Goal: Use online tool/utility: Utilize a website feature to perform a specific function

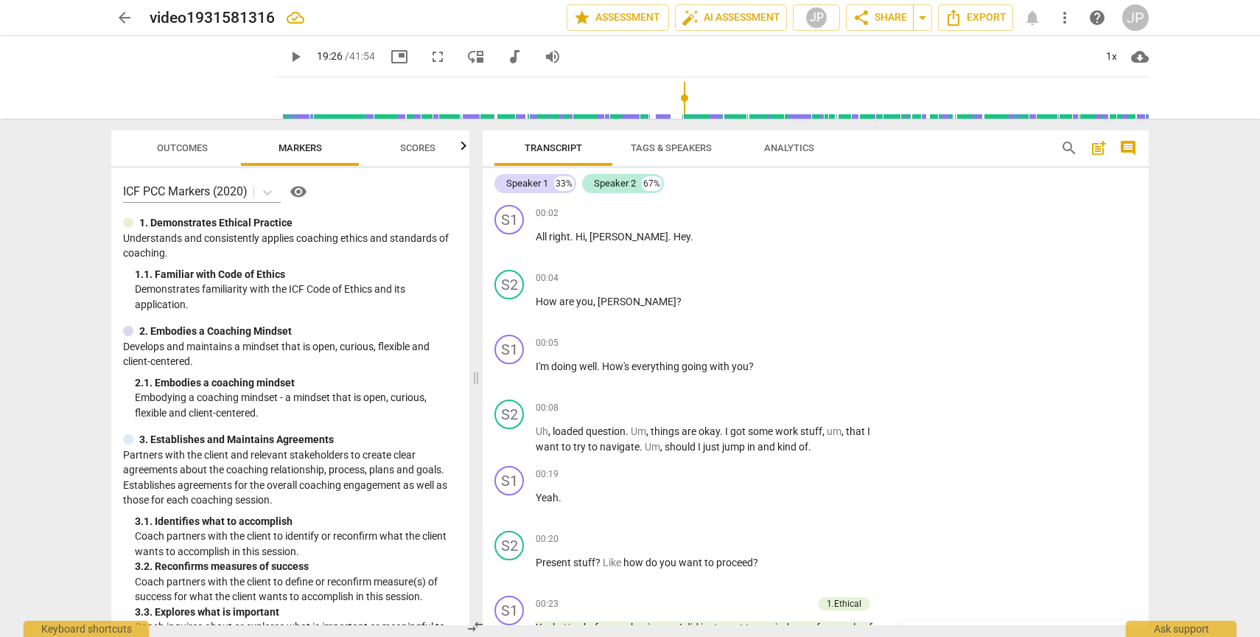
scroll to position [6087, 0]
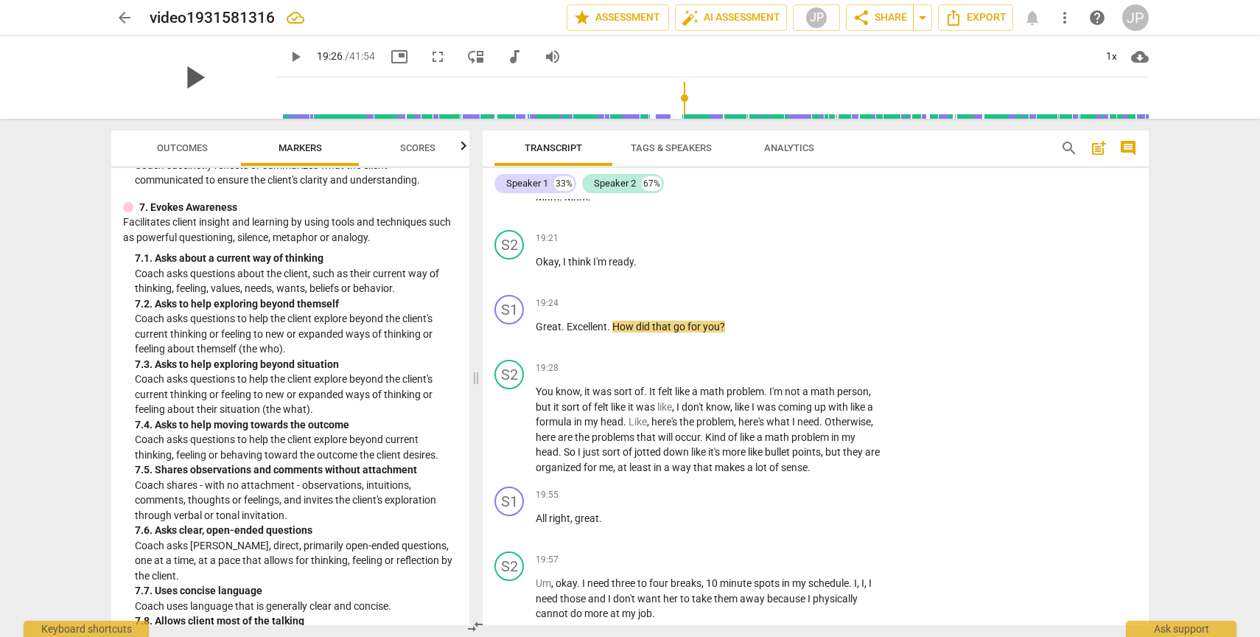
click at [184, 82] on span "play_arrow" at bounding box center [194, 77] width 38 height 38
click at [507, 343] on span "pause" at bounding box center [510, 334] width 18 height 18
type input "1171"
click at [792, 310] on div "+" at bounding box center [790, 303] width 15 height 15
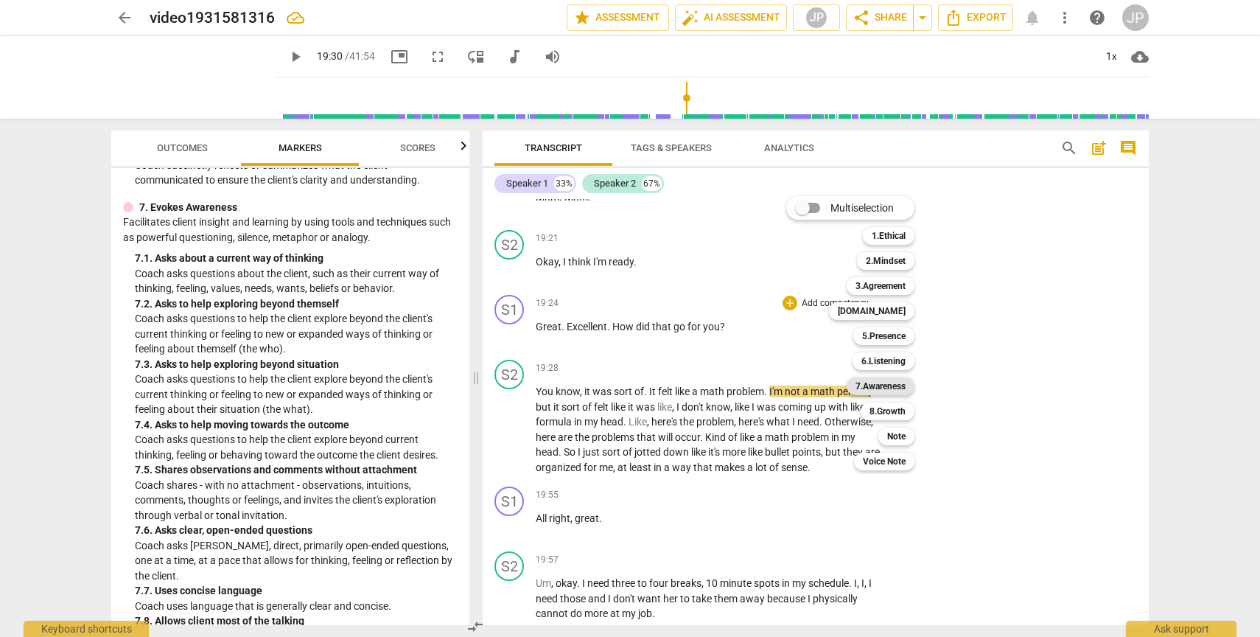
click at [867, 386] on b "7.Awareness" at bounding box center [881, 386] width 50 height 18
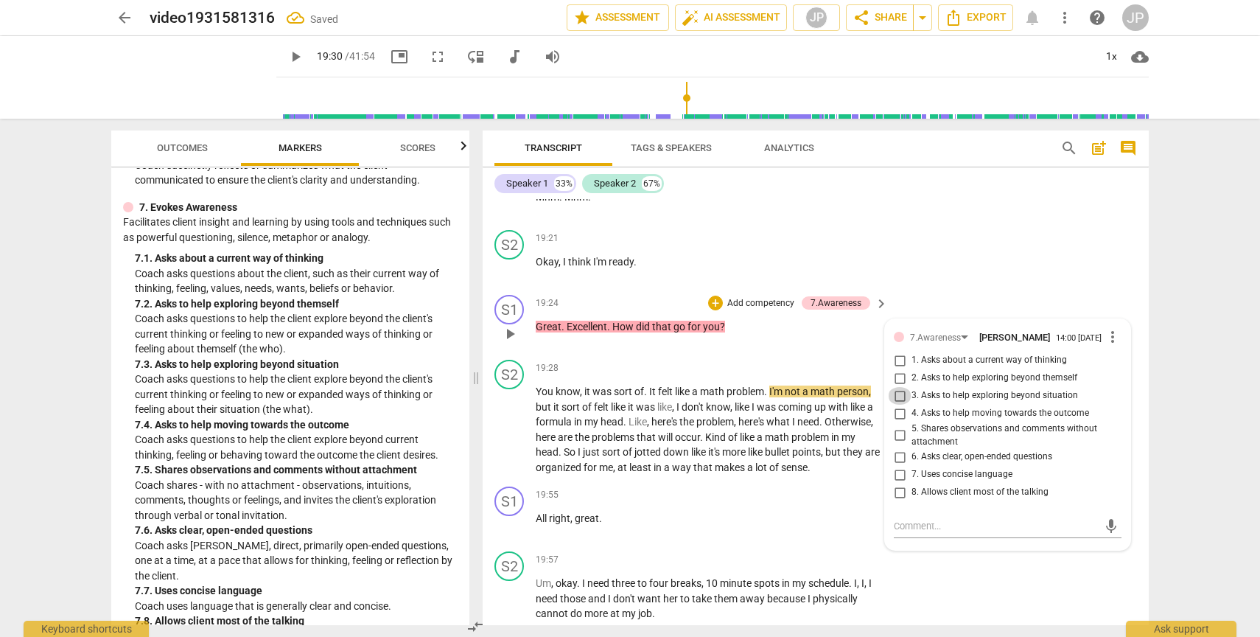
click at [898, 405] on input "3. Asks to help exploring beyond situation" at bounding box center [900, 396] width 24 height 18
checkbox input "true"
click at [898, 484] on input "7. Uses concise language" at bounding box center [900, 475] width 24 height 18
checkbox input "true"
click at [765, 354] on div "S1 play_arrow pause 19:24 + Add competency 7.Awareness keyboard_arrow_right Gre…" at bounding box center [816, 321] width 666 height 65
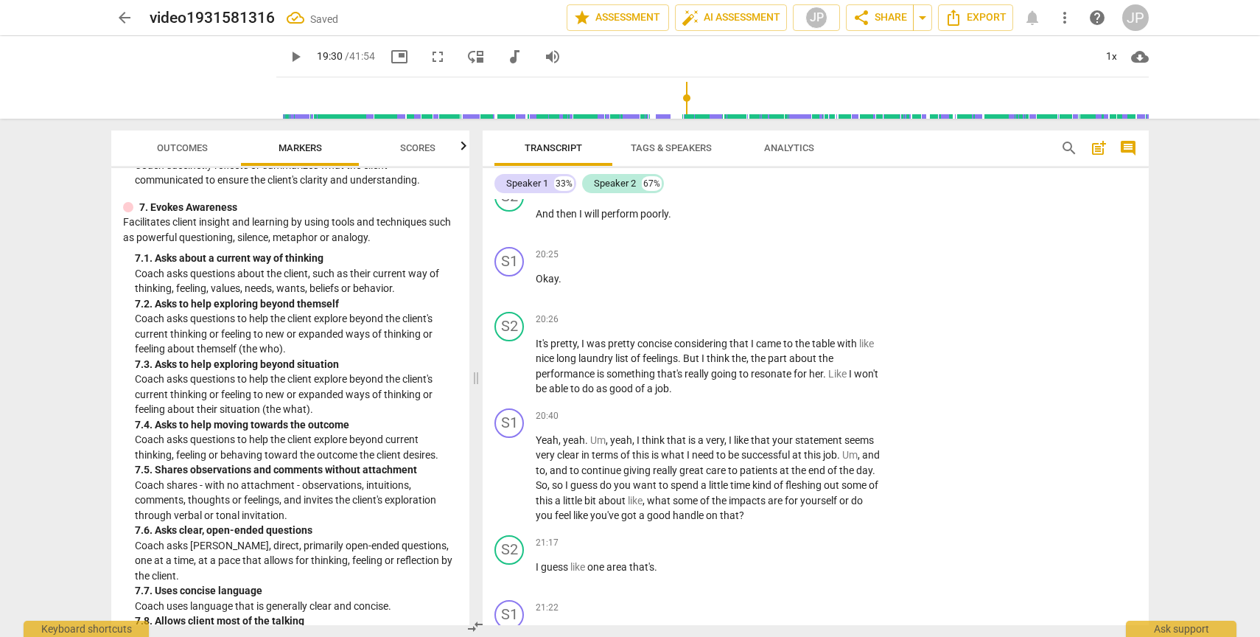
scroll to position [6736, 0]
click at [512, 486] on span "play_arrow" at bounding box center [510, 477] width 18 height 18
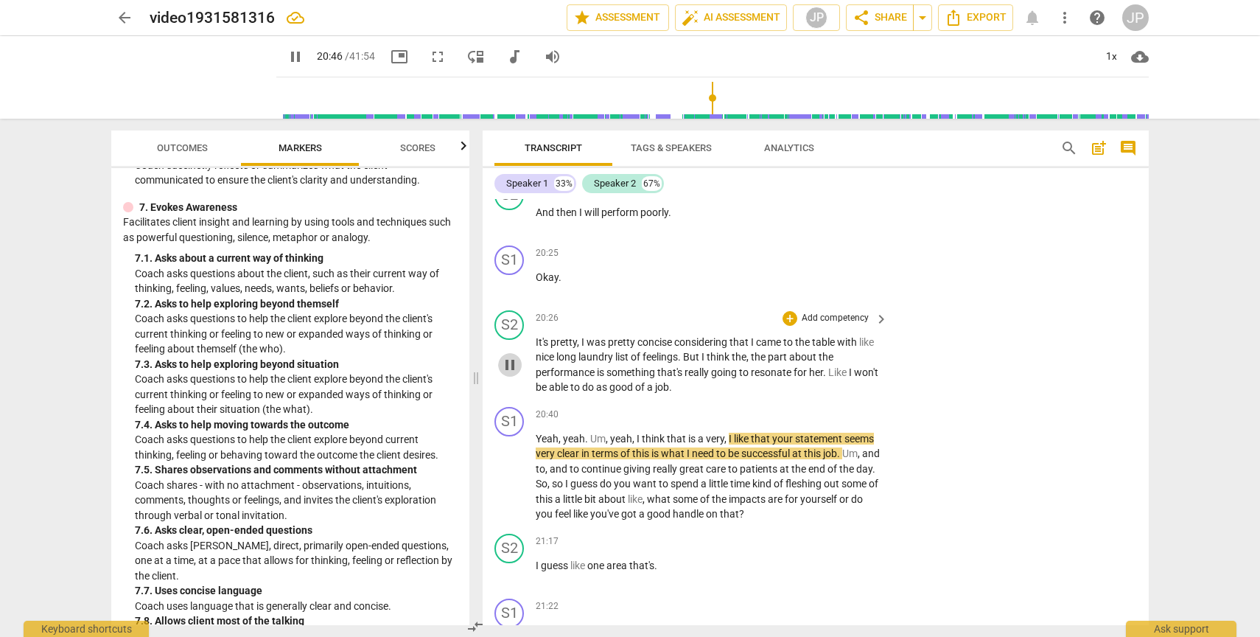
click at [505, 374] on span "pause" at bounding box center [510, 365] width 18 height 18
click at [505, 374] on span "play_arrow" at bounding box center [510, 365] width 18 height 18
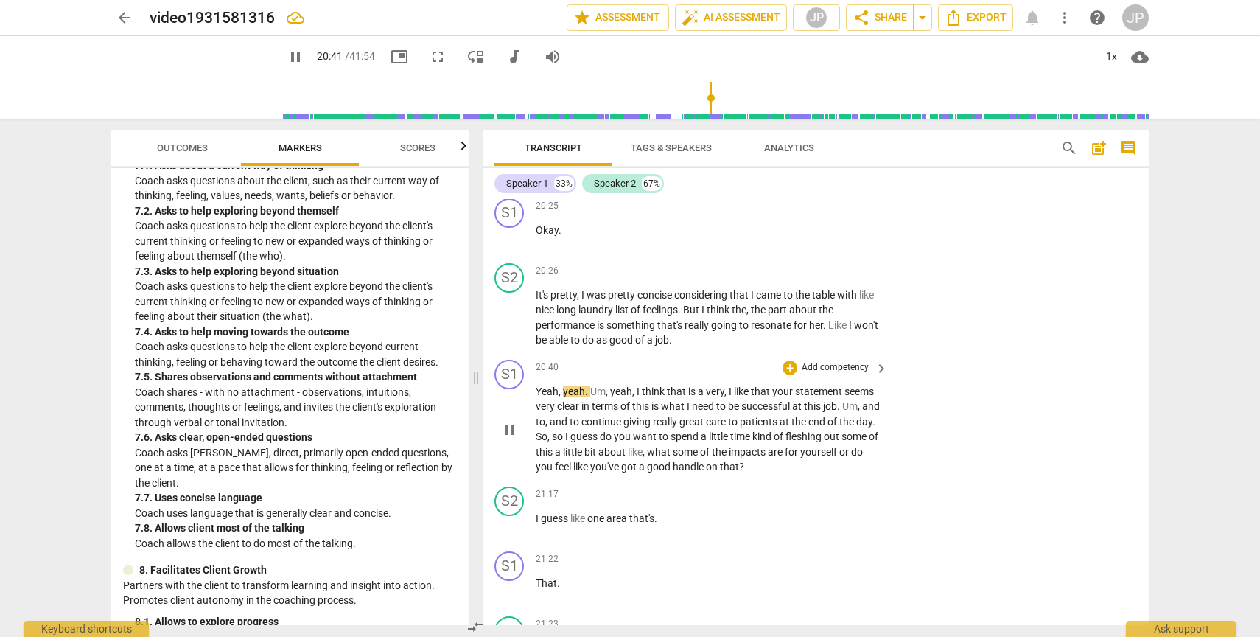
scroll to position [6828, 0]
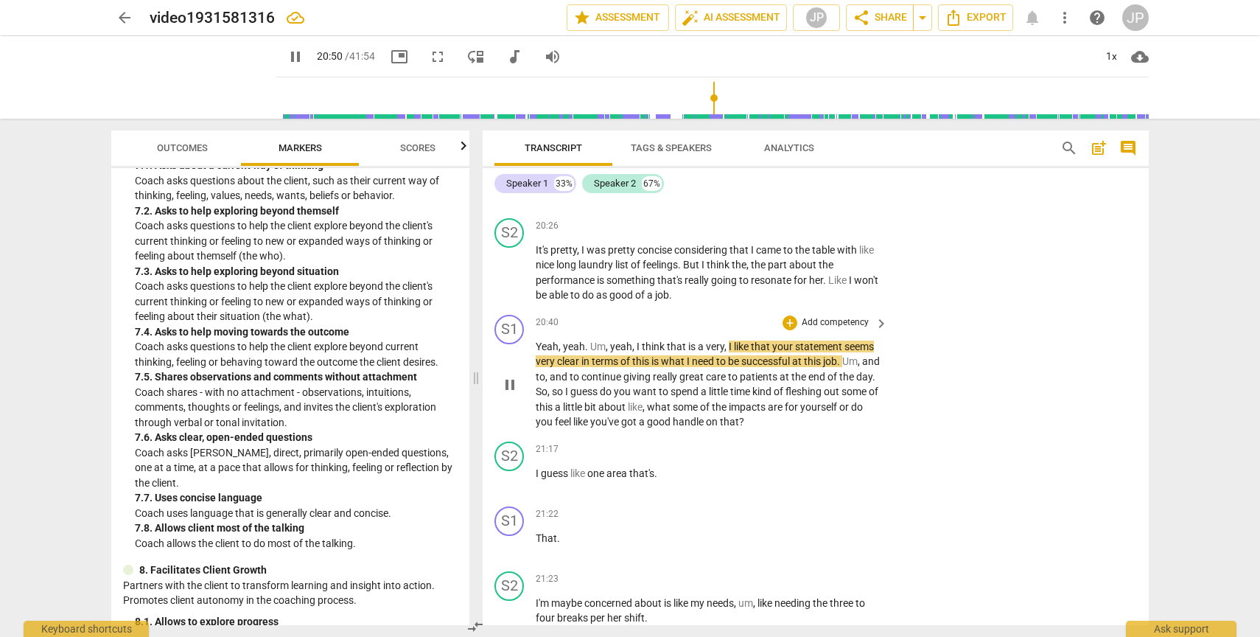
click at [511, 394] on span "pause" at bounding box center [510, 385] width 18 height 18
type input "1251"
click at [792, 330] on div "+" at bounding box center [790, 322] width 15 height 15
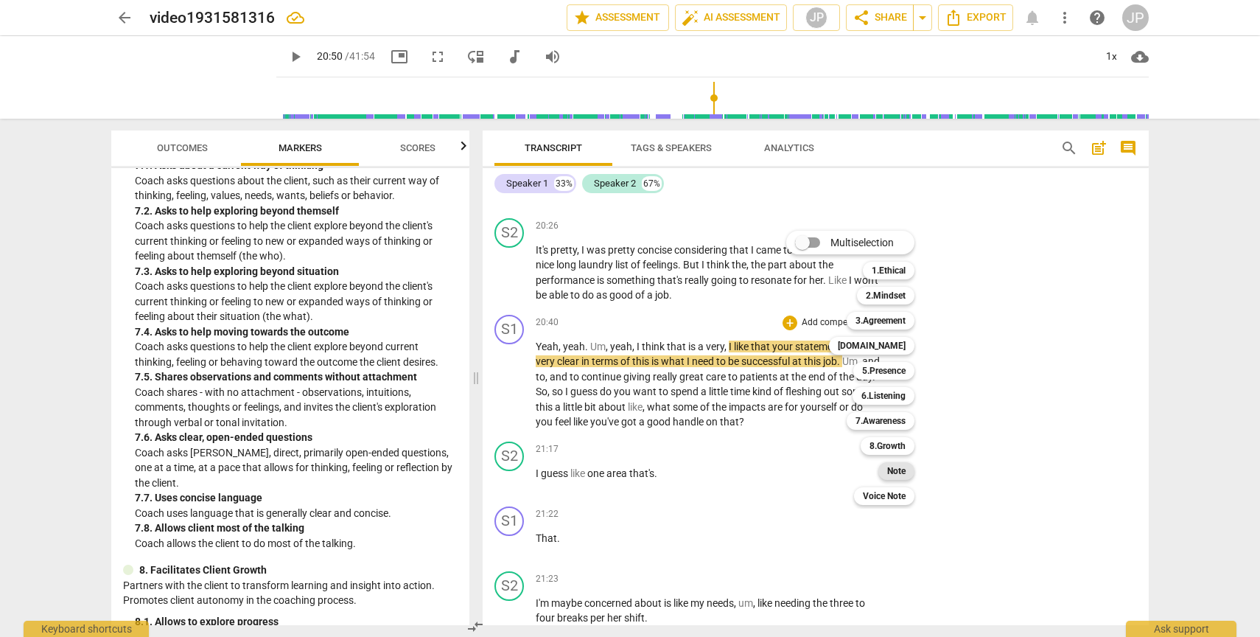
click at [898, 467] on b "Note" at bounding box center [896, 471] width 18 height 18
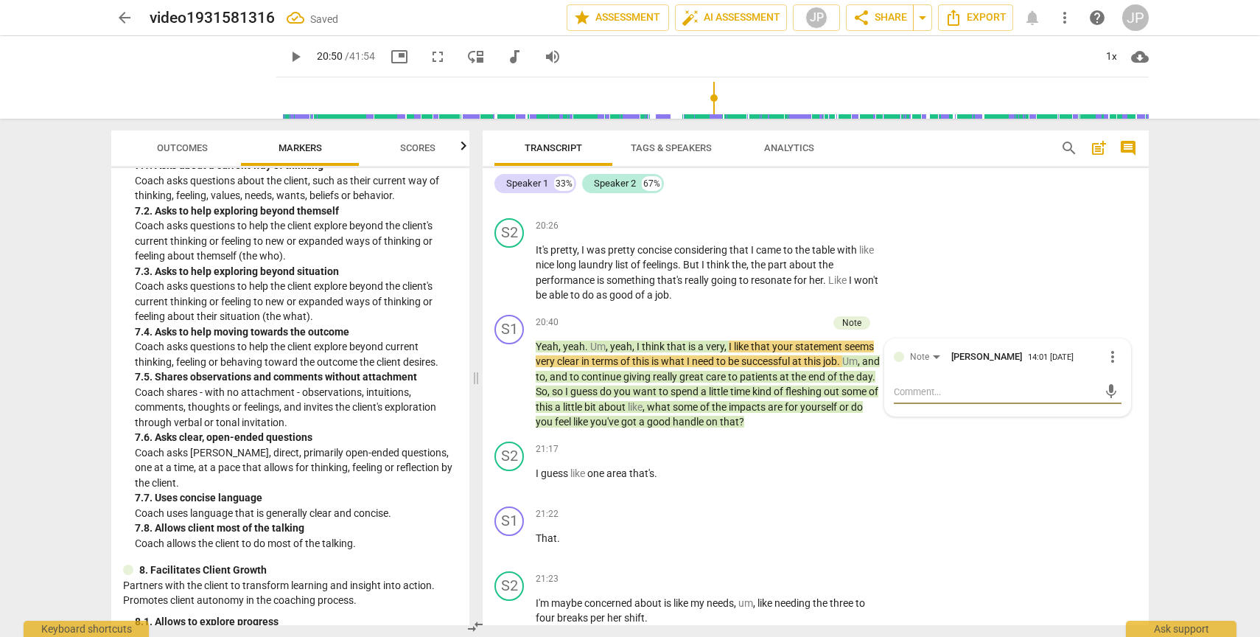
type textarea "A"
type textarea "As"
type textarea "Ask"
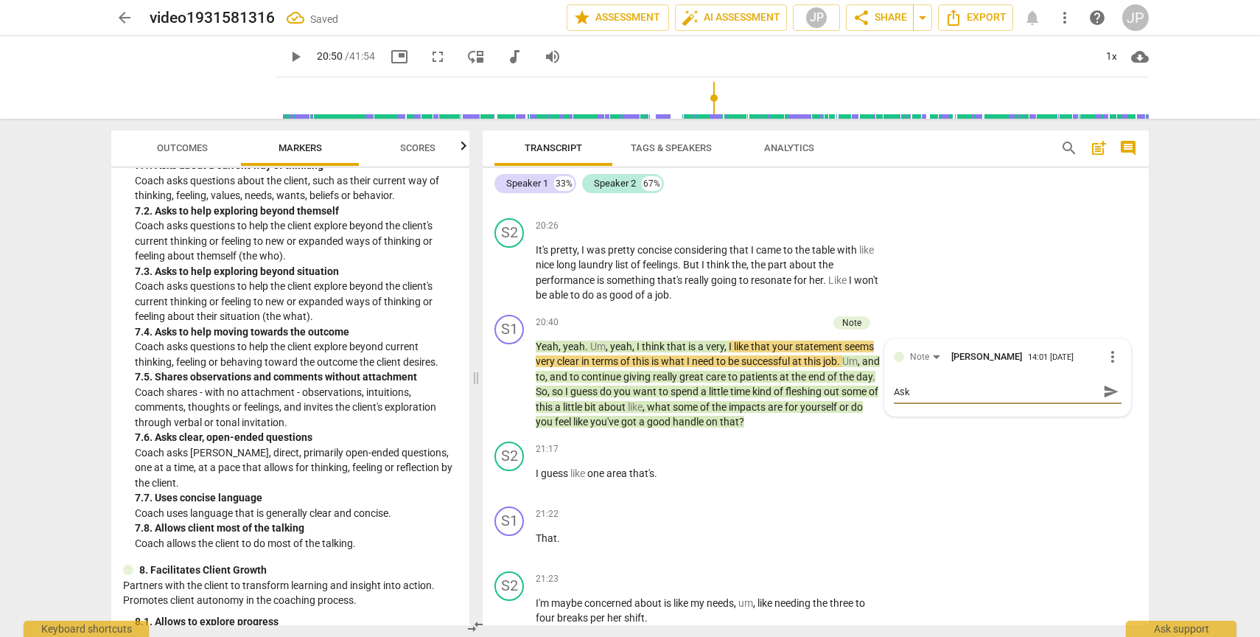
type textarea "Ask"
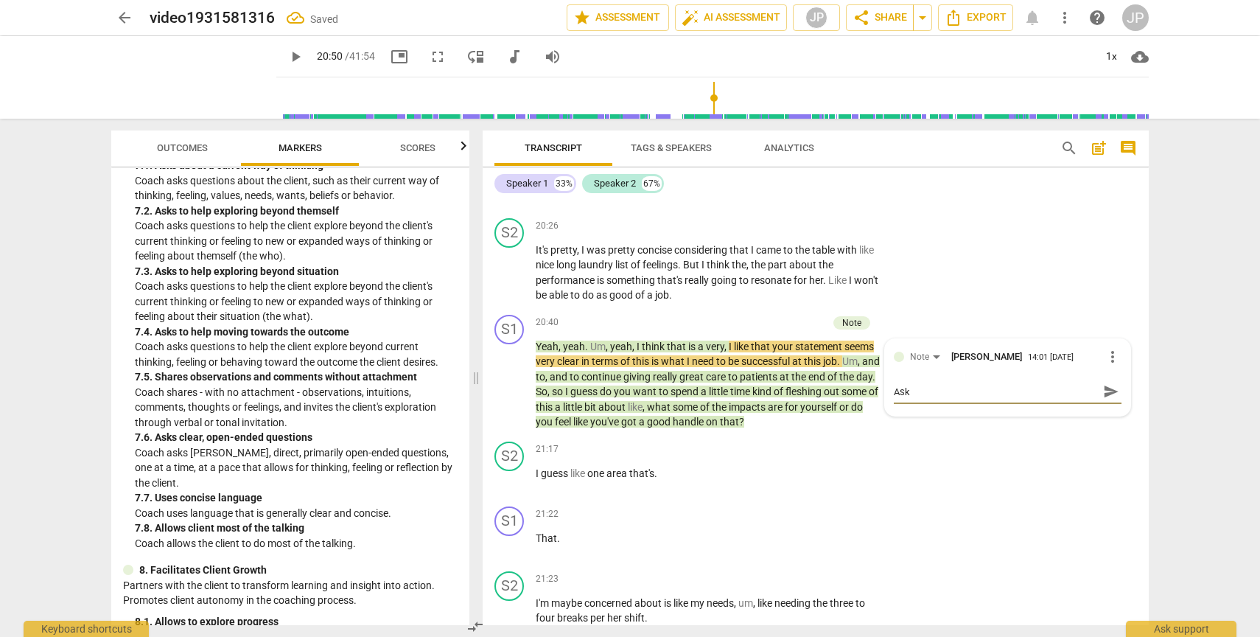
type textarea "Ask I"
type textarea "Ask Is"
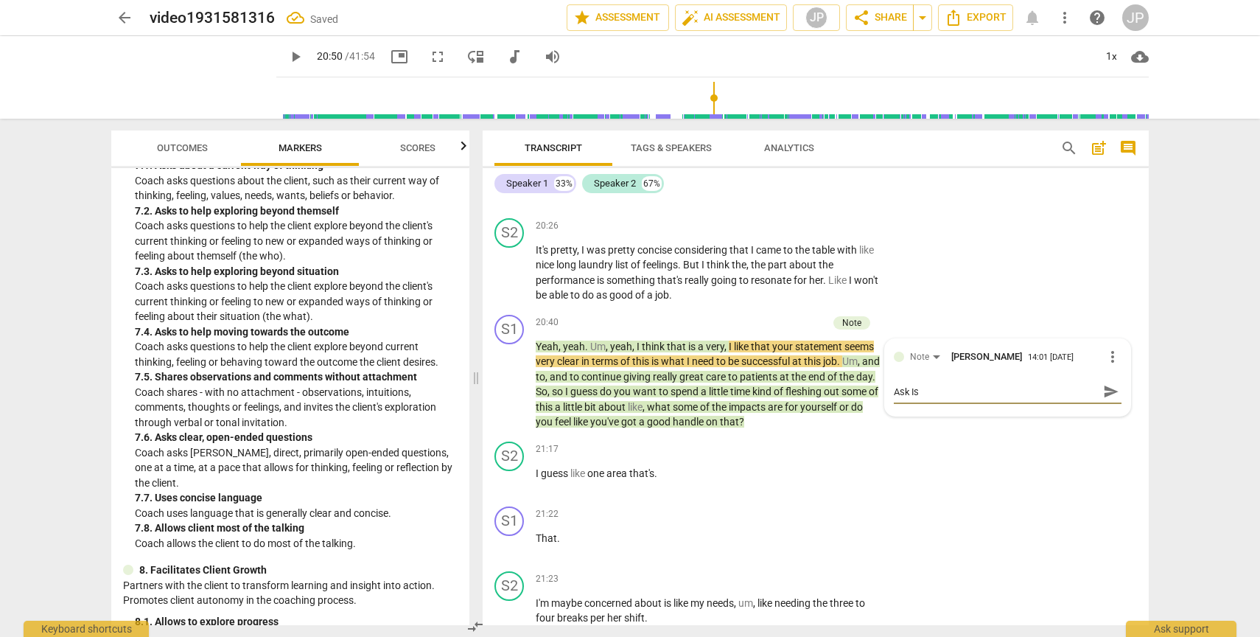
type textarea "Ask Is"
type textarea "Ask Is i"
type textarea "Ask Is it"
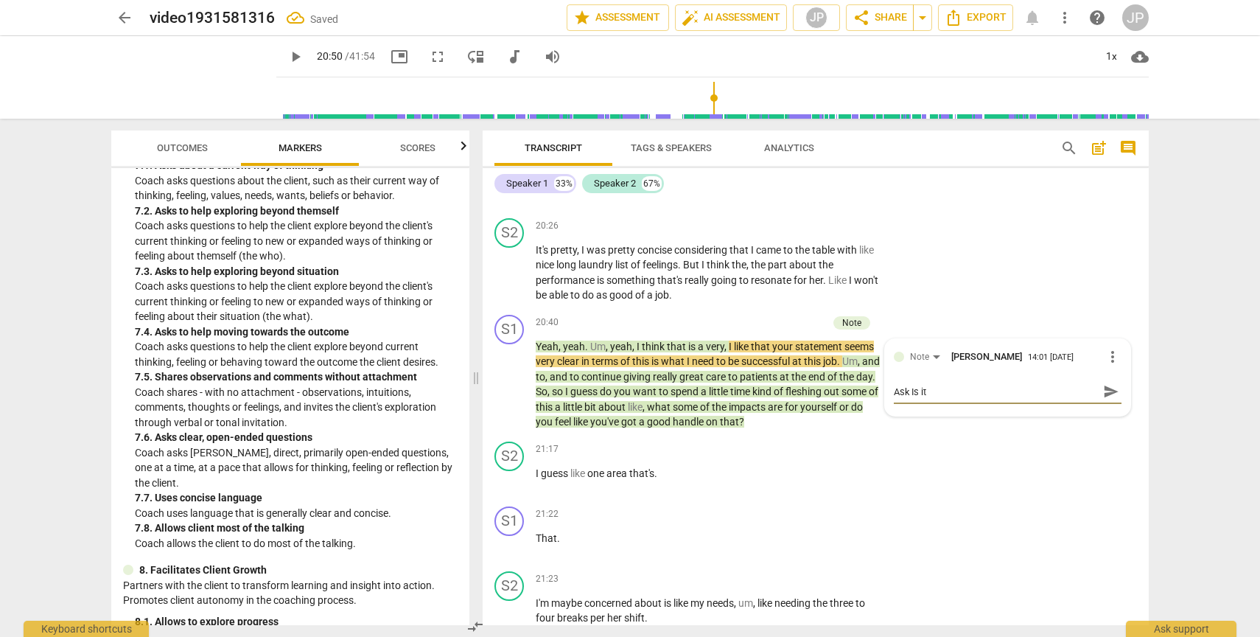
type textarea "Ask Is it"
type textarea "Ask Is it o"
type textarea "Ask Is it ok"
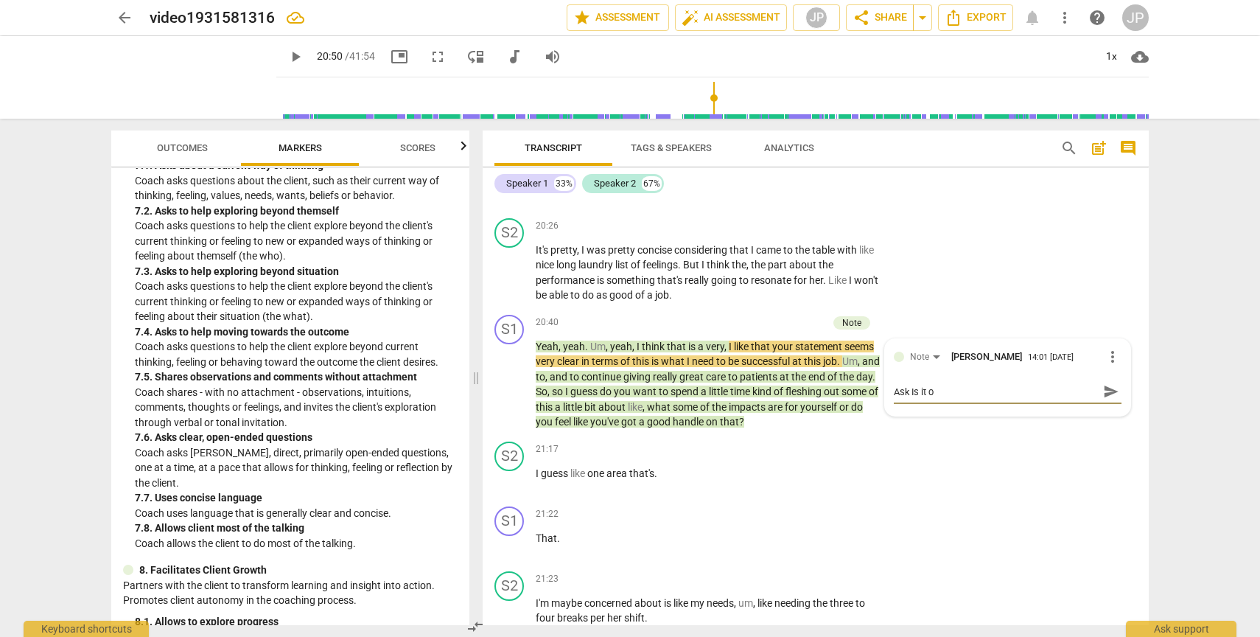
type textarea "Ask Is it ok"
type textarea "Ask Is it oka"
type textarea "Ask Is it okay"
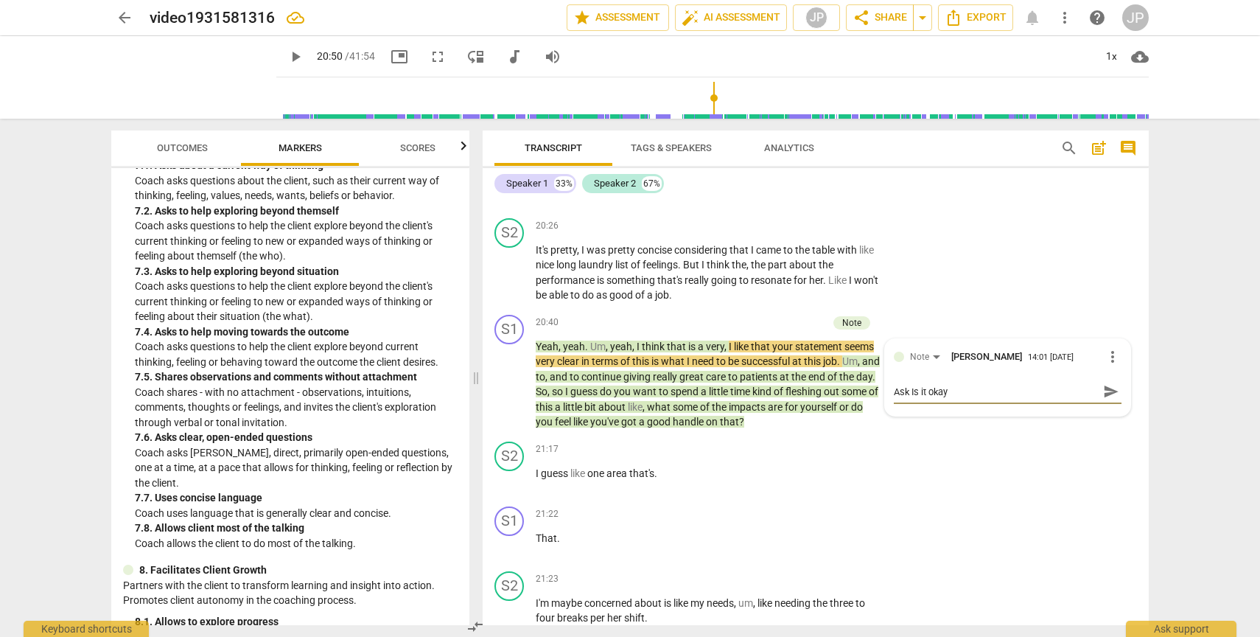
type textarea "Ask Is it okay"
type textarea "Ask Is it okay i"
type textarea "Ask Is it okay if"
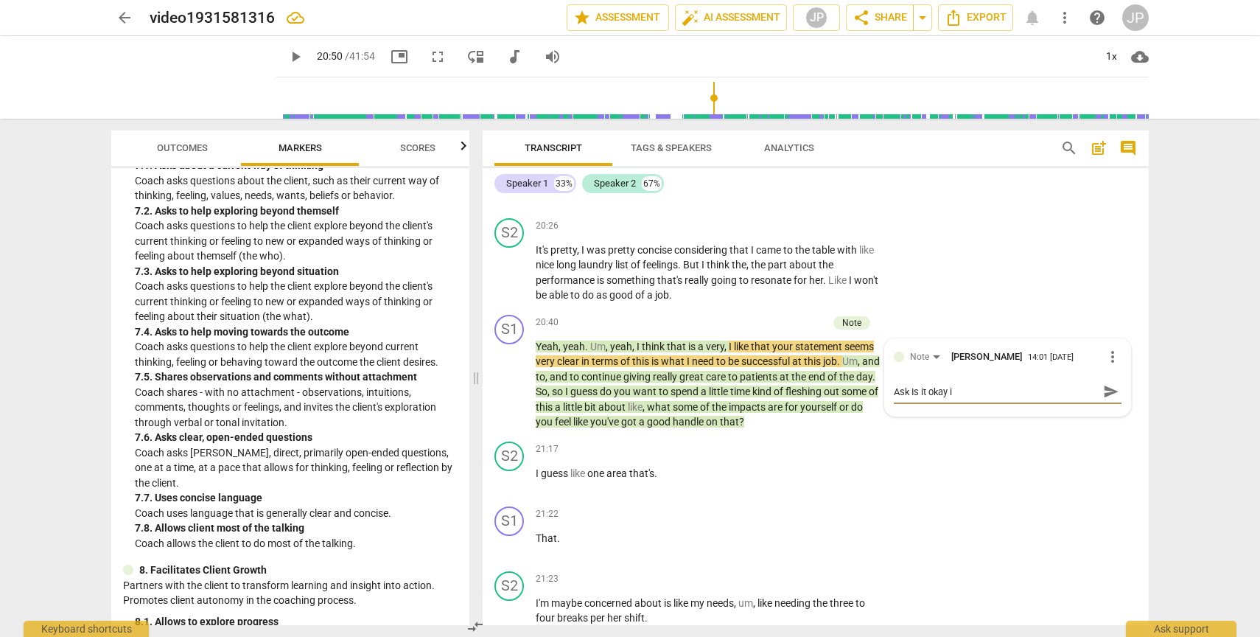
type textarea "Ask Is it okay if"
type textarea "Ask Is it okay if I"
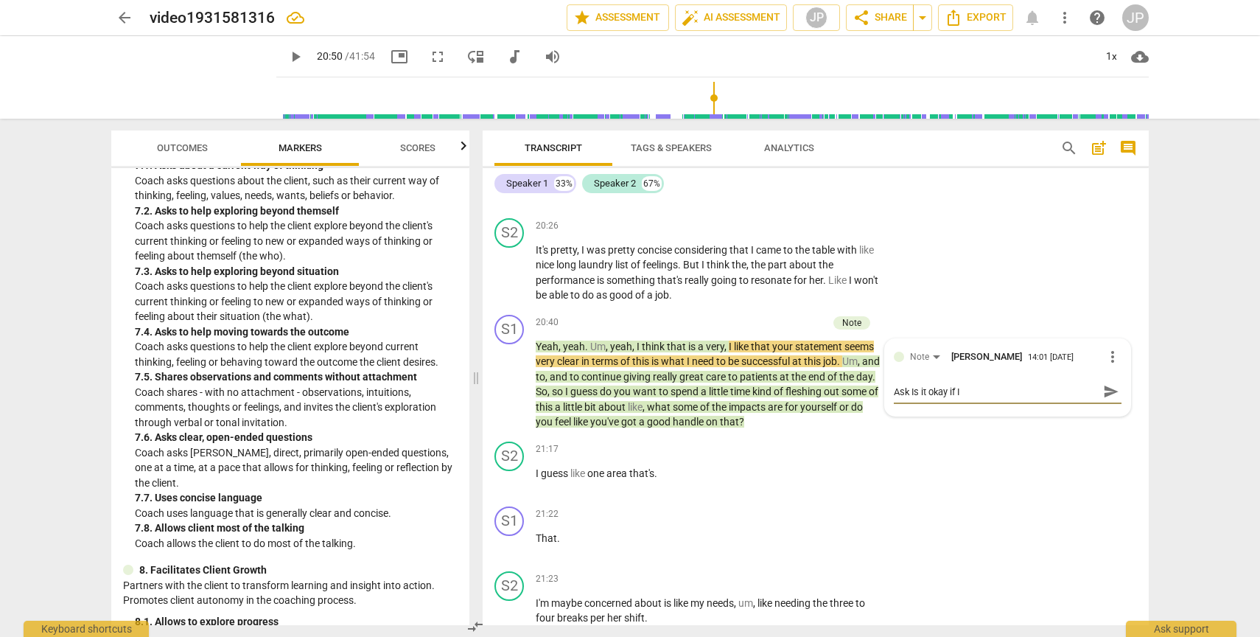
type textarea "Ask Is it okay if I m"
type textarea "Ask Is it okay if I ma"
type textarea "Ask Is it okay if I mak"
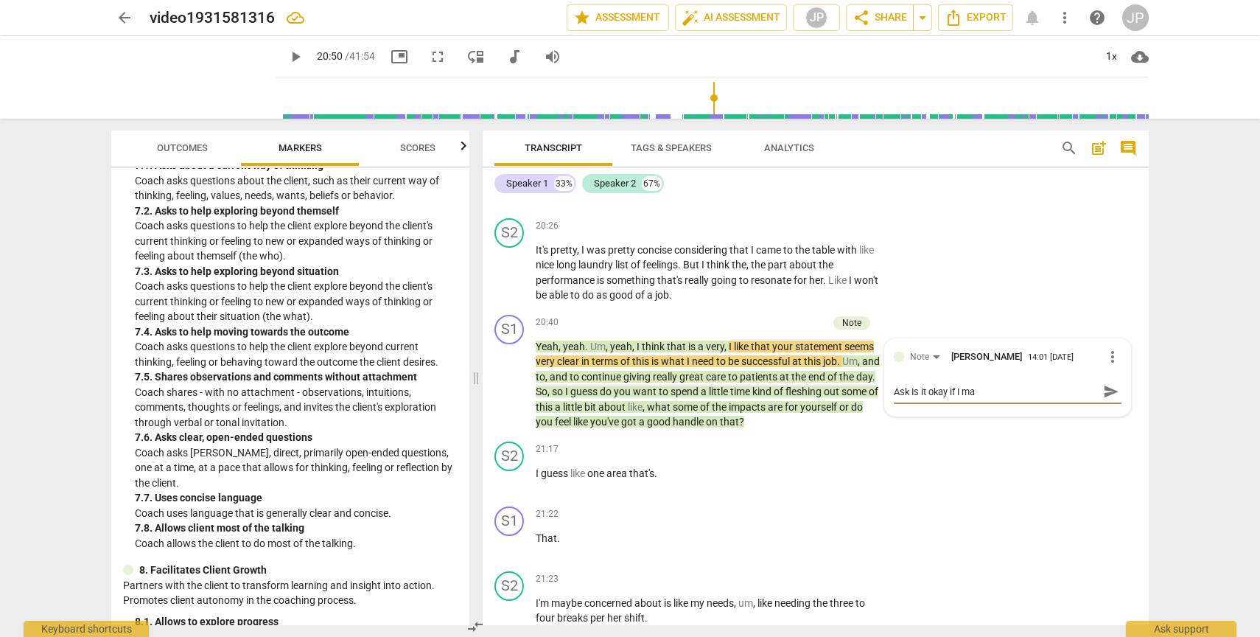
type textarea "Ask Is it okay if I mak"
type textarea "Ask Is it okay if I make"
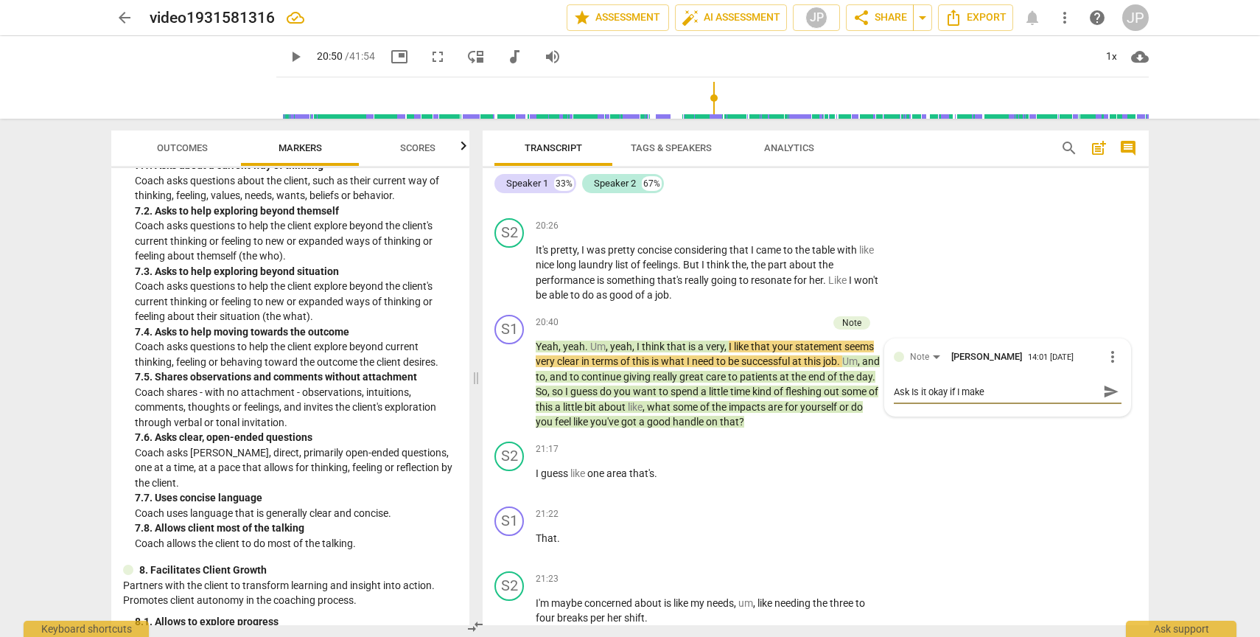
type textarea "Ask Is it okay if I make a"
type textarea "Ask Is it okay if I make an"
type textarea "Ask Is it okay if I make an o"
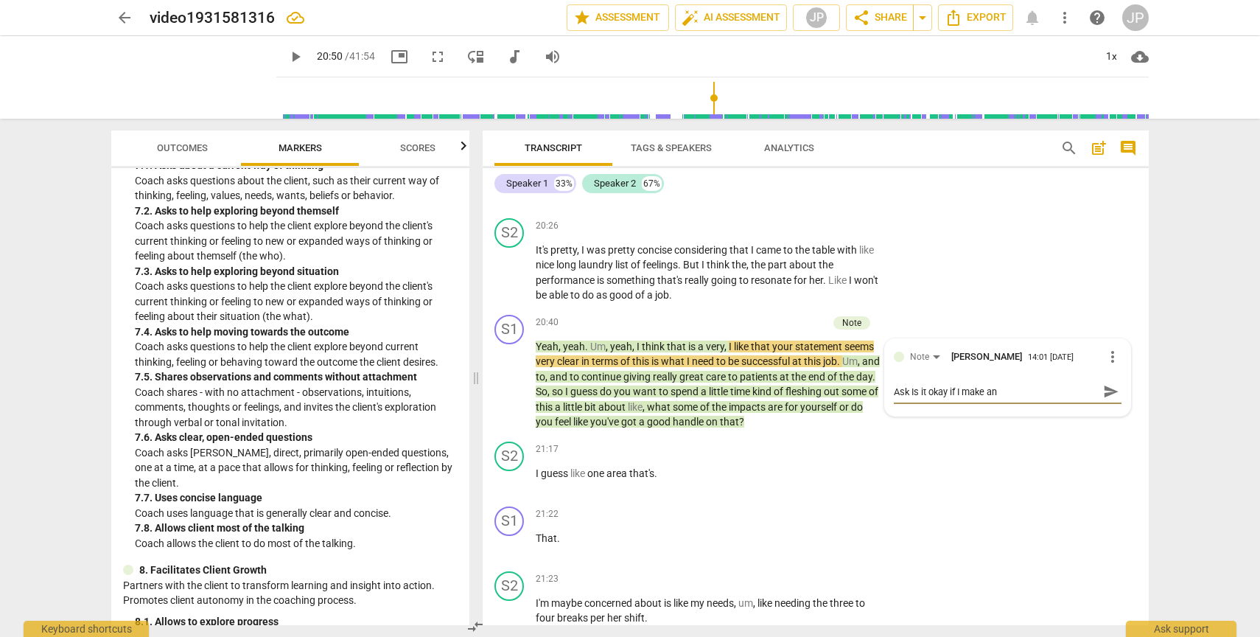
type textarea "Ask Is it okay if I make an o"
type textarea "Ask Is it okay if I make an ob"
type textarea "Ask Is it okay if I make an obe"
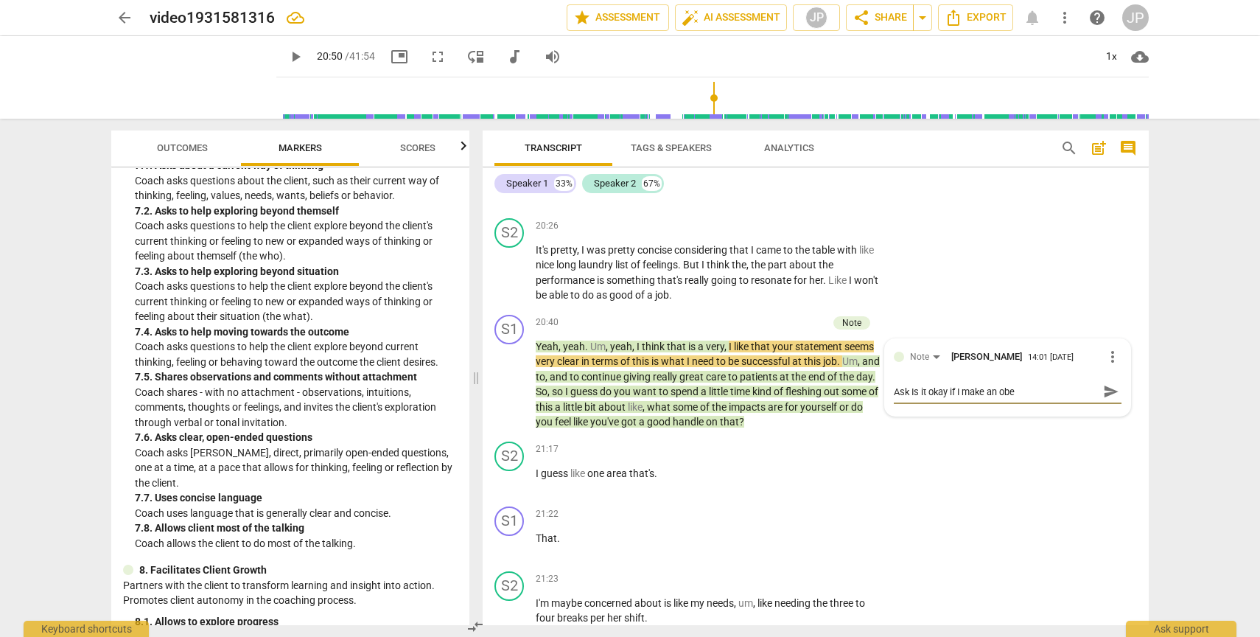
type textarea "Ask Is it okay if I make an ober"
type textarea "Ask Is it okay if I make an oberv"
type textarea "Ask Is it okay if I make an ober"
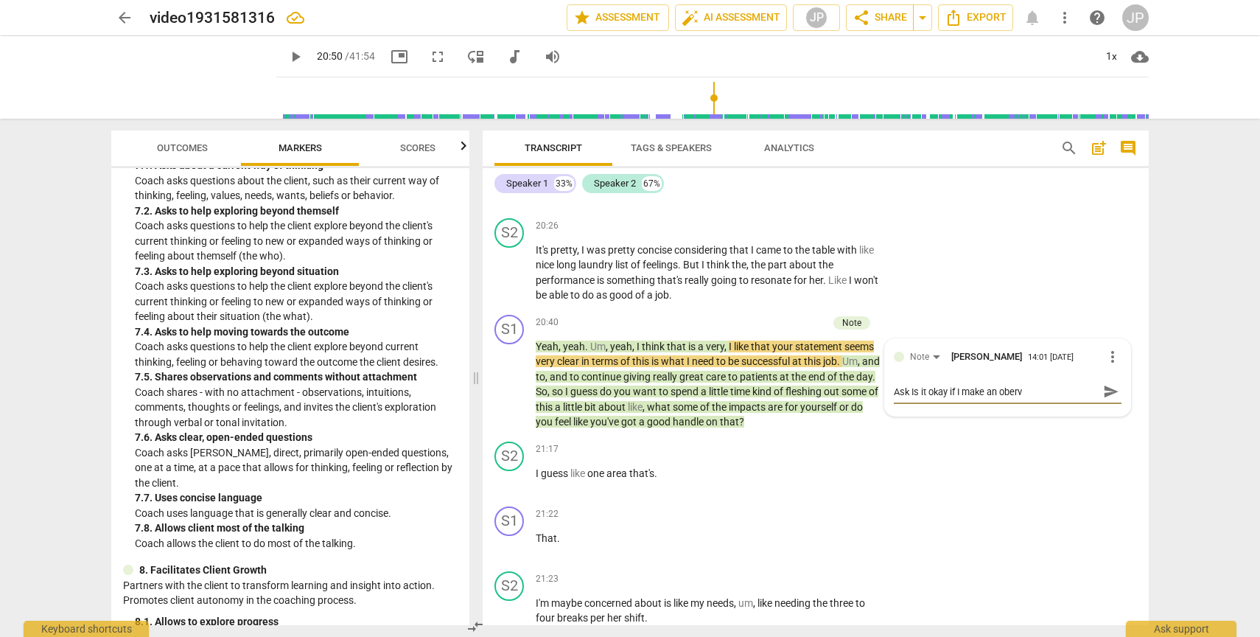
type textarea "Ask Is it okay if I make an ober"
type textarea "Ask Is it okay if I make an obers"
type textarea "Ask Is it okay if I make an ober"
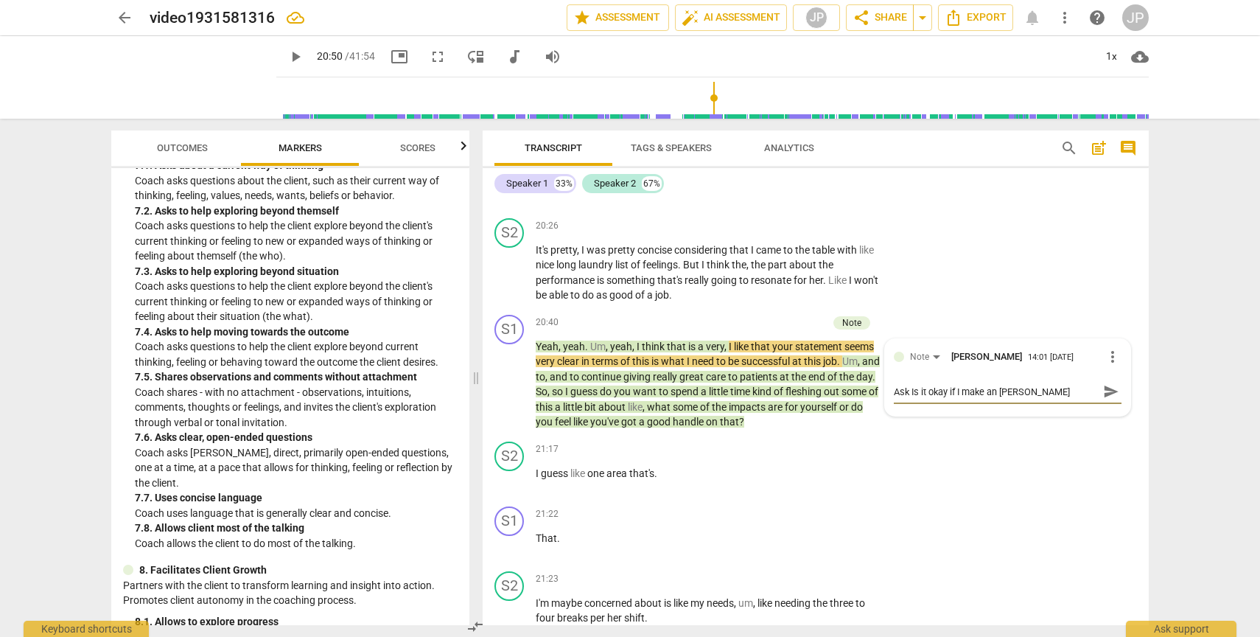
type textarea "Ask Is it okay if I make an obe"
type textarea "Ask Is it okay if I make an ob"
type textarea "Ask Is it okay if I make an obs"
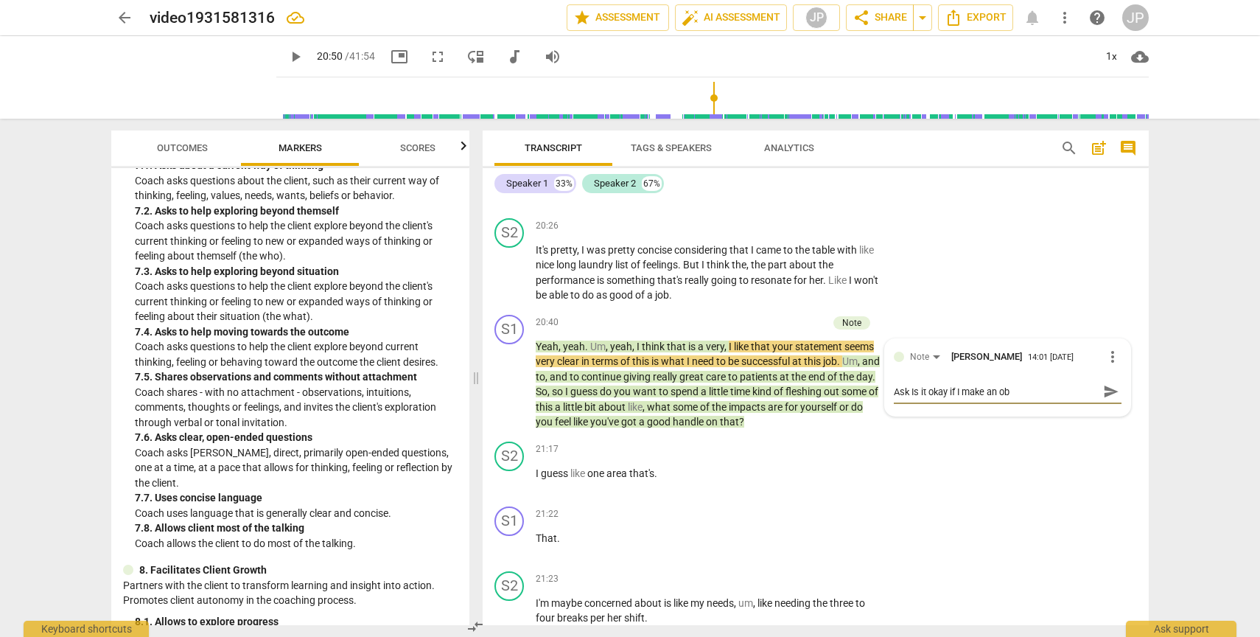
type textarea "Ask Is it okay if I make an obs"
type textarea "Ask Is it okay if I make an obse"
type textarea "Ask Is it okay if I make an obser"
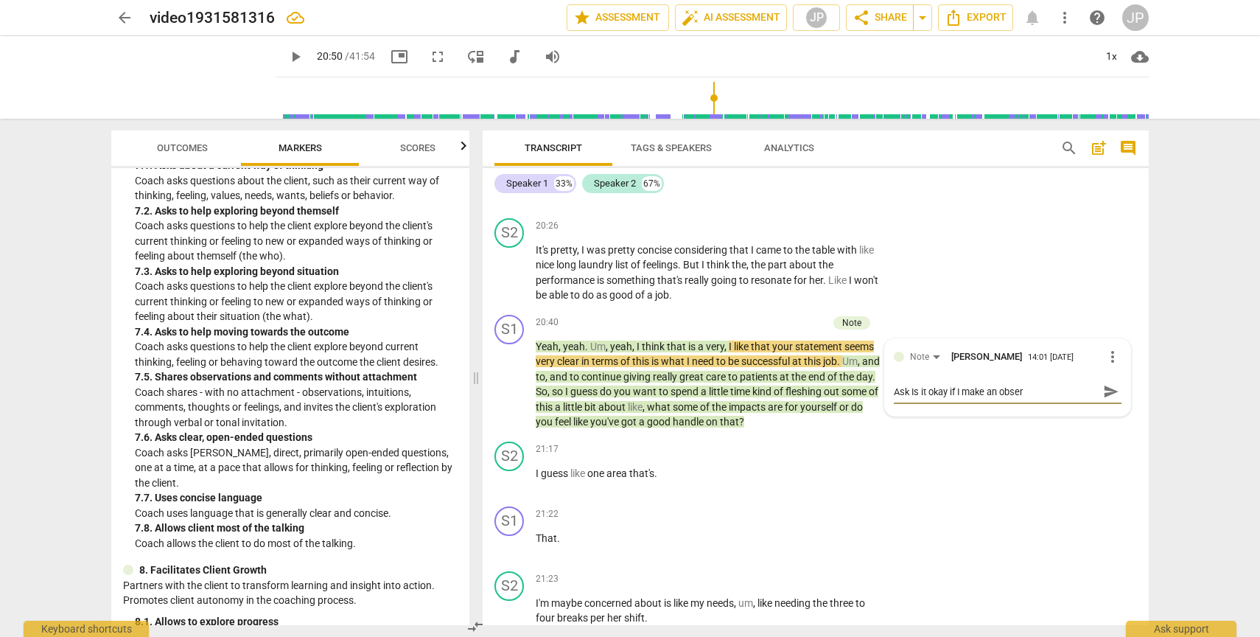
type textarea "Ask Is it okay if I make an observ"
type textarea "Ask Is it okay if I make an observa"
type textarea "Ask Is it okay if I make an observat"
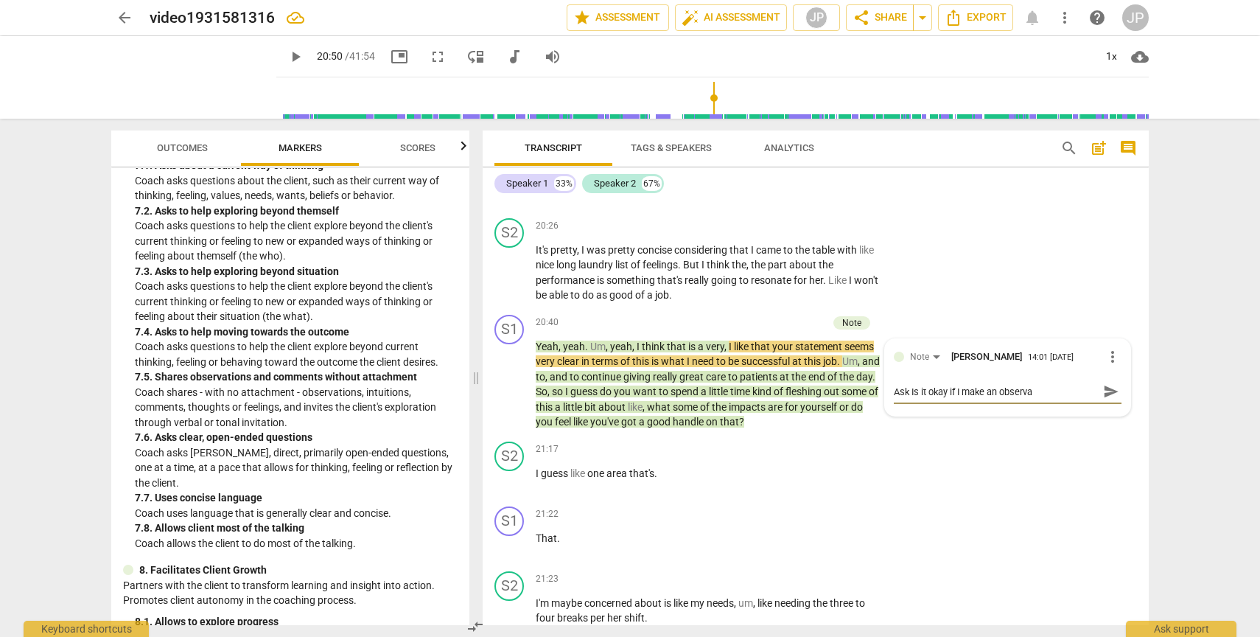
type textarea "Ask Is it okay if I make an observat"
type textarea "Ask Is it okay if I make an observati"
type textarea "Ask Is it okay if I make an observatio"
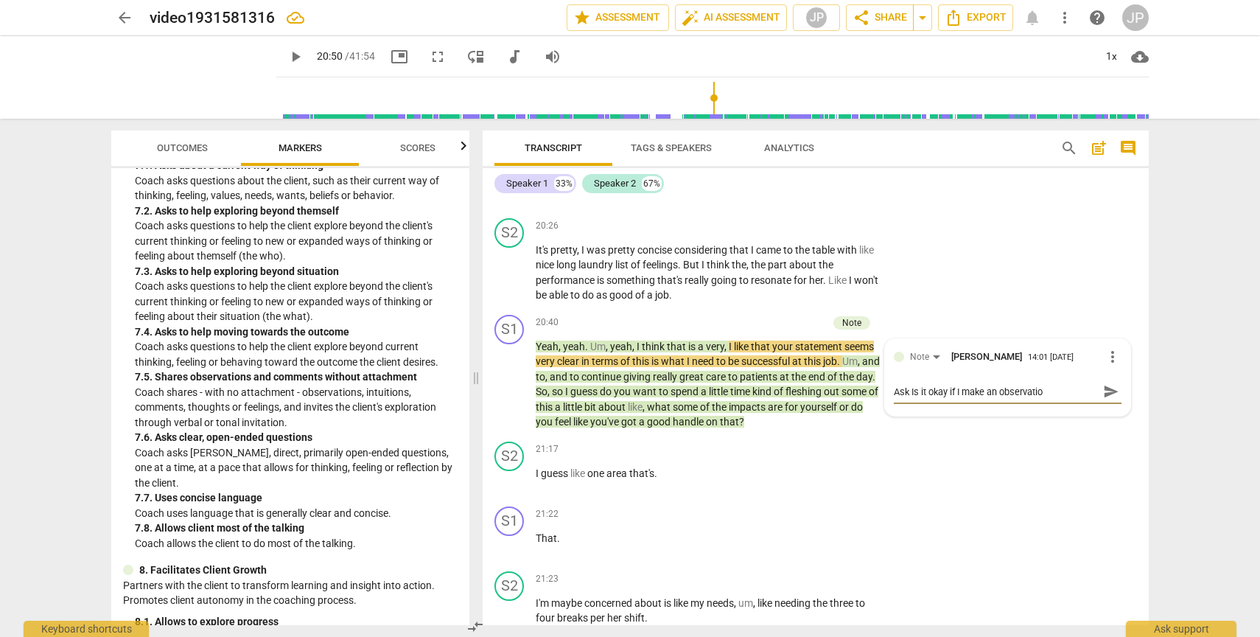
type textarea "Ask Is it okay if I make an observation"
type textarea "Ask Is it okay if I make an observation o"
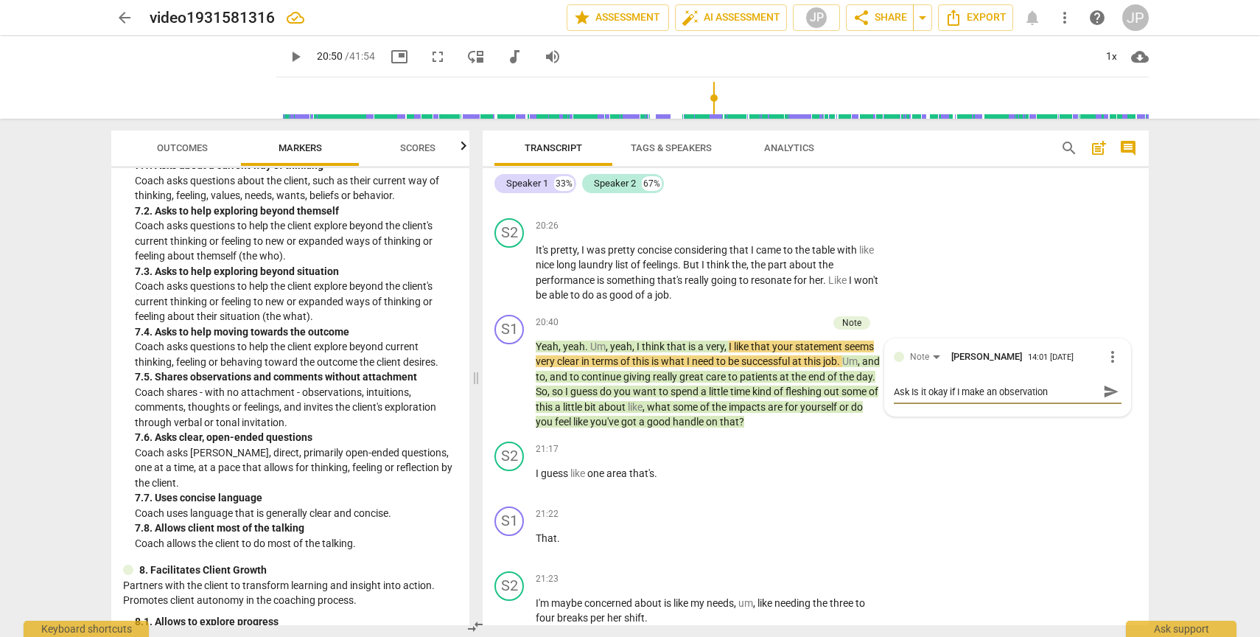
type textarea "Ask Is it okay if I make an observation o"
type textarea "Ask Is it okay if I make an observation or"
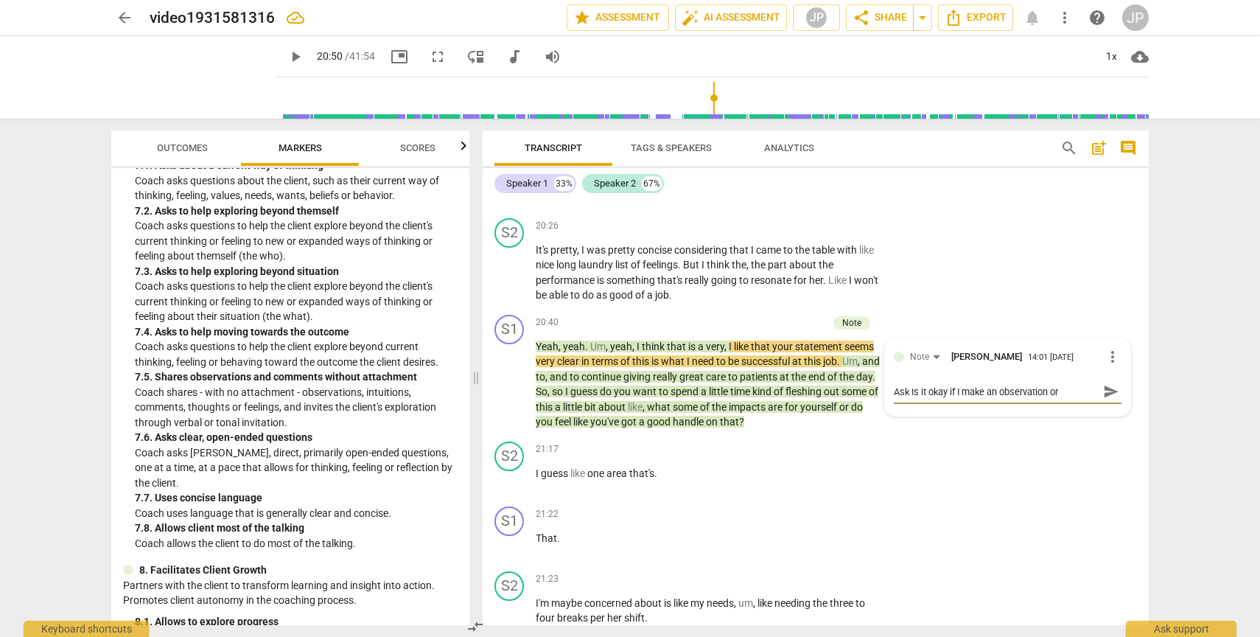
type textarea "Ask Is it okay if I make an observation or h"
type textarea "Ask Is it okay if I make an observation or he"
type textarea "Ask Is it okay if I make an observation or her"
type textarea "Ask Is it okay if I make an observation or here"
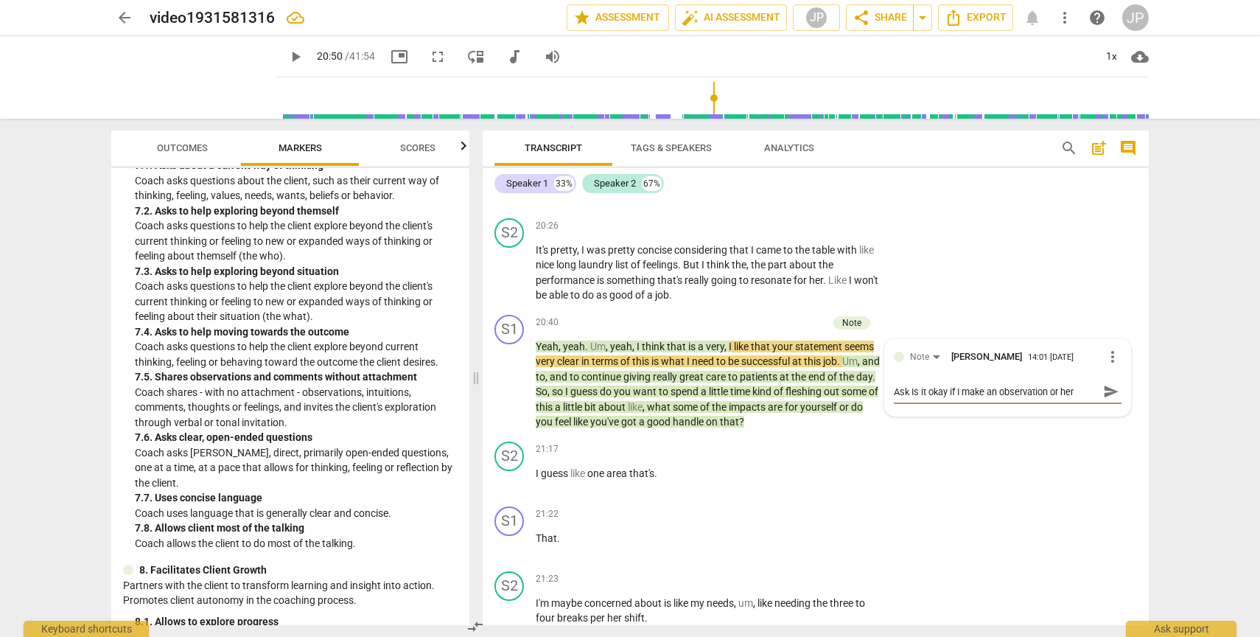
type textarea "Ask Is it okay if I make an observation or here"
type textarea "Ask Is it okay if I make an observation or here'"
type textarea "Ask Is it okay if I make an observation or here's"
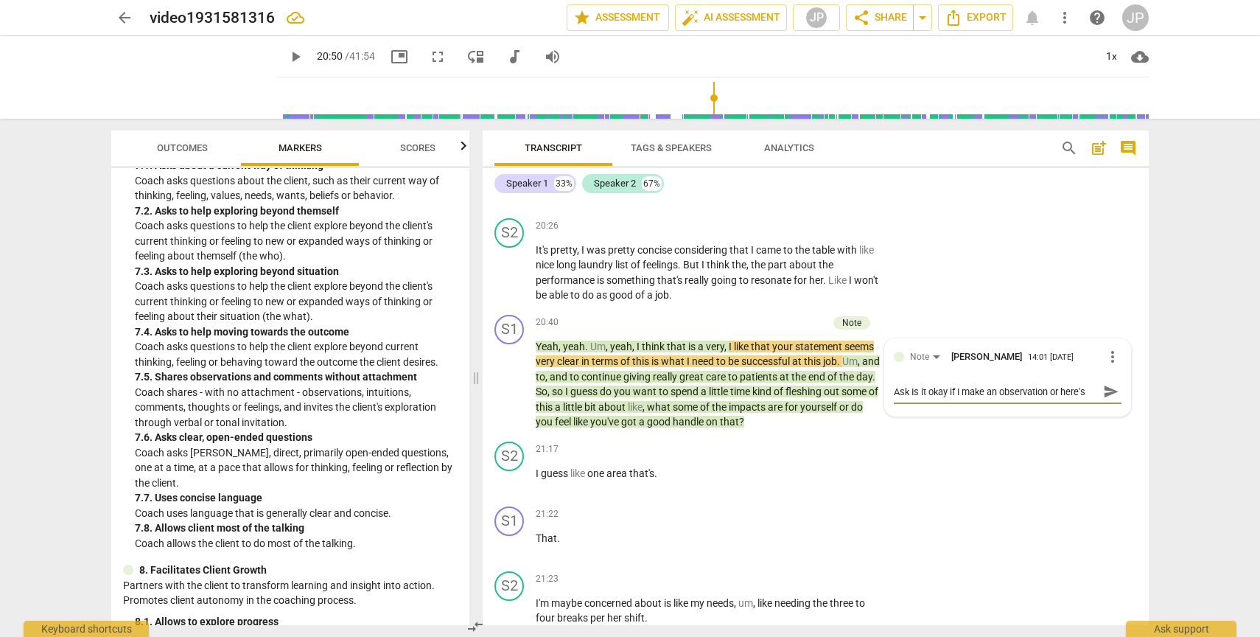
type textarea "Ask Is it okay if I make an observation or here's"
type textarea "Ask Is it okay if I make an observation or here's w"
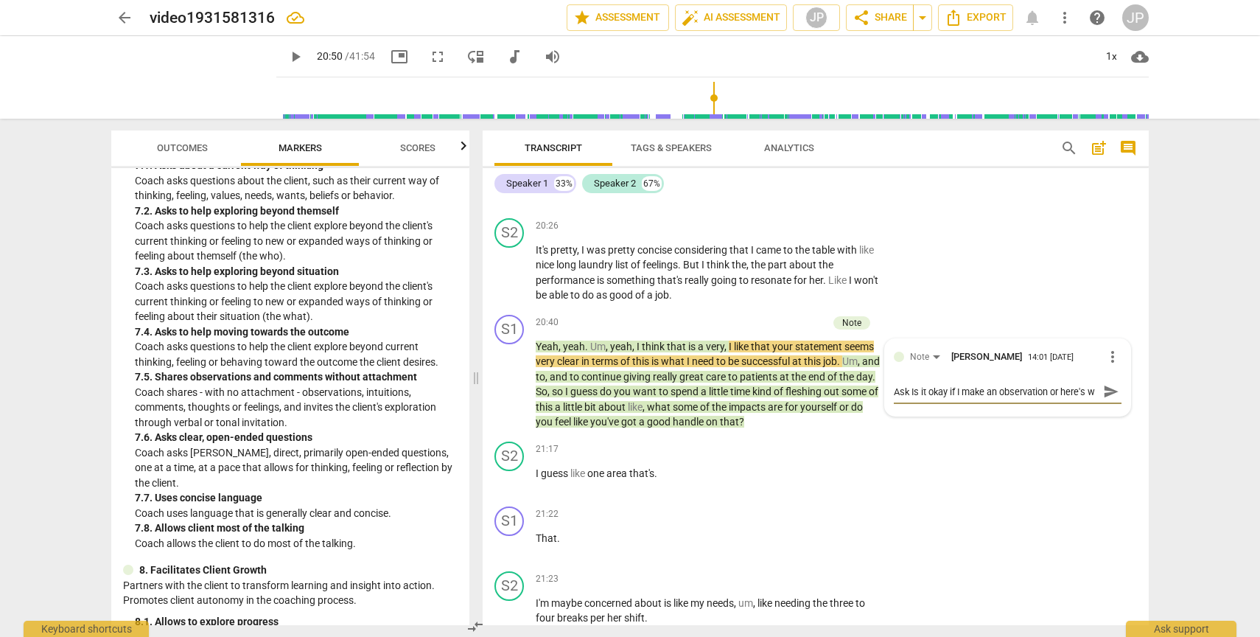
type textarea "Ask Is it okay if I make an observation or here's wh"
type textarea "Ask Is it okay if I make an observation or here's wha"
type textarea "Ask Is it okay if I make an observation or here's what"
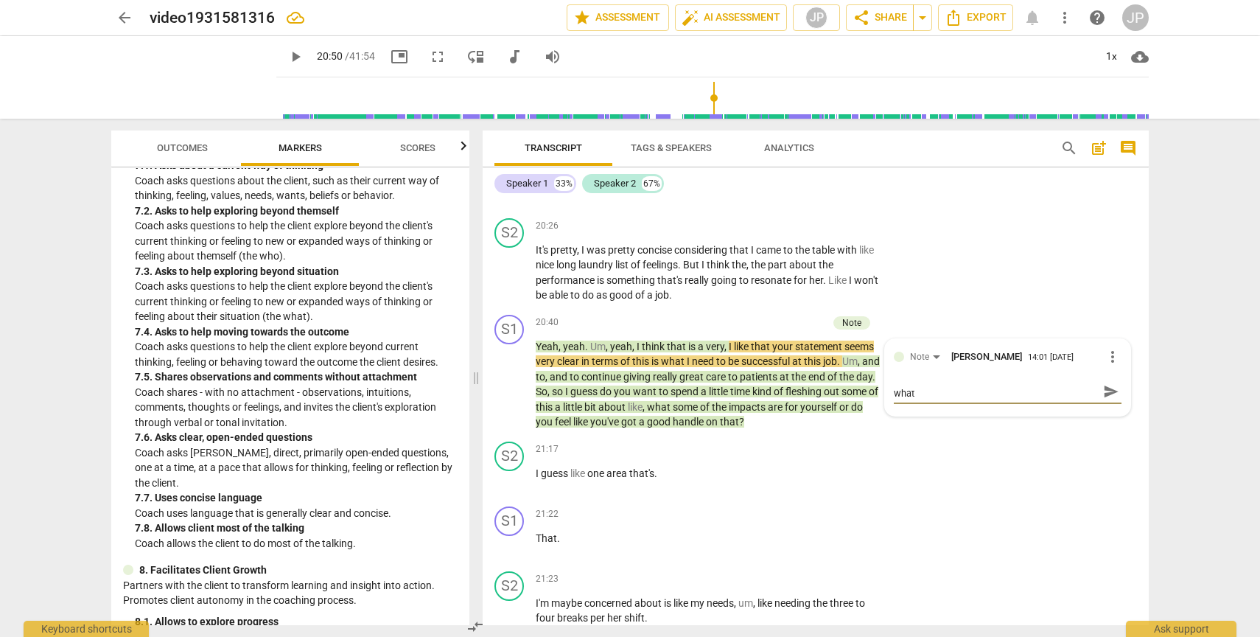
type textarea "Ask Is it okay if I make an observation or here's what"
type textarea "Ask Is it okay if I make an observation or here's what I"
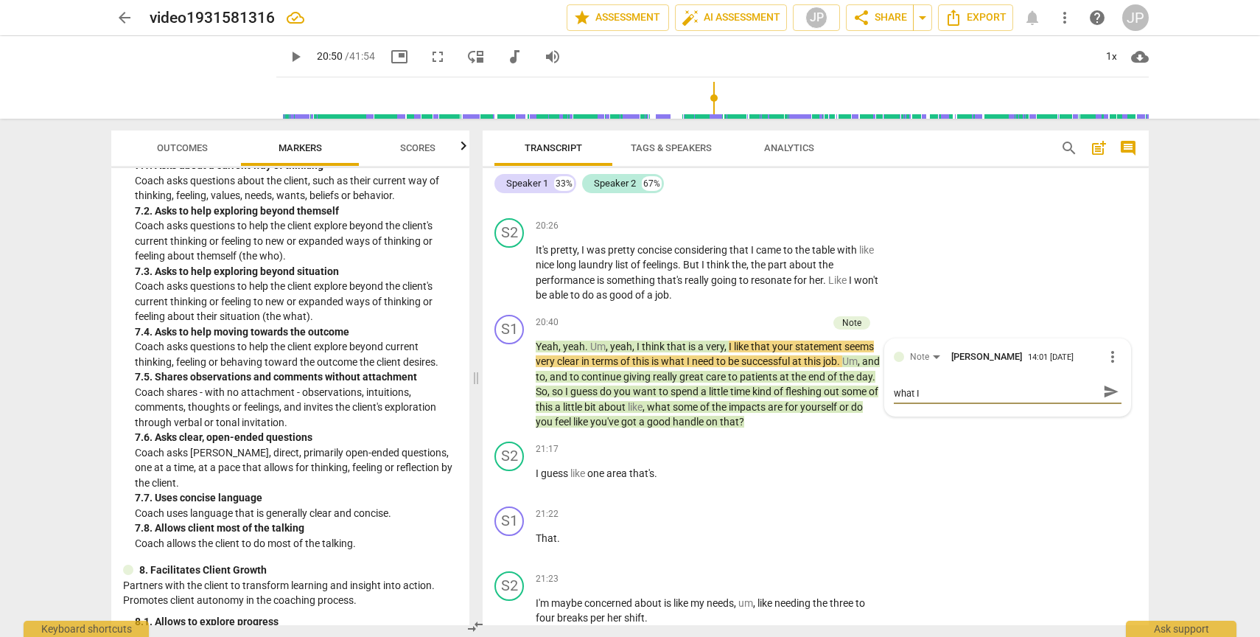
type textarea "Ask Is it okay if I make an observation or here's what I h"
type textarea "Ask Is it okay if I make an observation or here's what I he"
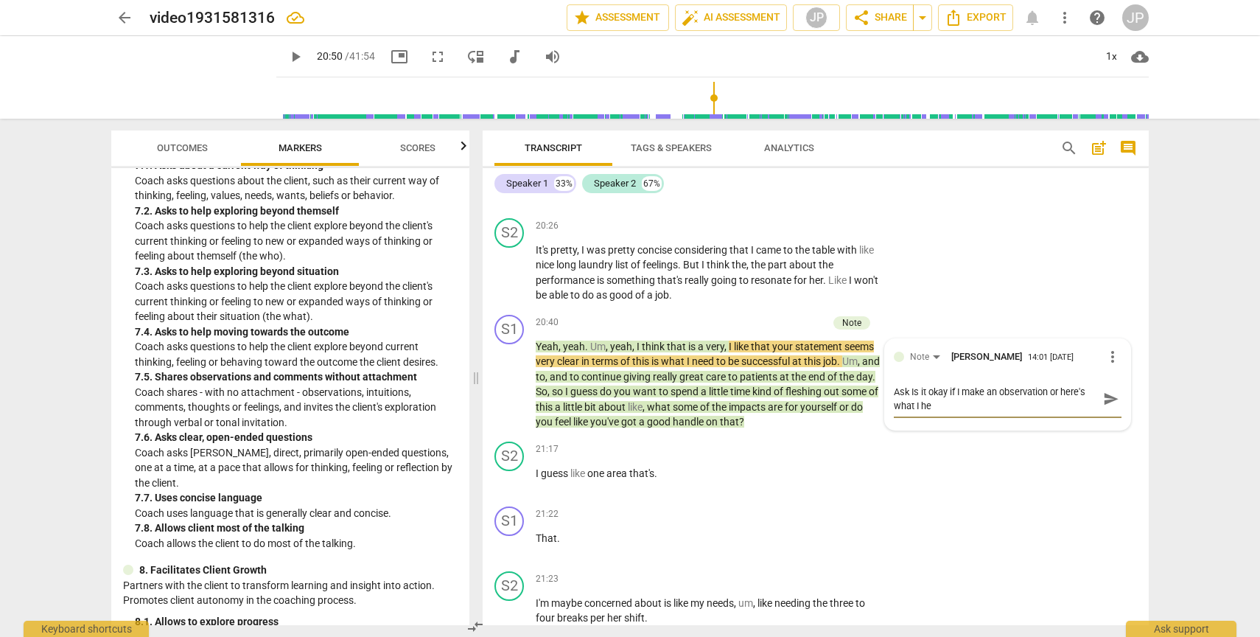
type textarea "Ask Is it okay if I make an observation or here's what I hea"
type textarea "Ask Is it okay if I make an observation or here's what I head"
type textarea "Ask Is it okay if I make an observation or here's what I hea"
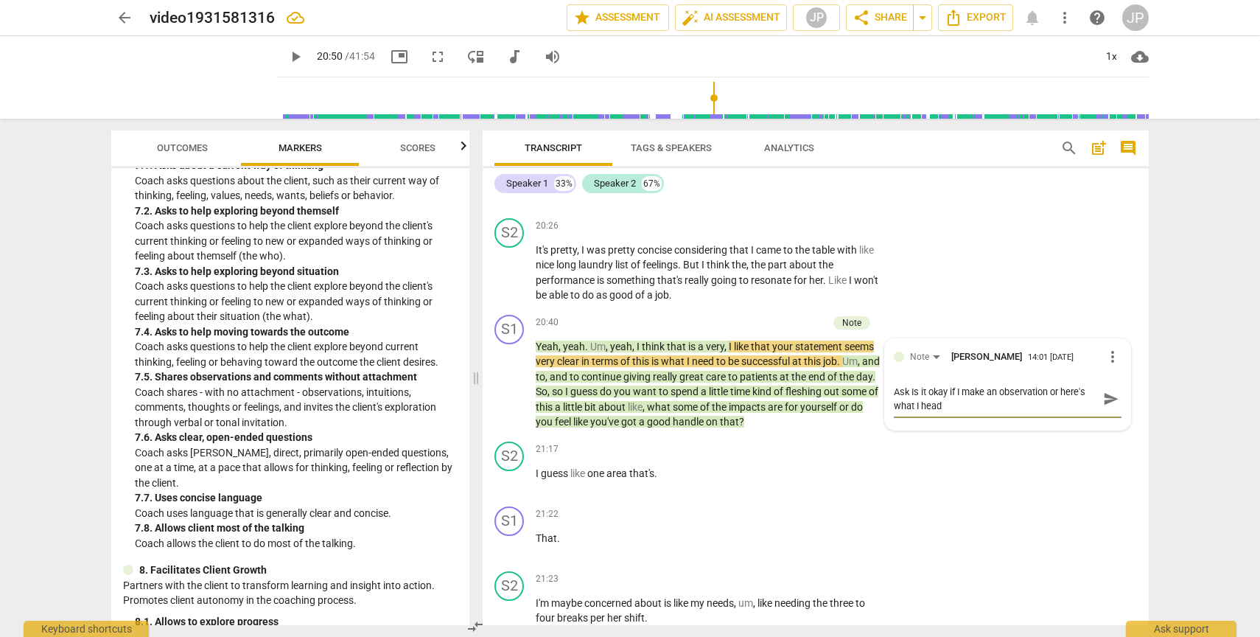
type textarea "Ask Is it okay if I make an observation or here's what I hea"
type textarea "Ask Is it okay if I make an observation or here's what I hear"
type textarea "Ask Is it okay if I make an observation or here's what I heard"
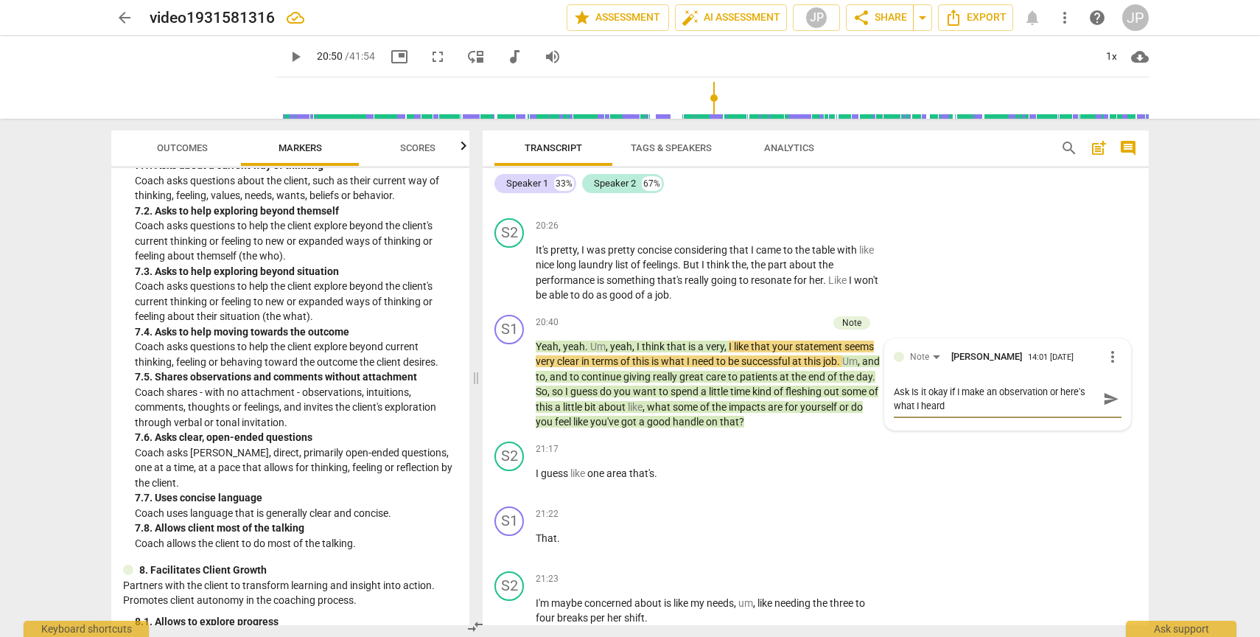
type textarea "Ask Is it okay if I make an observation or here's what I heard"
type textarea "Ask Is it okay if I make an observation or here's what I heard y"
type textarea "Ask Is it okay if I make an observation or here's what I heard yo"
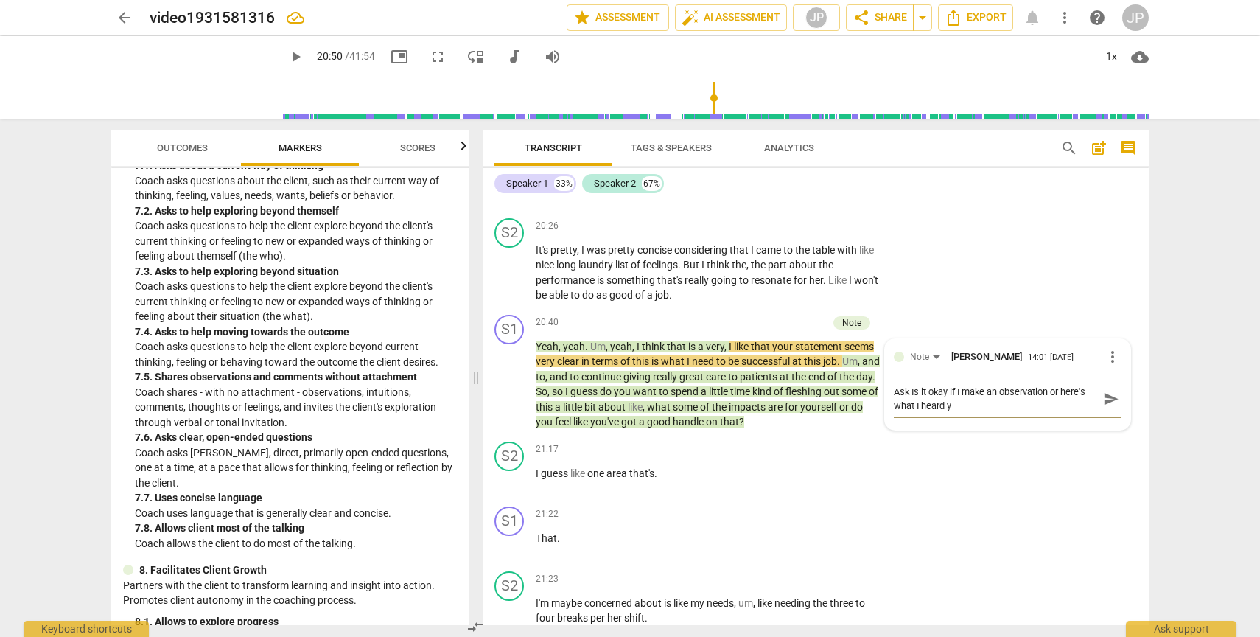
type textarea "Ask Is it okay if I make an observation or here's what I heard yo"
type textarea "Ask Is it okay if I make an observation or here's what I heard you"
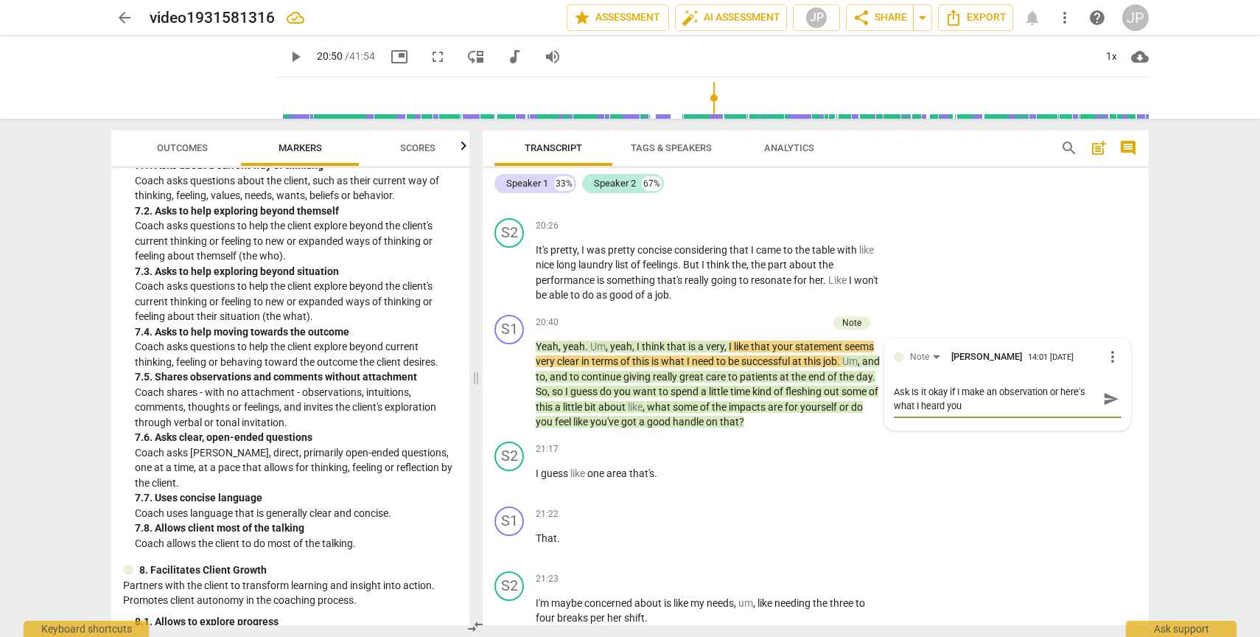
type textarea "Ask Is it okay if I make an observation or here's what I heard you s"
type textarea "Ask Is it okay if I make an observation or here's what I heard you sa"
type textarea "Ask Is it okay if I make an observation or here's what I heard you say"
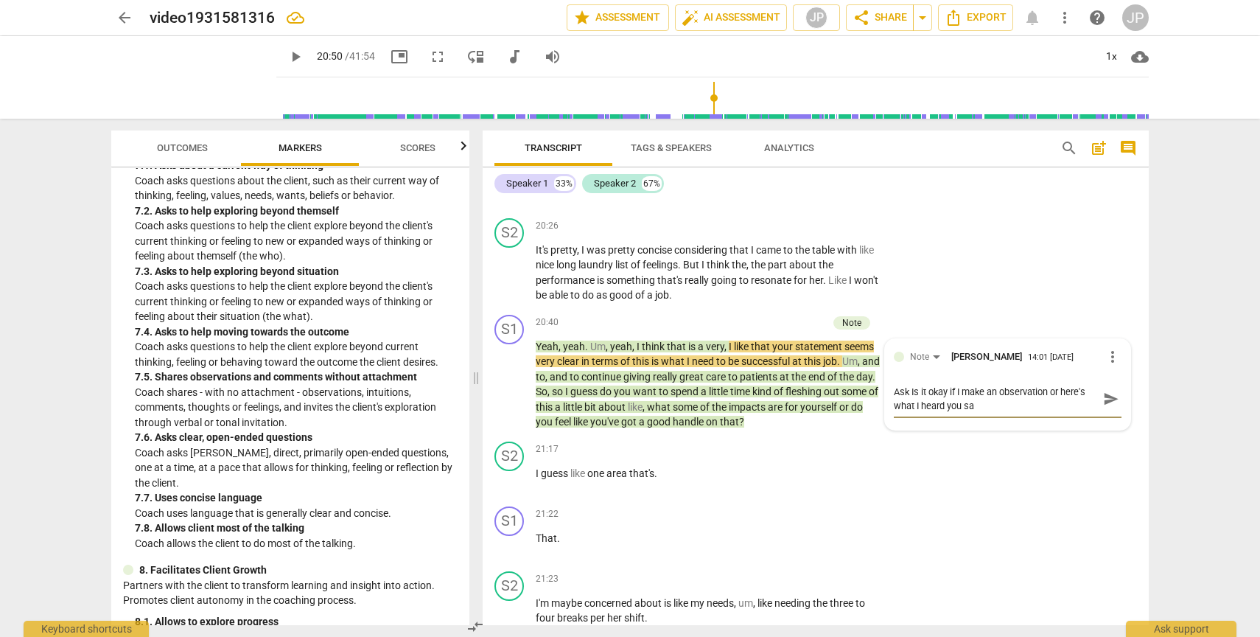
type textarea "Ask Is it okay if I make an observation or here's what I heard you say"
type textarea "Ask Is it okay if I make an observation or here's what I heard you say."
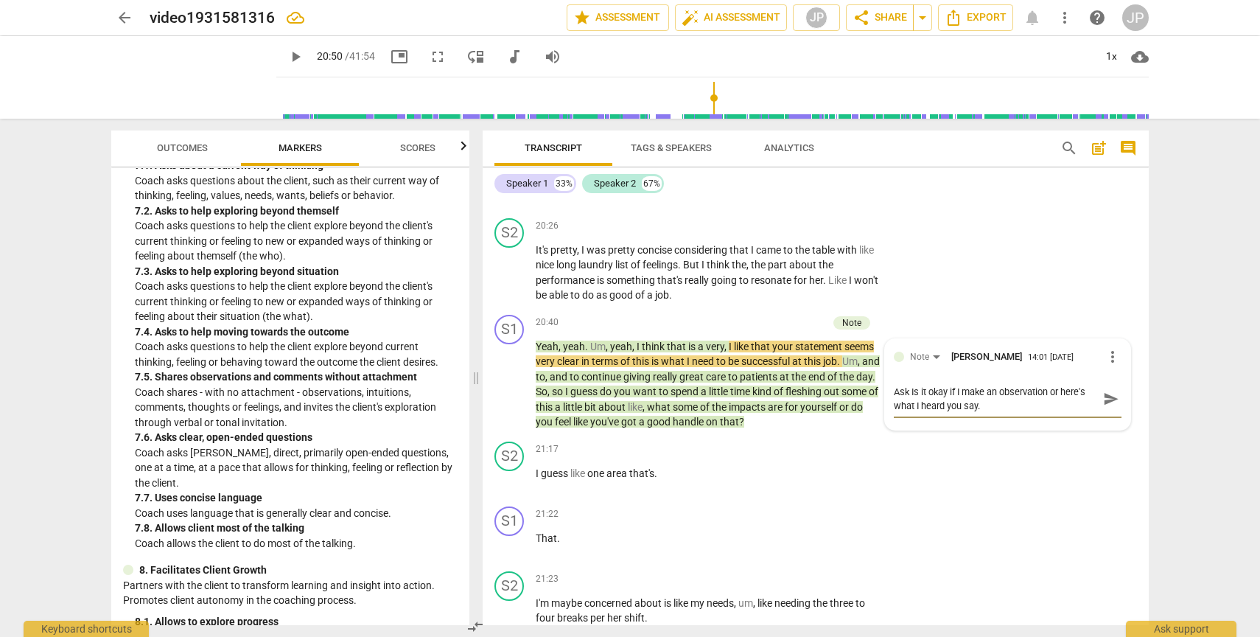
type textarea "Ask Is it okay if I make an observation or here's what I heard you say. W"
type textarea "Ask Is it okay if I make an observation or here's what I heard you say. Wo"
type textarea "Ask Is it okay if I make an observation or here's what I heard you say. Wou"
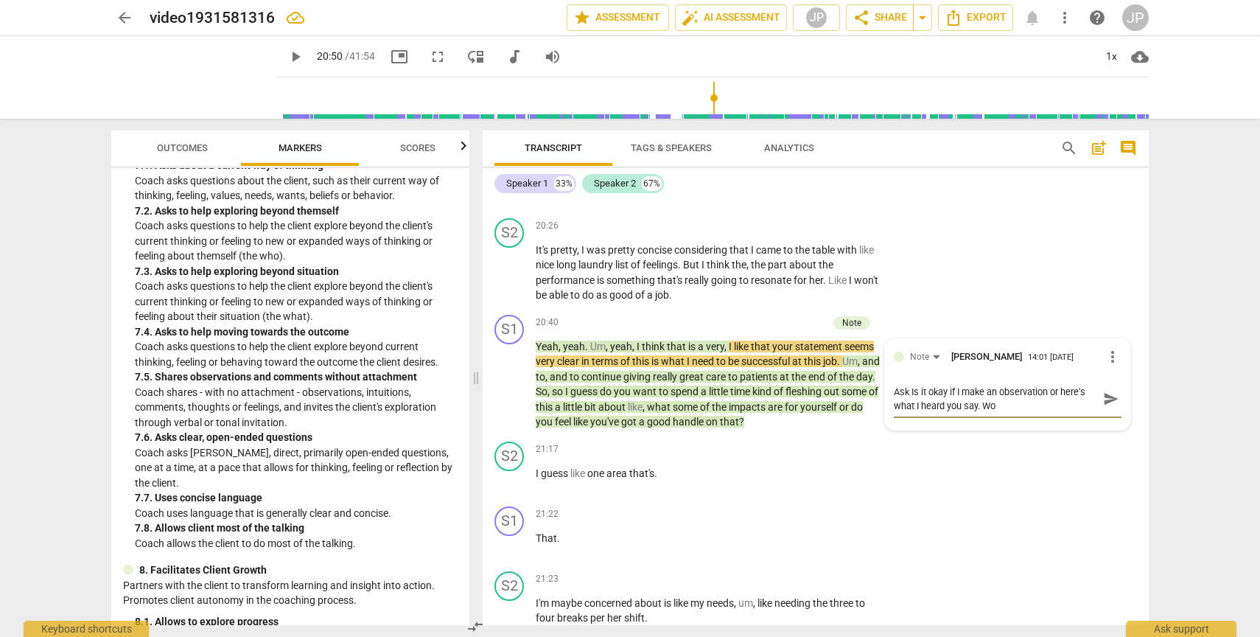
type textarea "Ask Is it okay if I make an observation or here's what I heard you say. Wou"
type textarea "Ask Is it okay if I make an observation or here's what I heard you say. Woul"
type textarea "Ask Is it okay if I make an observation or here's what I heard you say. Would"
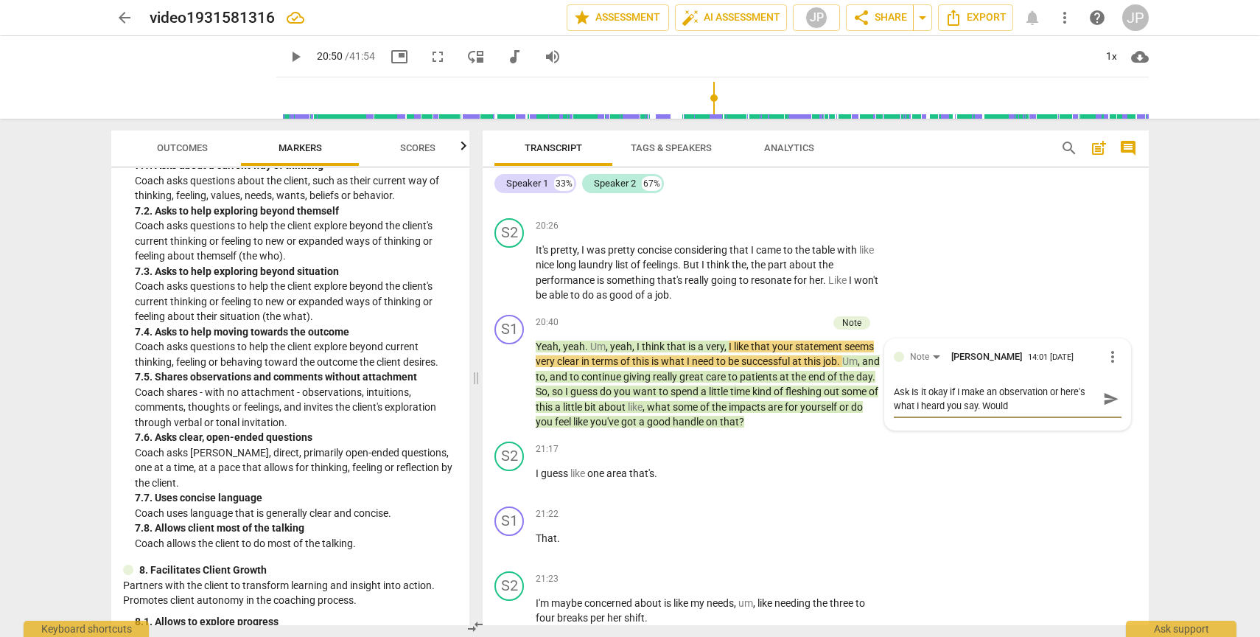
type textarea "Ask Is it okay if I make an observation or here's what I heard you say. Would y"
type textarea "Ask Is it okay if I make an observation or here's what I heard you say. Would yo"
type textarea "Ask Is it okay if I make an observation or here's what I heard you say. Would y…"
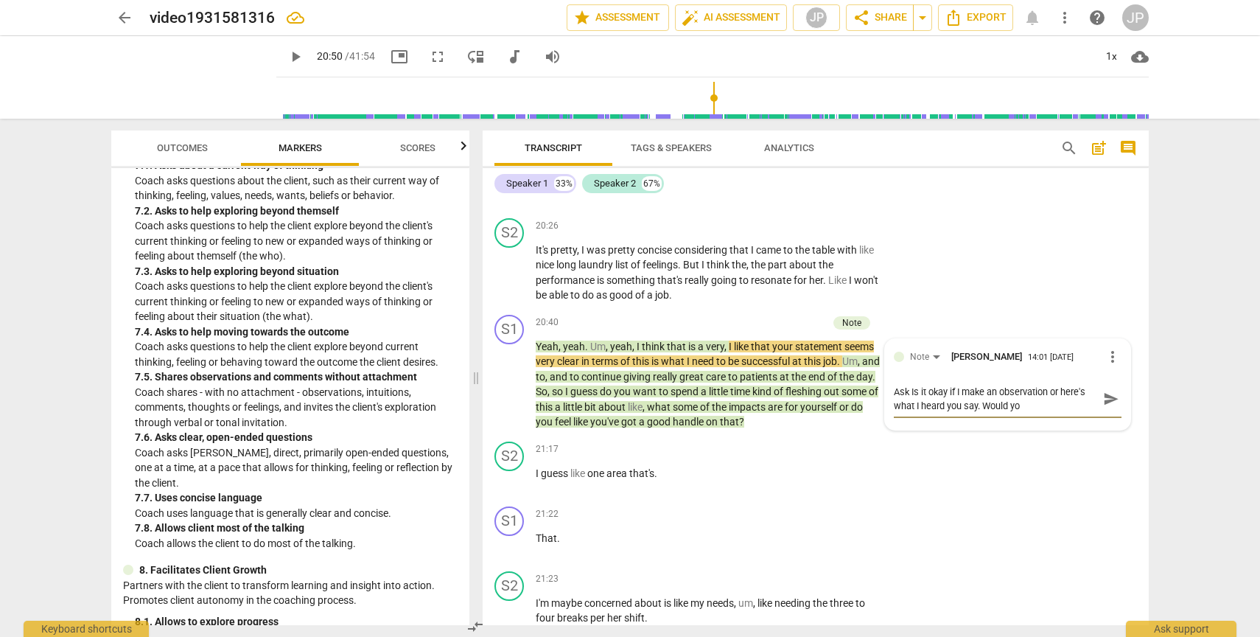
type textarea "Ask Is it okay if I make an observation or here's what I heard you say. Would y…"
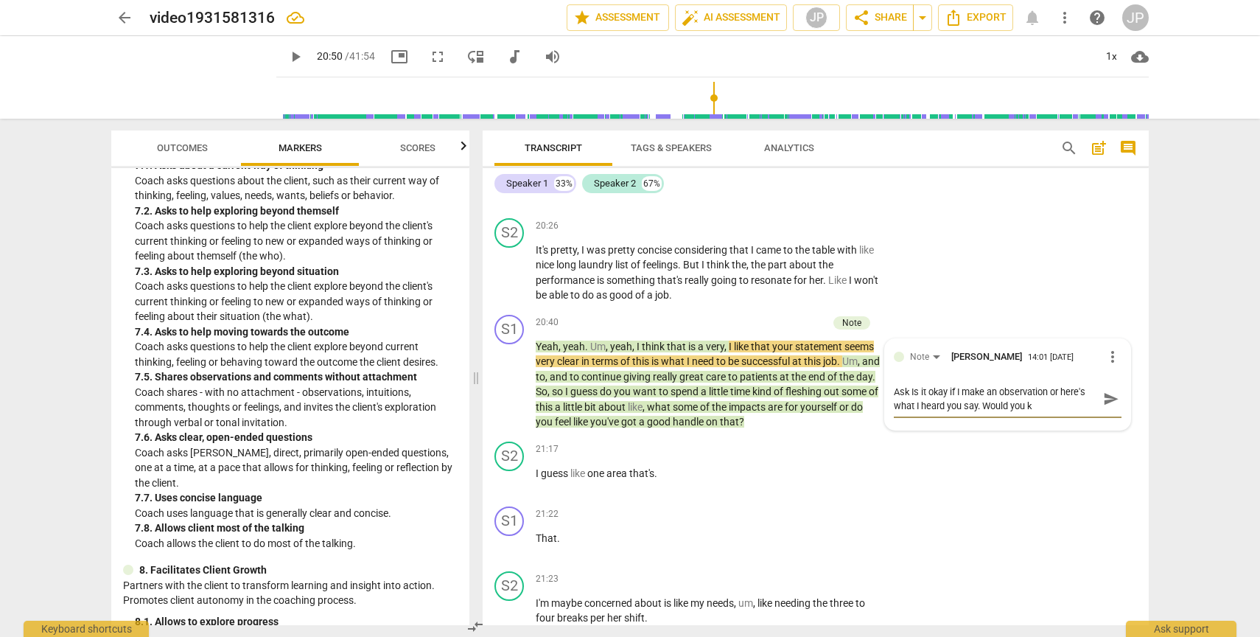
type textarea "Ask Is it okay if I make an observation or here's what I heard you say. Would y…"
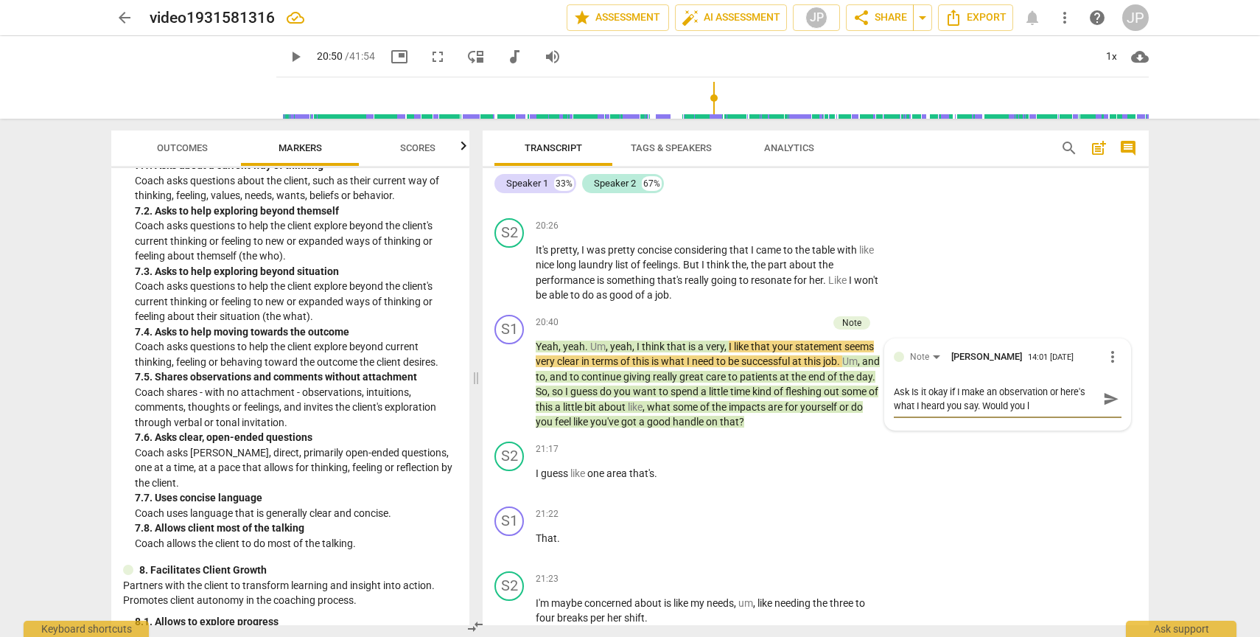
type textarea "Ask Is it okay if I make an observation or here's what I heard you say. Would y…"
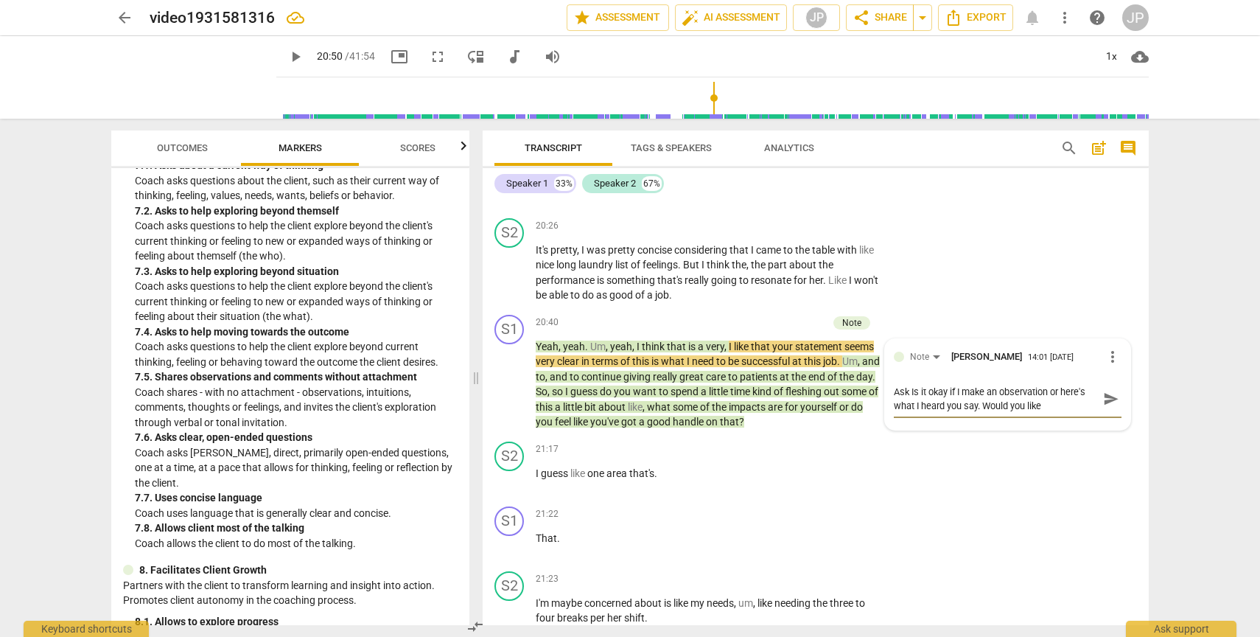
type textarea "Ask Is it okay if I make an observation or here's what I heard you say. Would y…"
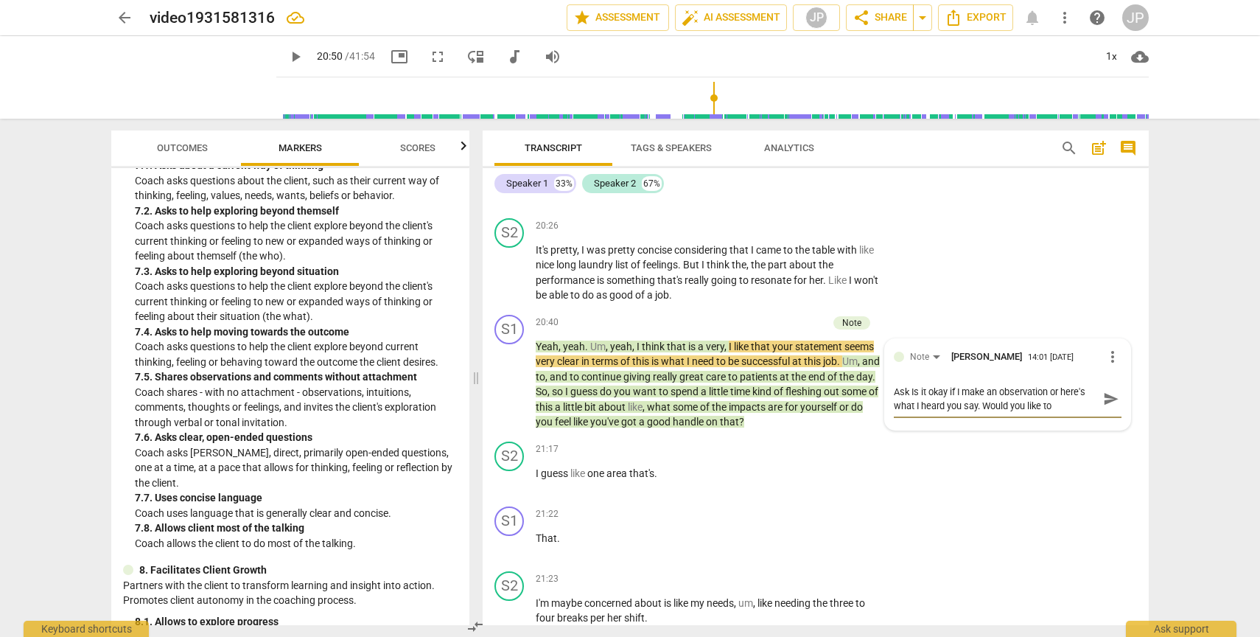
type textarea "Ask Is it okay if I make an observation or here's what I heard you say. Would y…"
click at [1103, 413] on span "send" at bounding box center [1111, 405] width 16 height 16
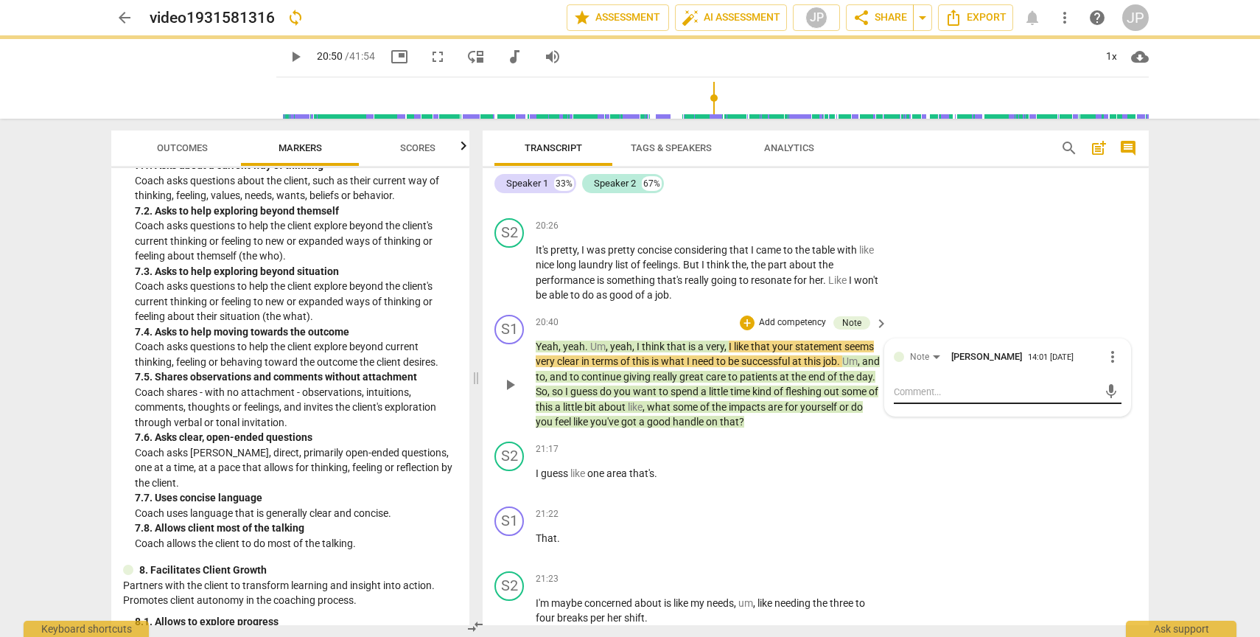
scroll to position [0, 0]
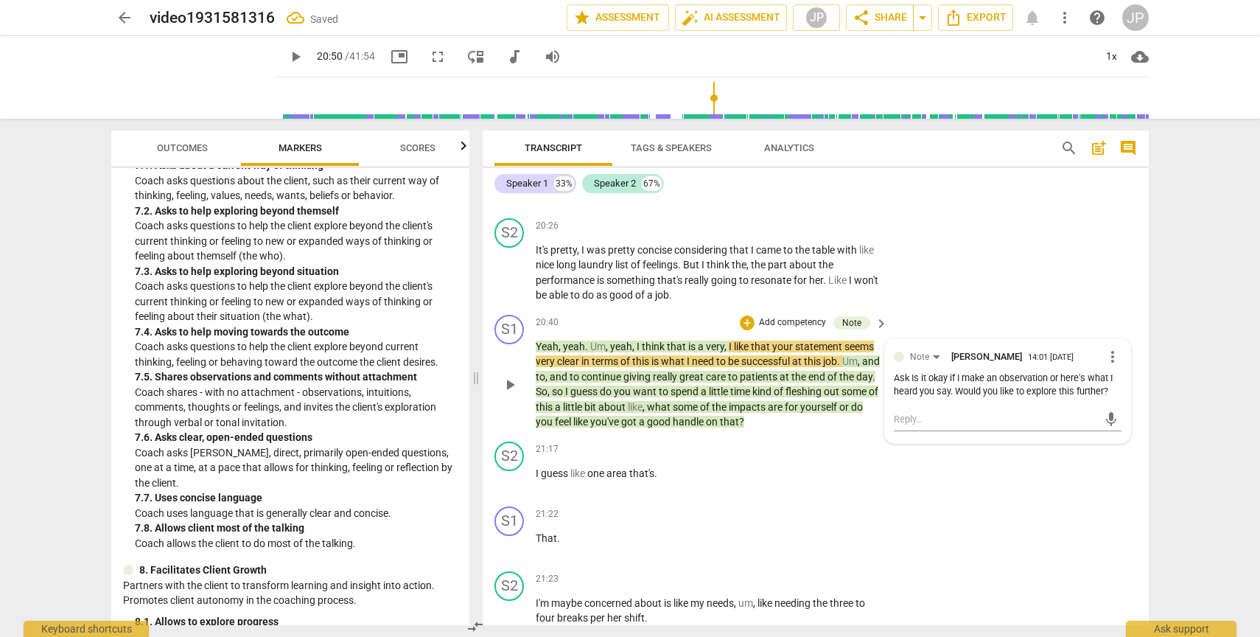
click at [514, 394] on span "play_arrow" at bounding box center [510, 385] width 18 height 18
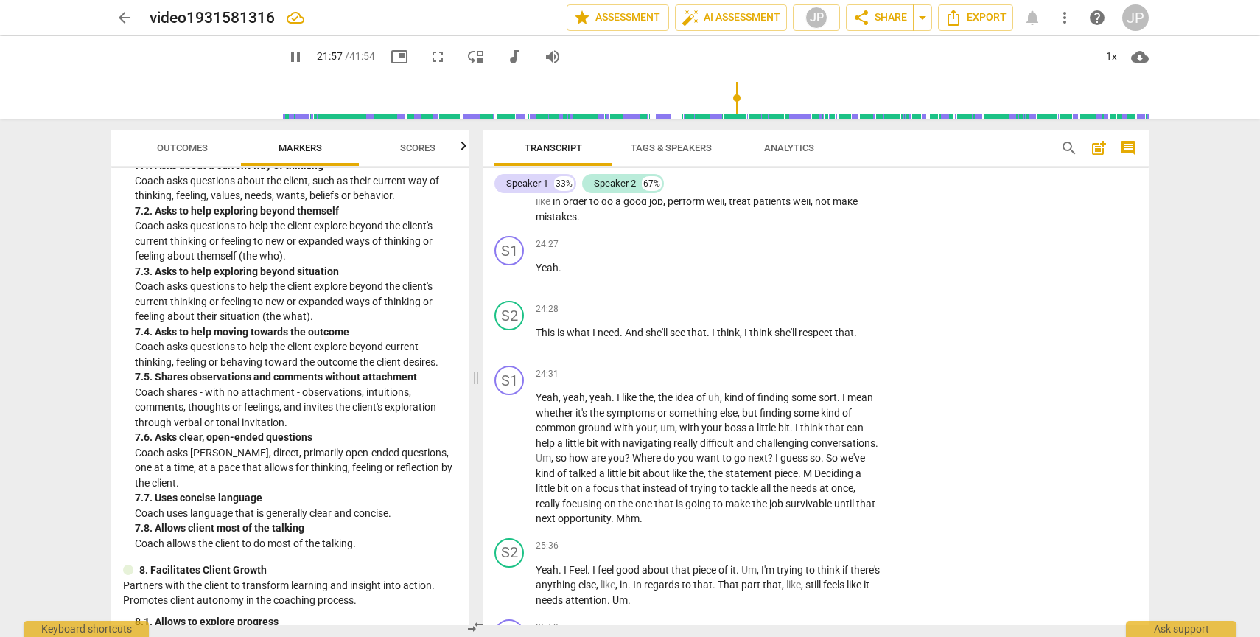
scroll to position [8480, 0]
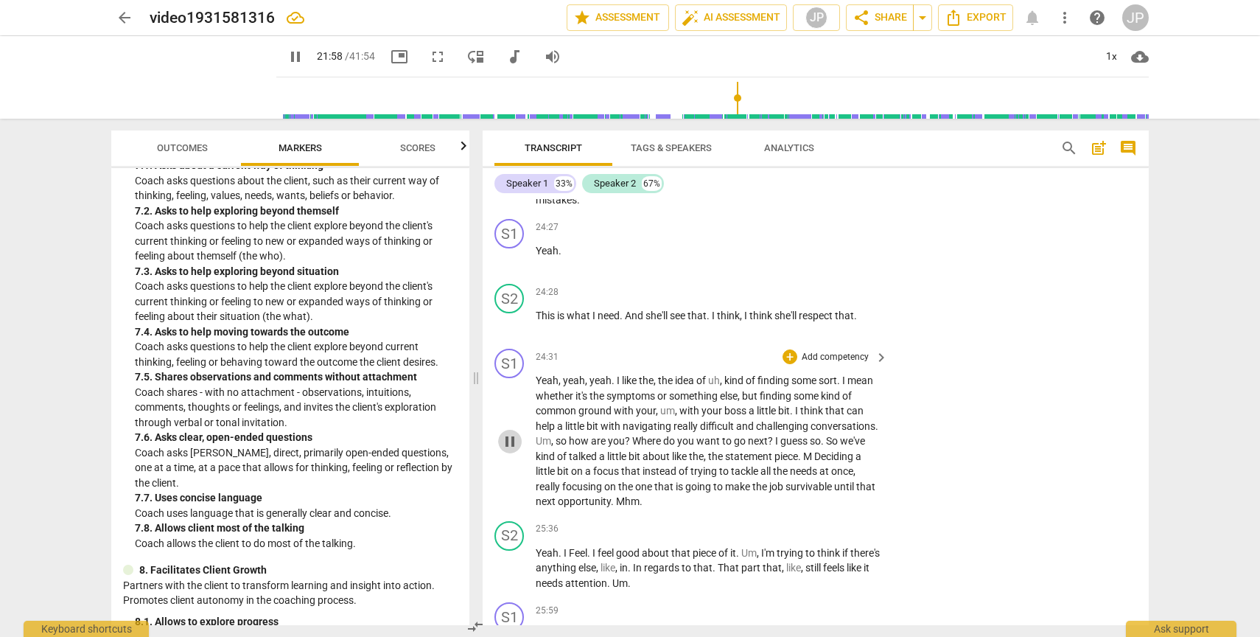
click at [506, 450] on span "pause" at bounding box center [510, 442] width 18 height 18
click at [506, 450] on span "play_arrow" at bounding box center [510, 442] width 18 height 18
click at [508, 450] on span "pause" at bounding box center [510, 442] width 18 height 18
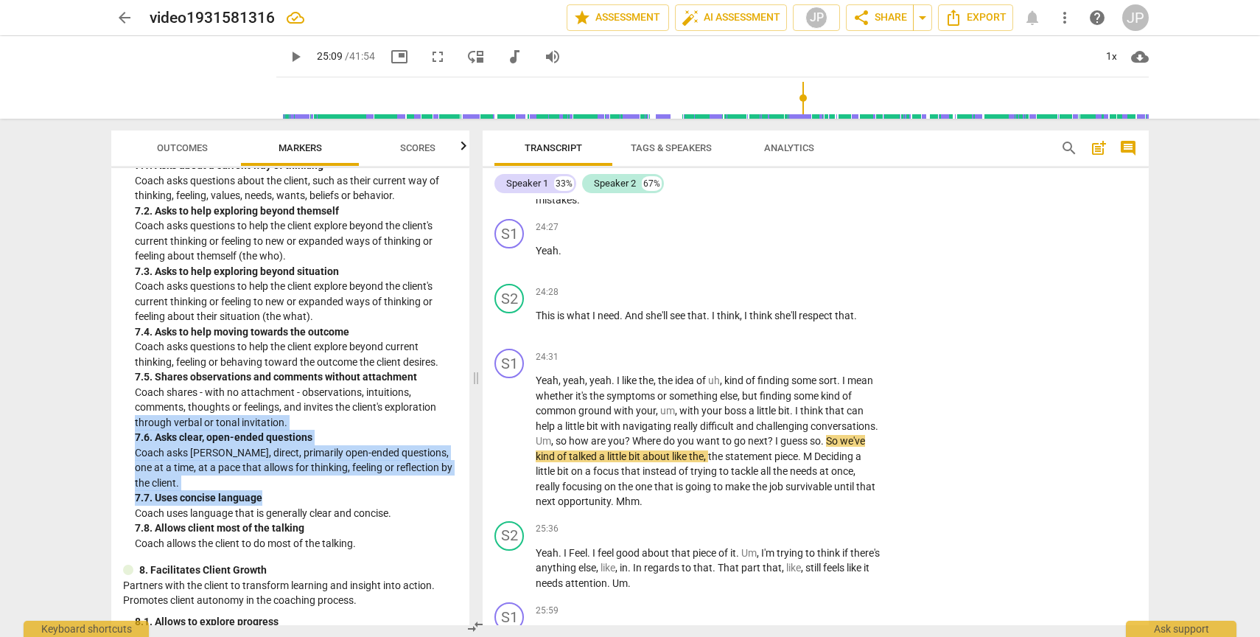
drag, startPoint x: 469, startPoint y: 493, endPoint x: 468, endPoint y: 402, distance: 90.7
click at [468, 402] on div "Outcomes Markers Scores ICF PCC Markers (2020) visibility 1. Demonstrates Ethic…" at bounding box center [288, 378] width 376 height 518
click at [786, 364] on div "+" at bounding box center [790, 356] width 15 height 15
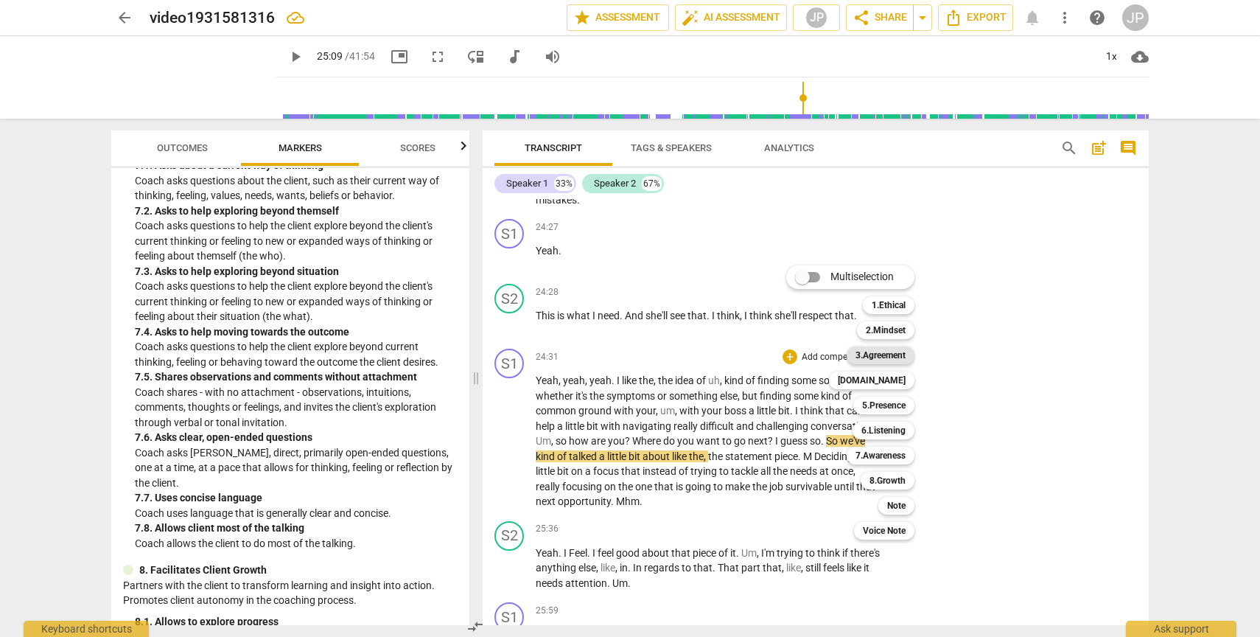
click at [872, 360] on b "3.Agreement" at bounding box center [881, 355] width 50 height 18
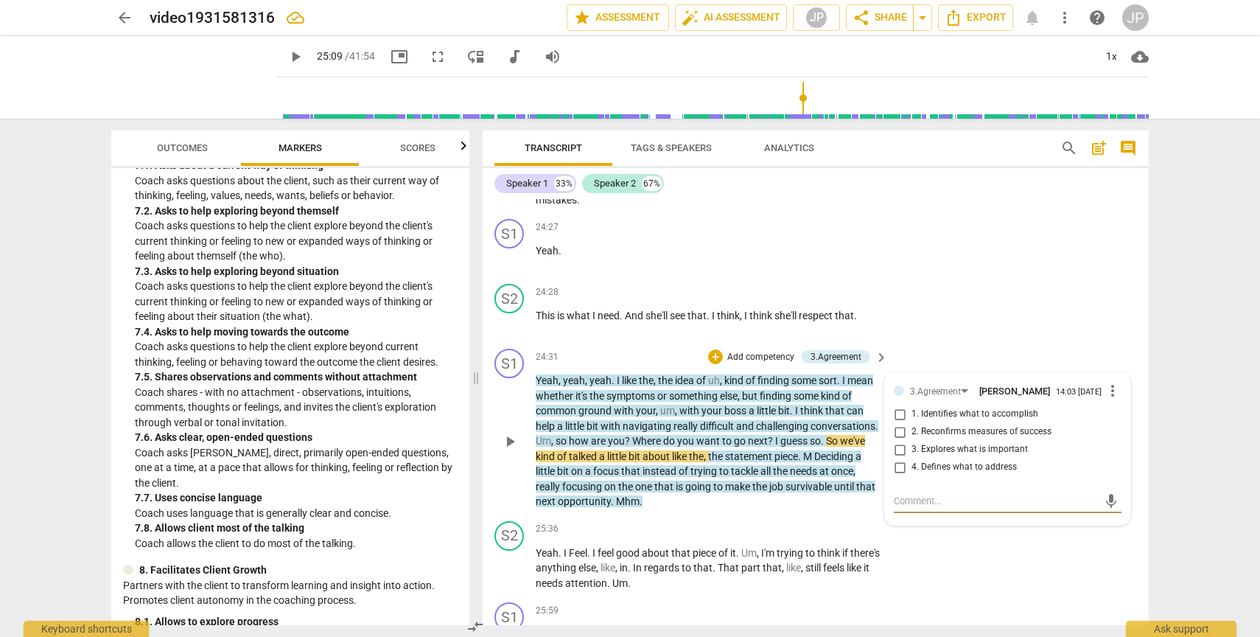
click at [898, 458] on input "3. Explores what is important" at bounding box center [900, 450] width 24 height 18
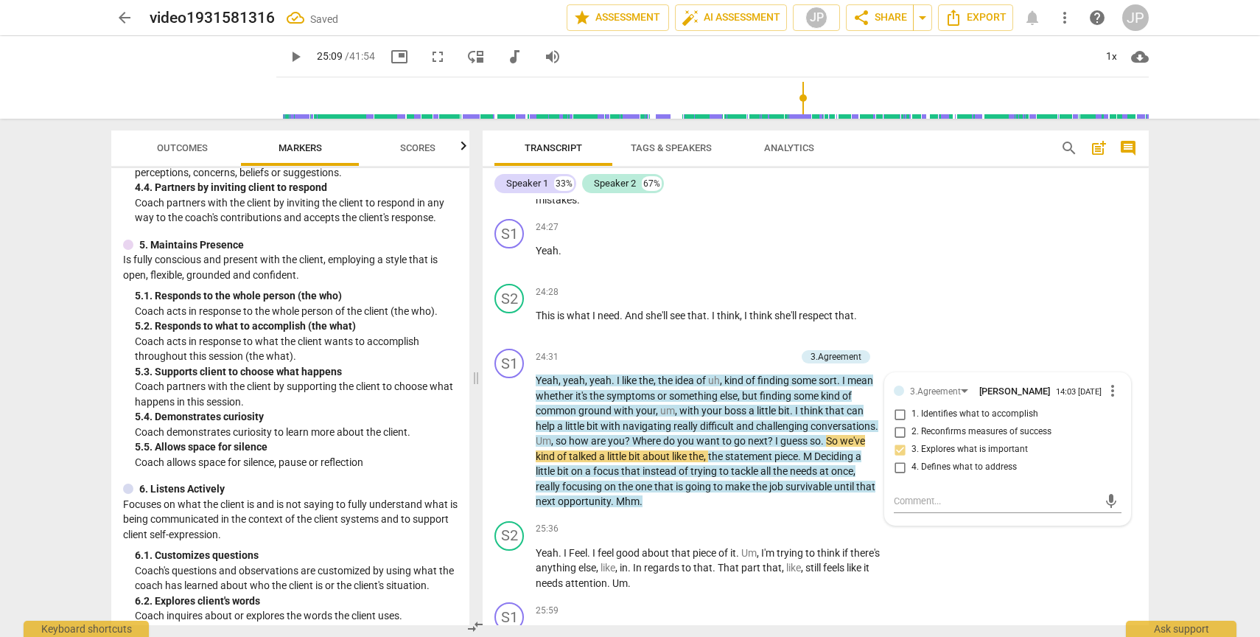
scroll to position [692, 0]
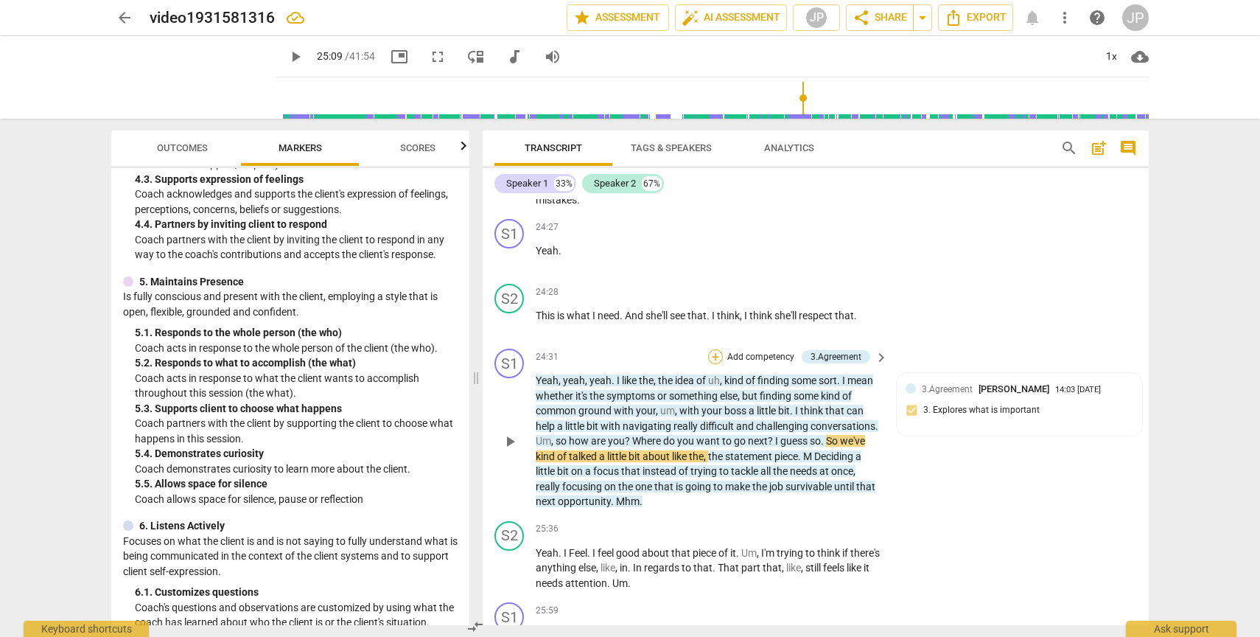
click at [715, 364] on div "+" at bounding box center [715, 356] width 15 height 15
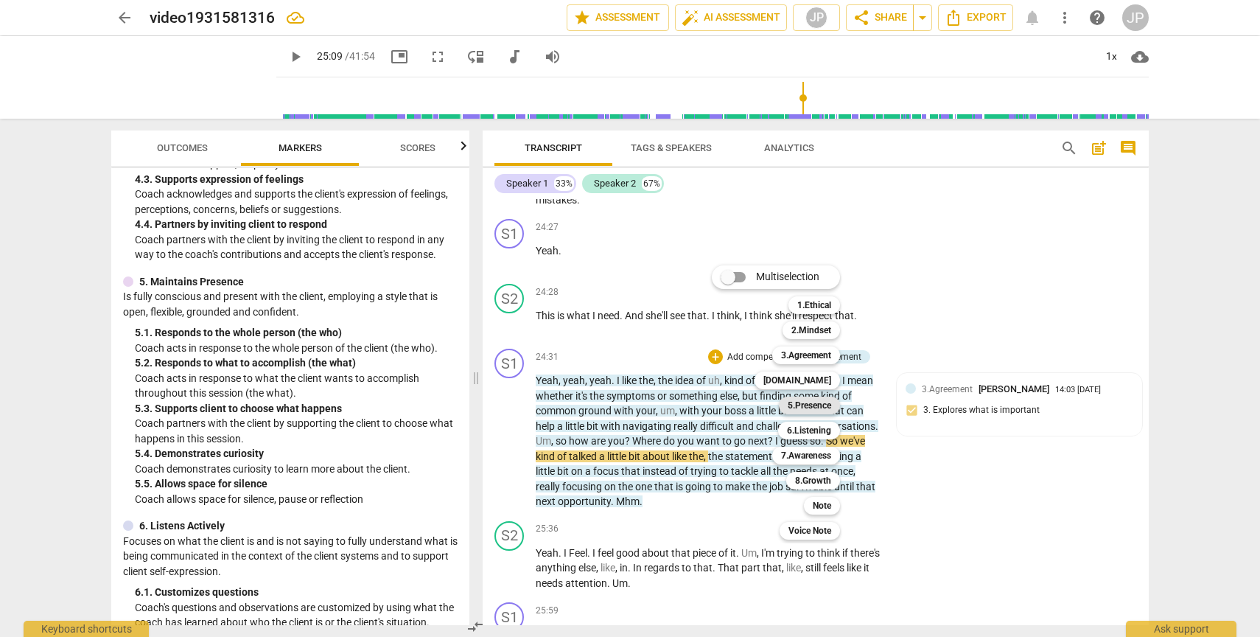
click at [806, 403] on b "5.Presence" at bounding box center [809, 406] width 43 height 18
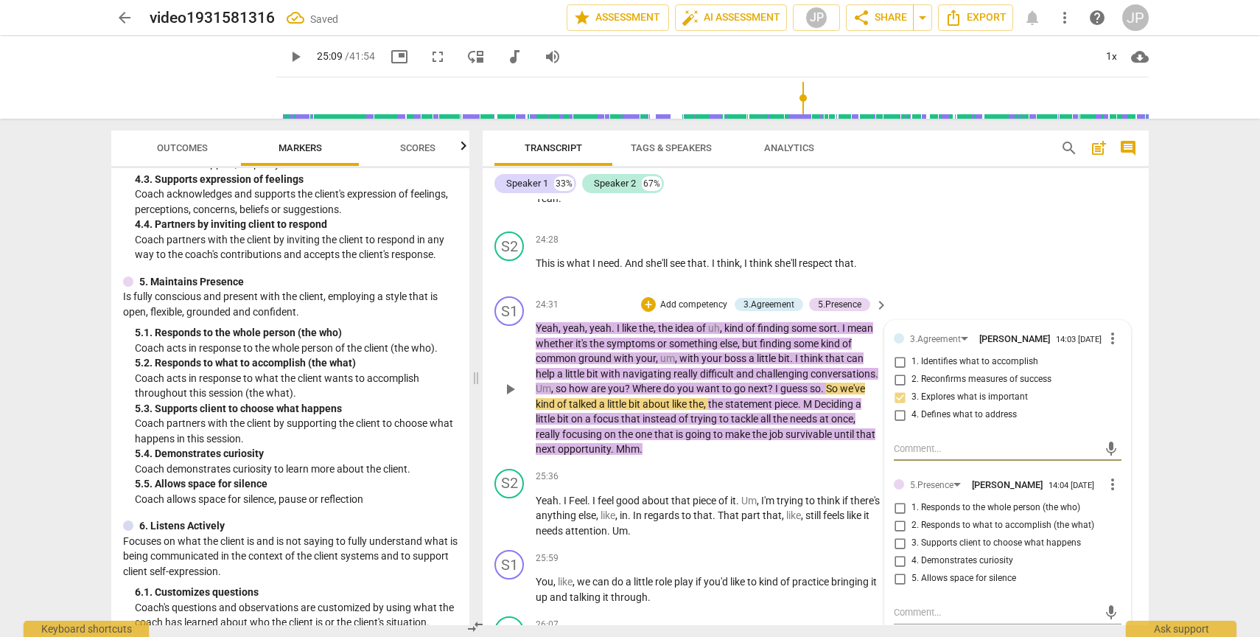
scroll to position [8593, 0]
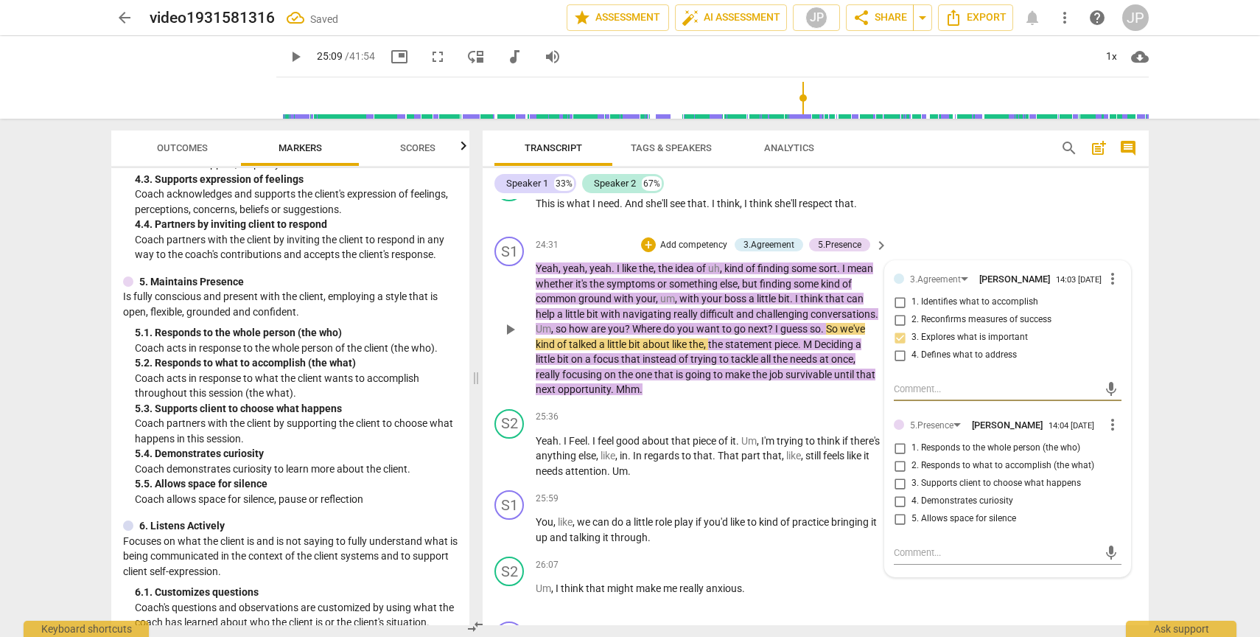
click at [898, 492] on input "3. Supports client to choose what happens" at bounding box center [900, 484] width 24 height 18
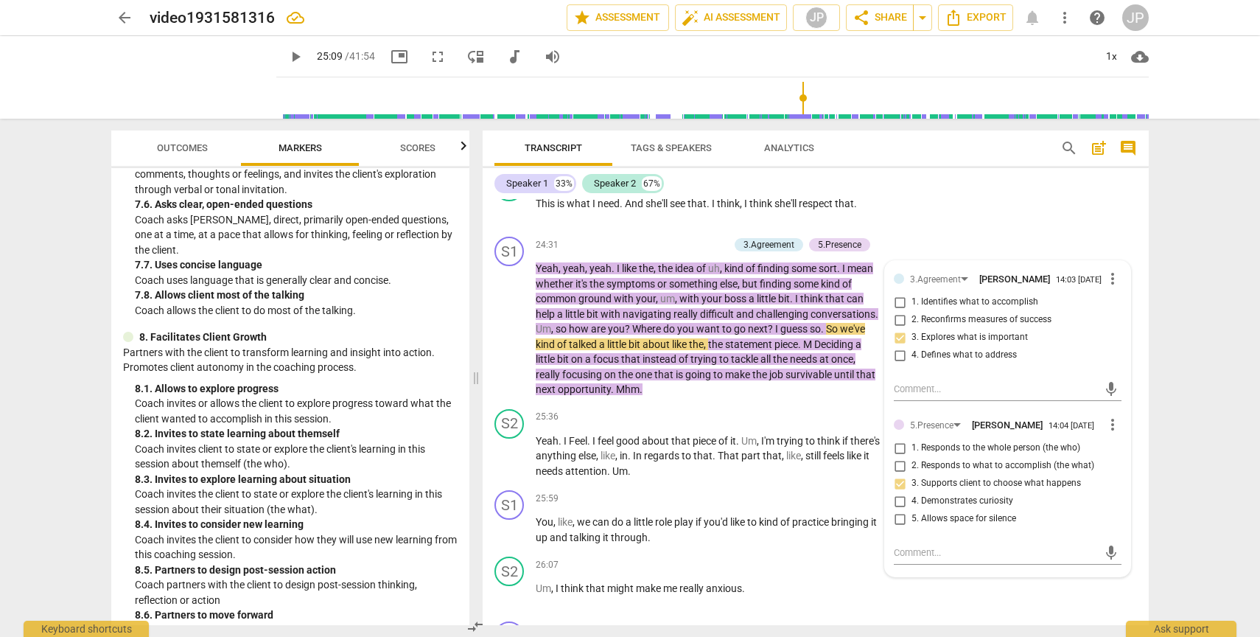
scroll to position [1706, 0]
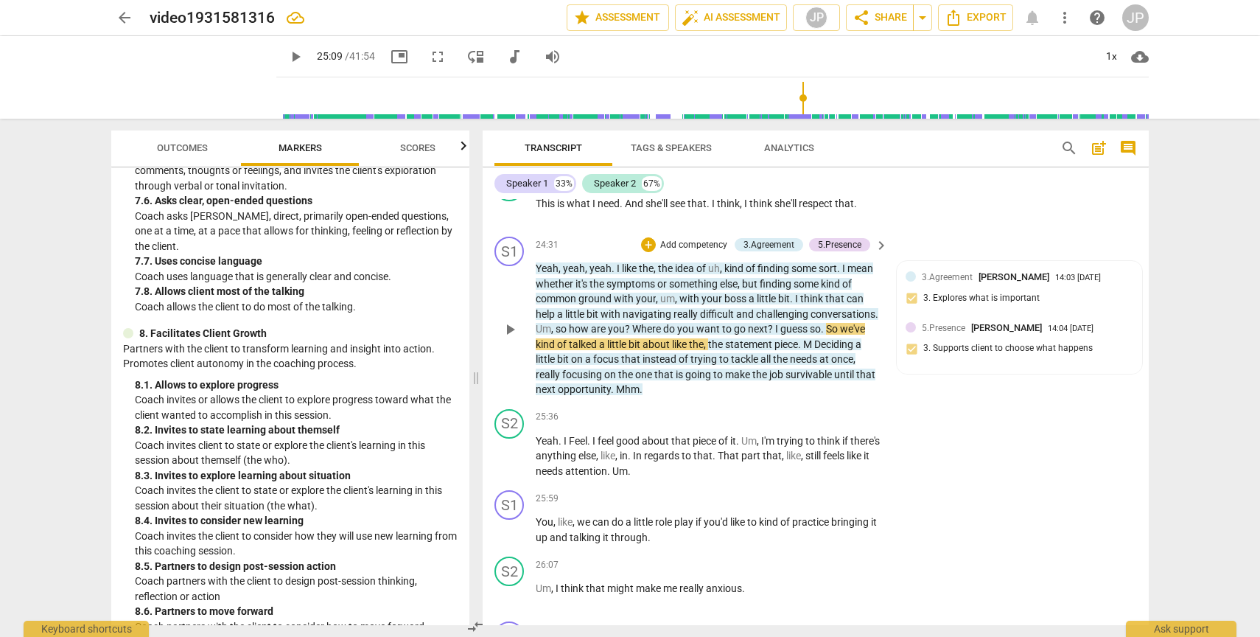
click at [511, 338] on span "play_arrow" at bounding box center [510, 330] width 18 height 18
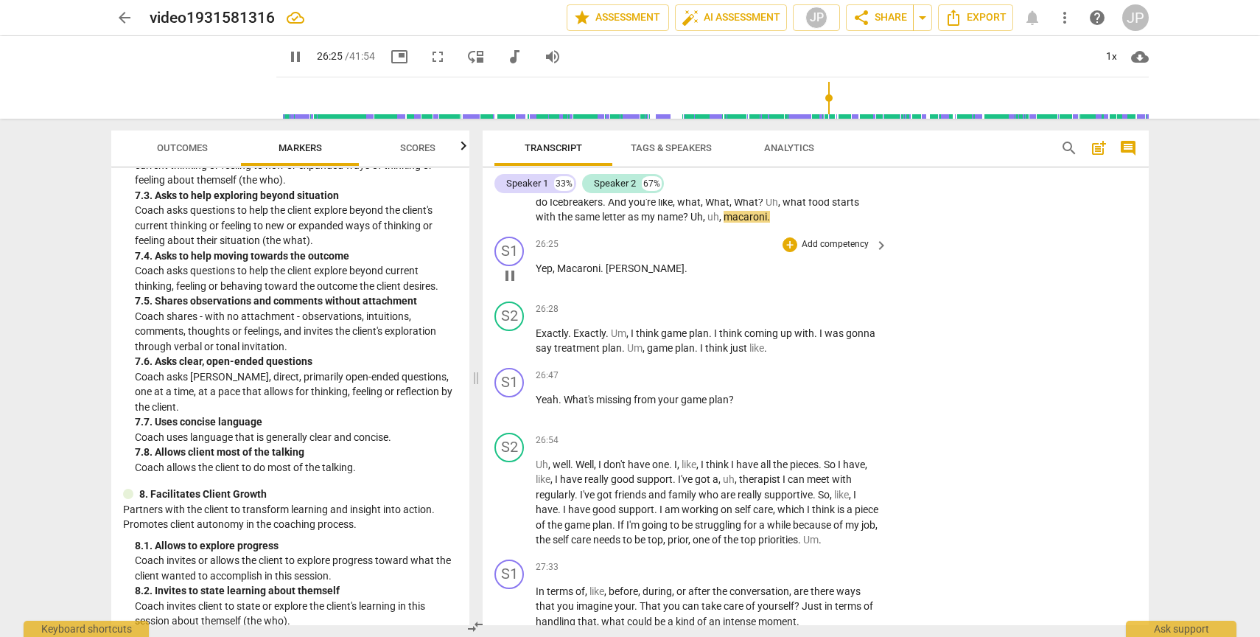
scroll to position [9218, 0]
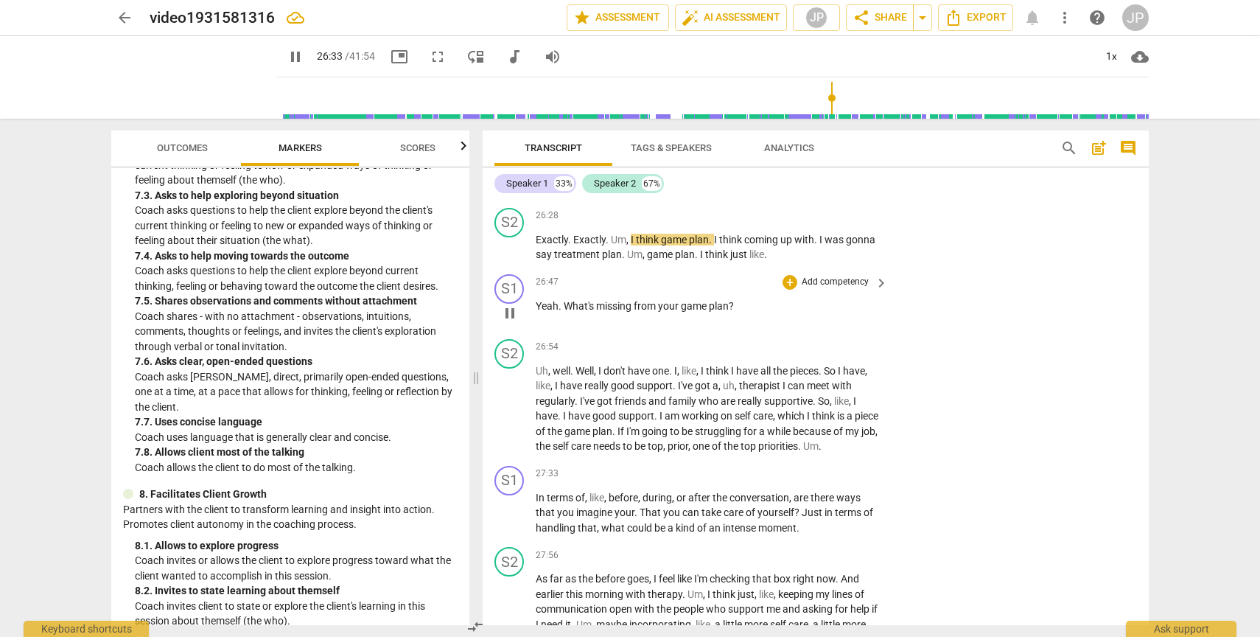
click at [509, 322] on span "pause" at bounding box center [510, 313] width 18 height 18
click at [509, 322] on span "play_arrow" at bounding box center [510, 313] width 18 height 18
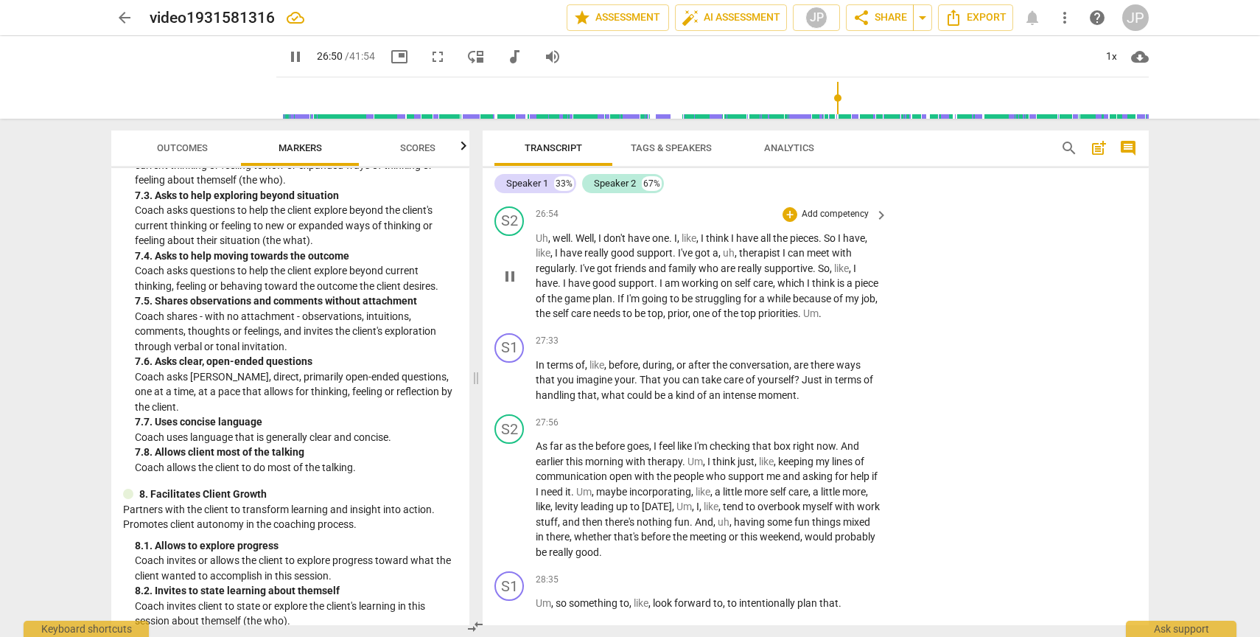
scroll to position [9354, 0]
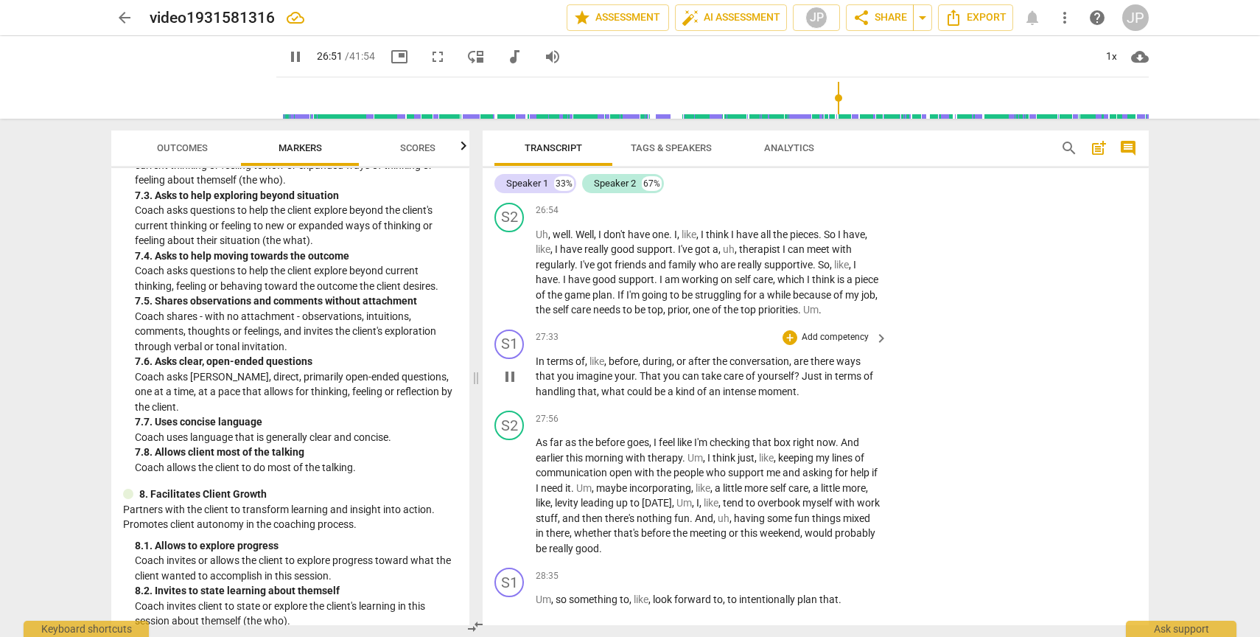
click at [510, 385] on span "pause" at bounding box center [510, 377] width 18 height 18
click at [510, 385] on span "play_arrow" at bounding box center [510, 377] width 18 height 18
click at [510, 385] on span "pause" at bounding box center [510, 377] width 18 height 18
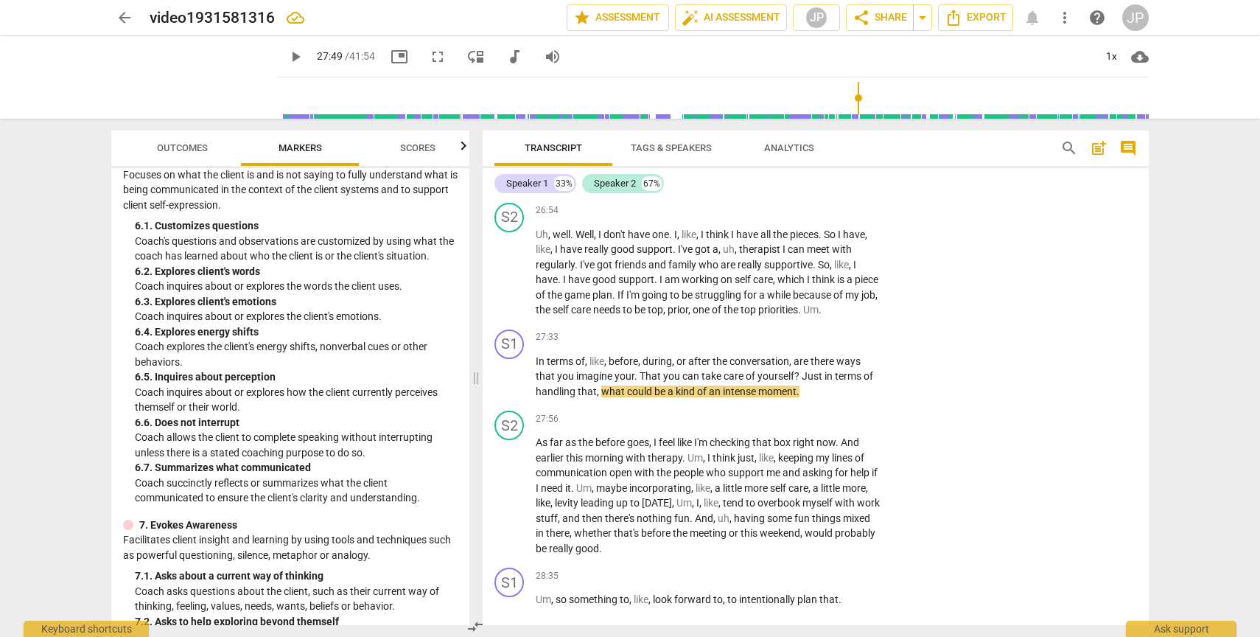
scroll to position [1047, 0]
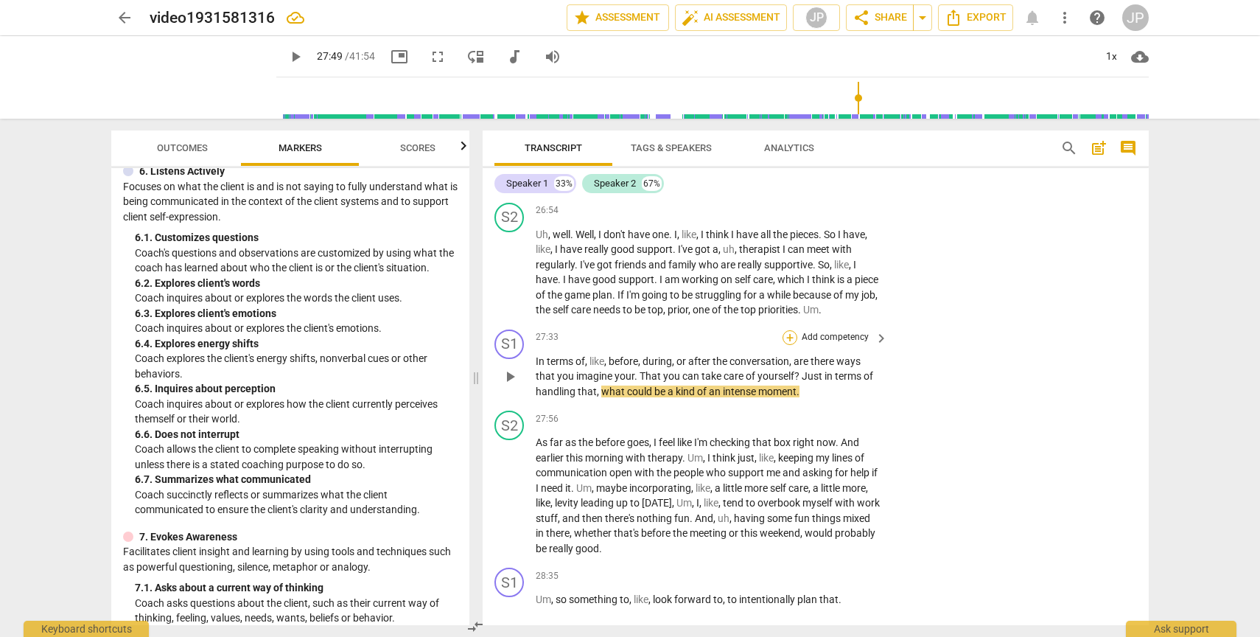
click at [788, 345] on div "+" at bounding box center [790, 337] width 15 height 15
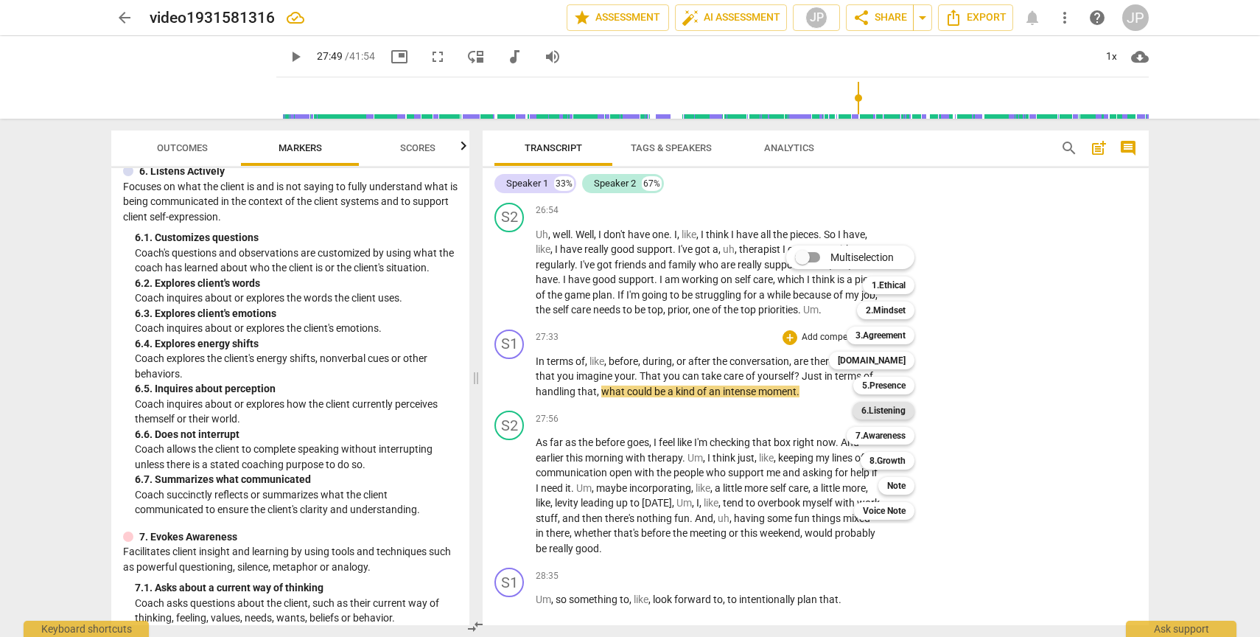
click at [887, 406] on b "6.Listening" at bounding box center [884, 411] width 44 height 18
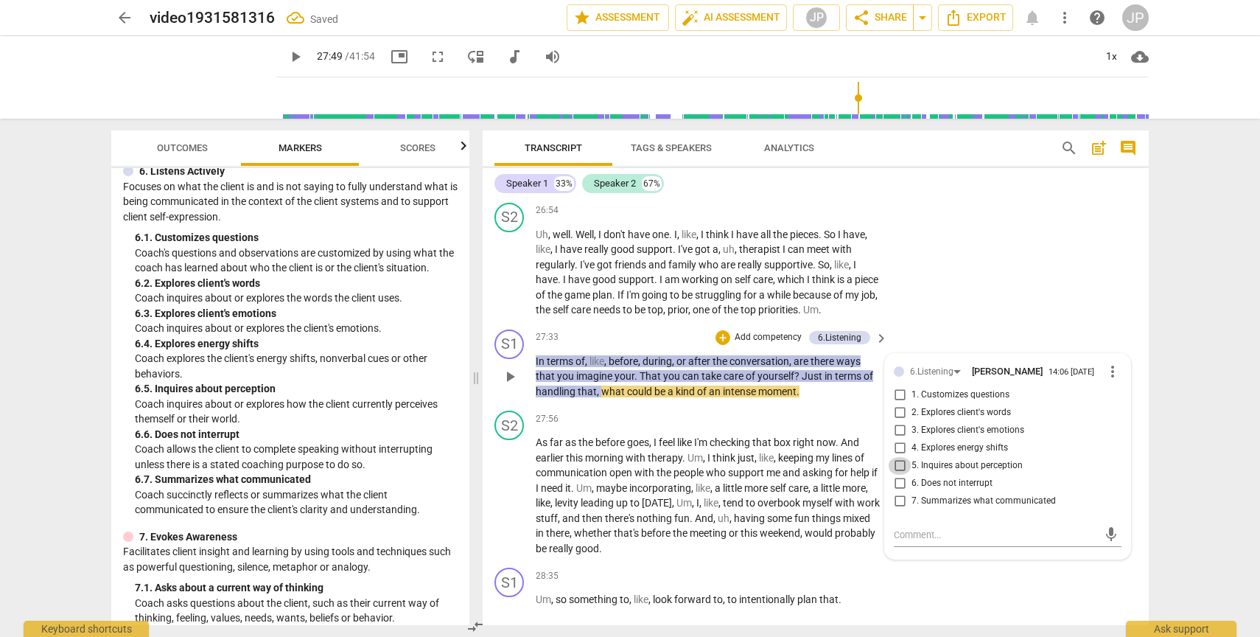
click at [895, 475] on input "5. Inquires about perception" at bounding box center [900, 466] width 24 height 18
click at [511, 385] on span "play_arrow" at bounding box center [510, 377] width 18 height 18
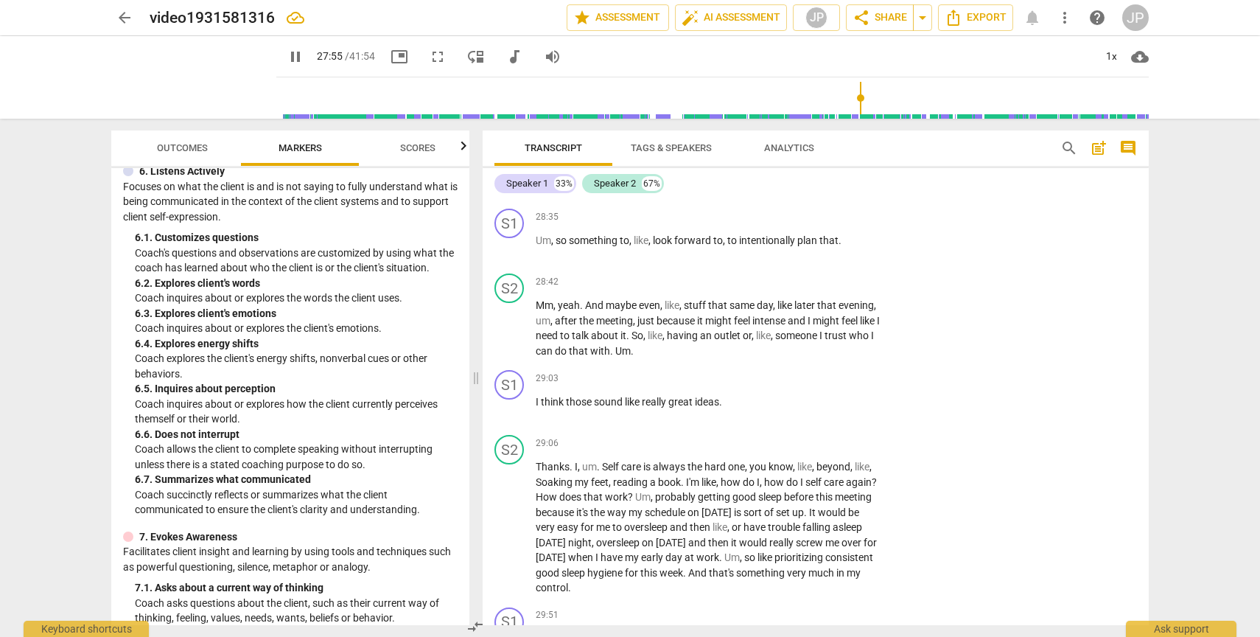
scroll to position [9723, 0]
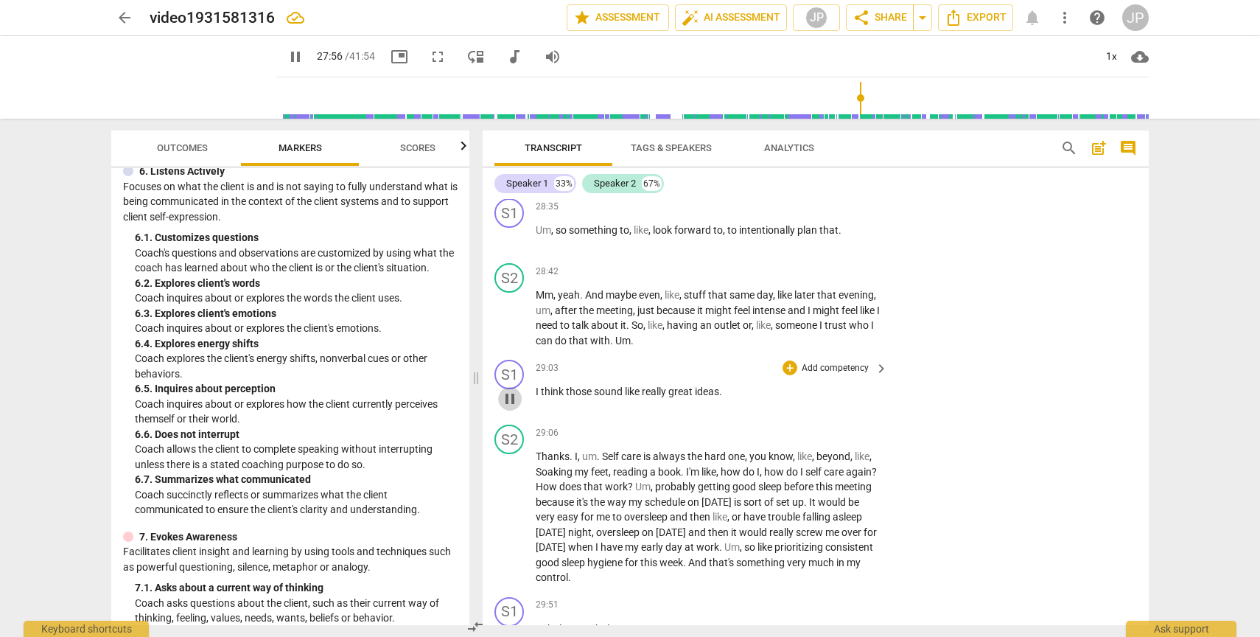
click at [509, 408] on span "pause" at bounding box center [510, 399] width 18 height 18
click at [509, 408] on span "play_arrow" at bounding box center [510, 399] width 18 height 18
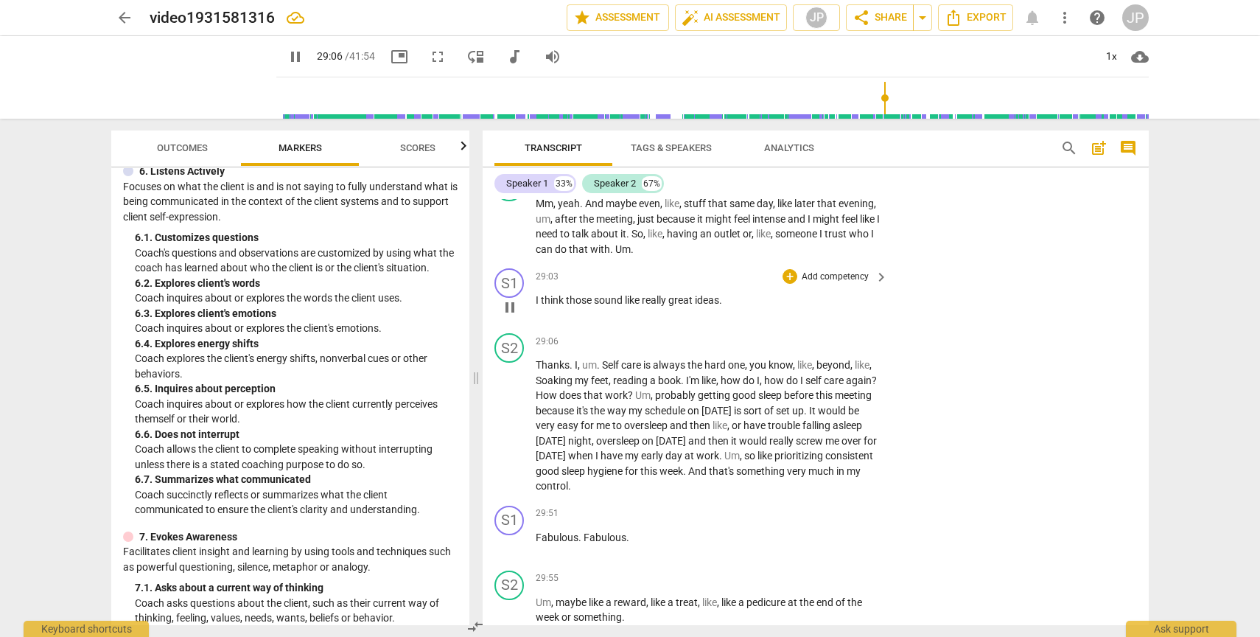
scroll to position [9849, 0]
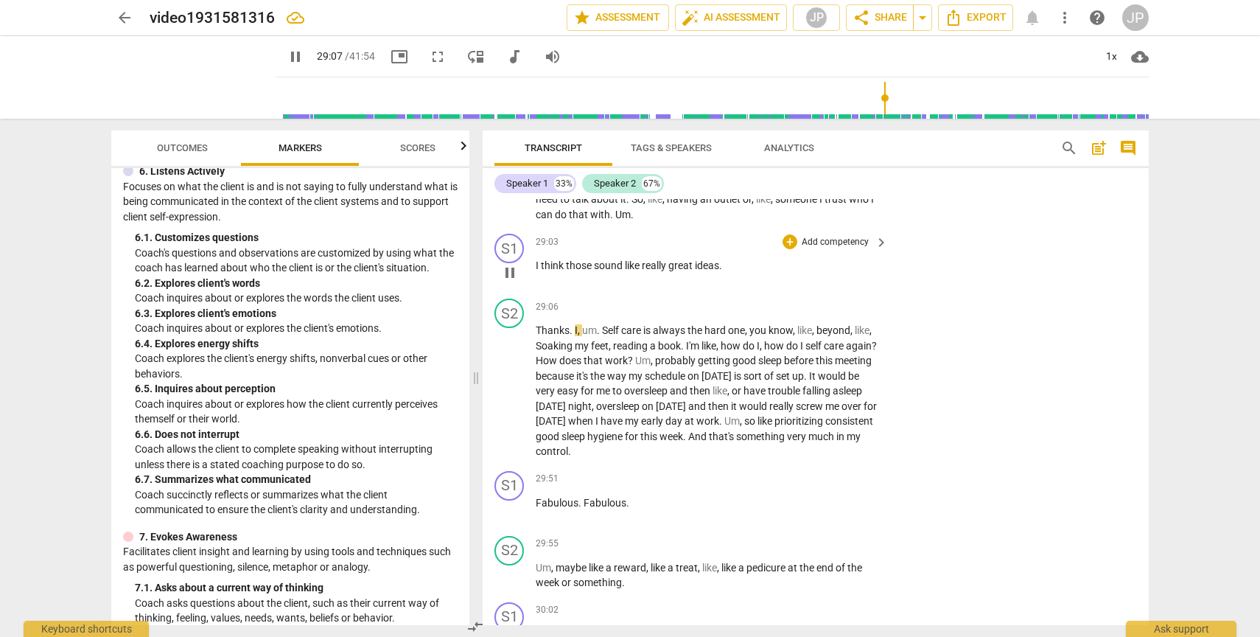
click at [508, 282] on span "pause" at bounding box center [510, 273] width 18 height 18
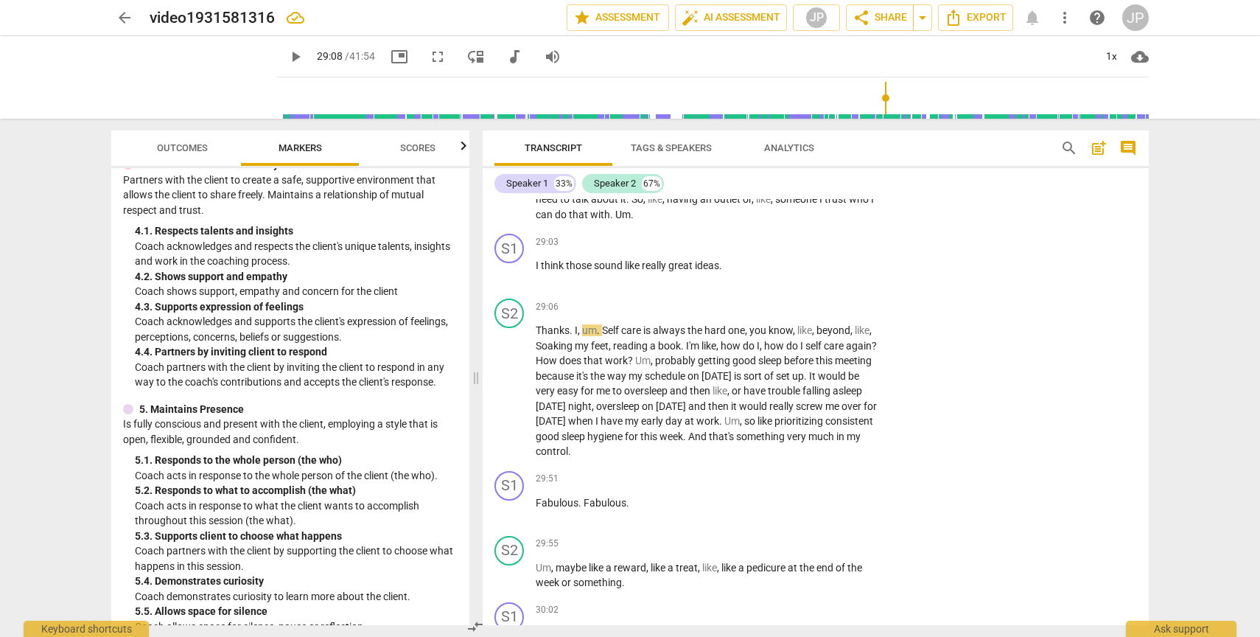
scroll to position [640, 0]
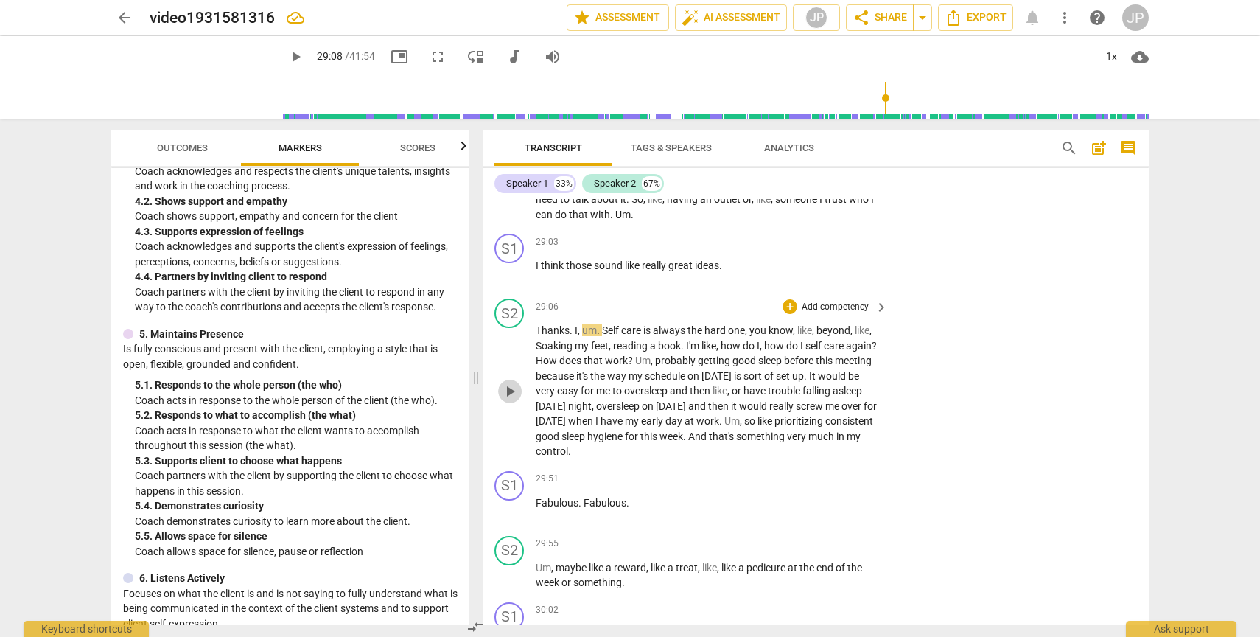
click at [509, 400] on span "play_arrow" at bounding box center [510, 392] width 18 height 18
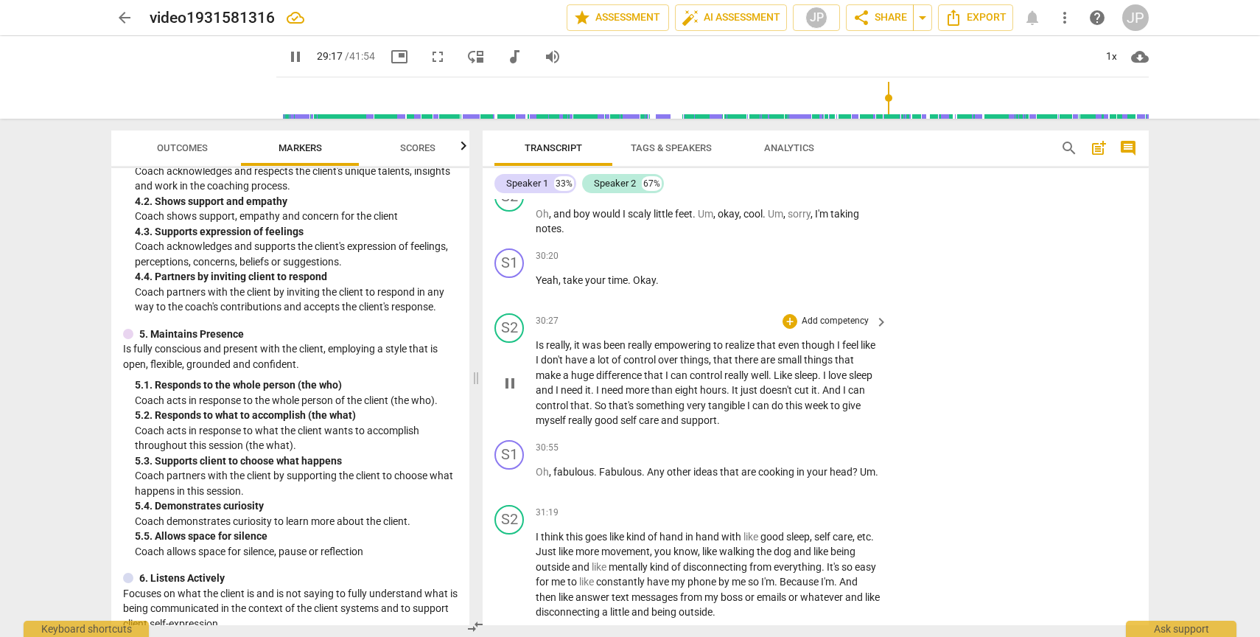
scroll to position [10481, 0]
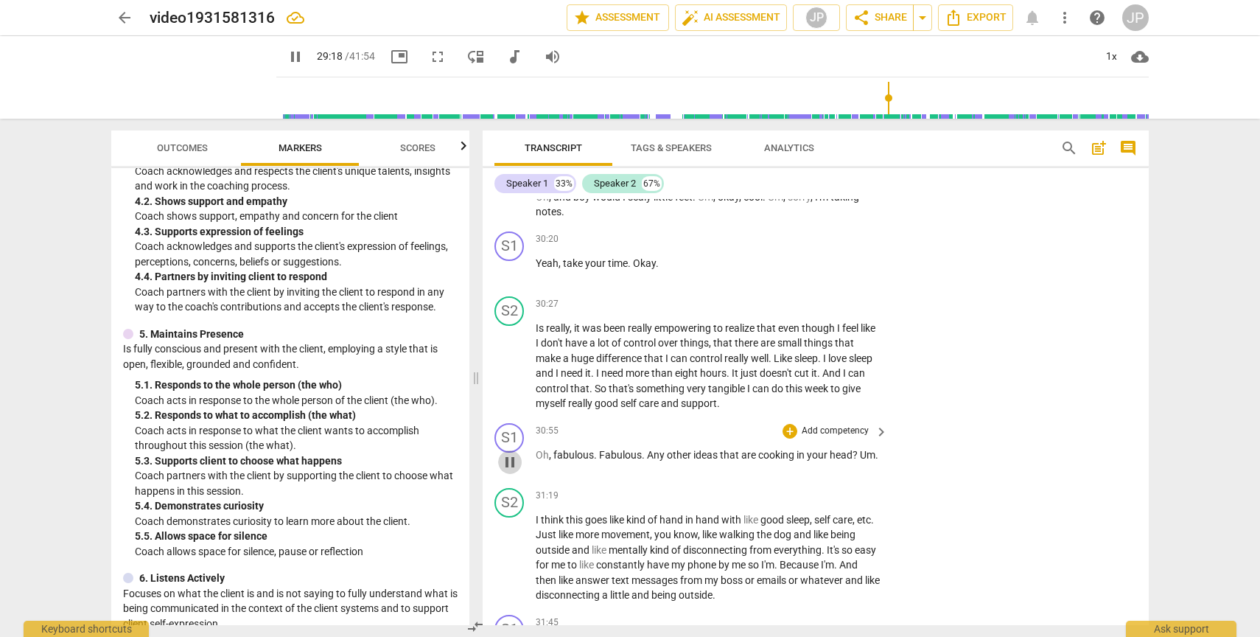
click at [509, 471] on span "pause" at bounding box center [510, 462] width 18 height 18
click at [509, 471] on span "play_arrow" at bounding box center [510, 462] width 18 height 18
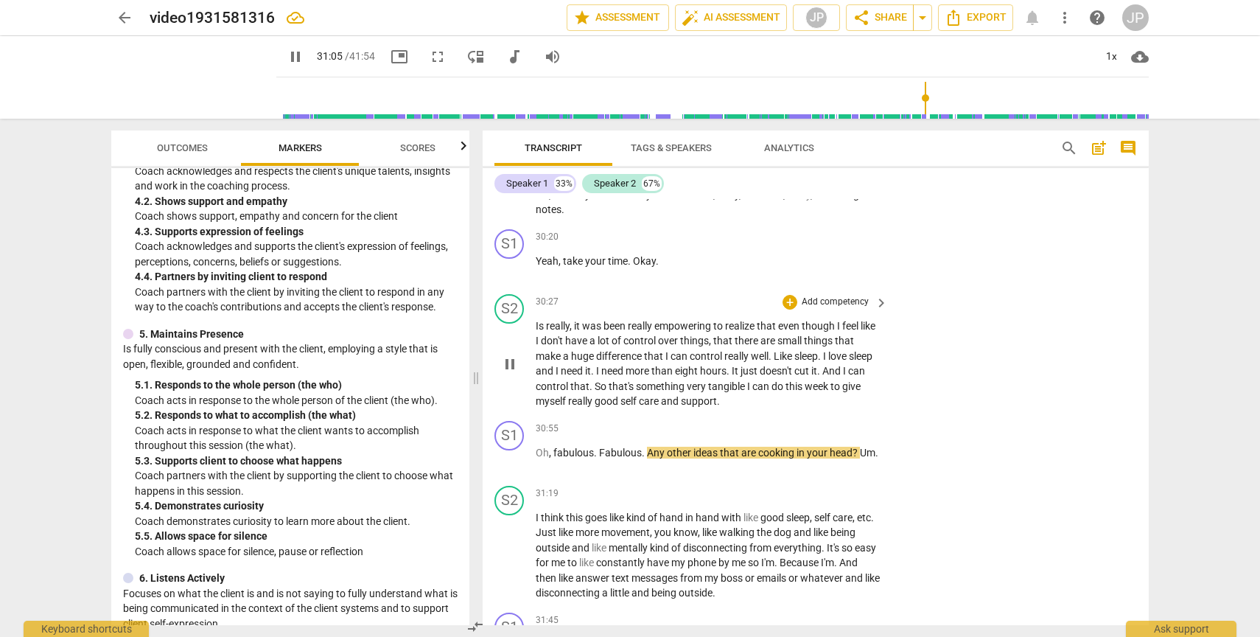
scroll to position [10484, 0]
drag, startPoint x: 464, startPoint y: 324, endPoint x: 464, endPoint y: 308, distance: 15.5
click at [464, 308] on div "ICF PCC Markers (2020) visibility 1. Demonstrates Ethical Practice Understands …" at bounding box center [290, 396] width 358 height 457
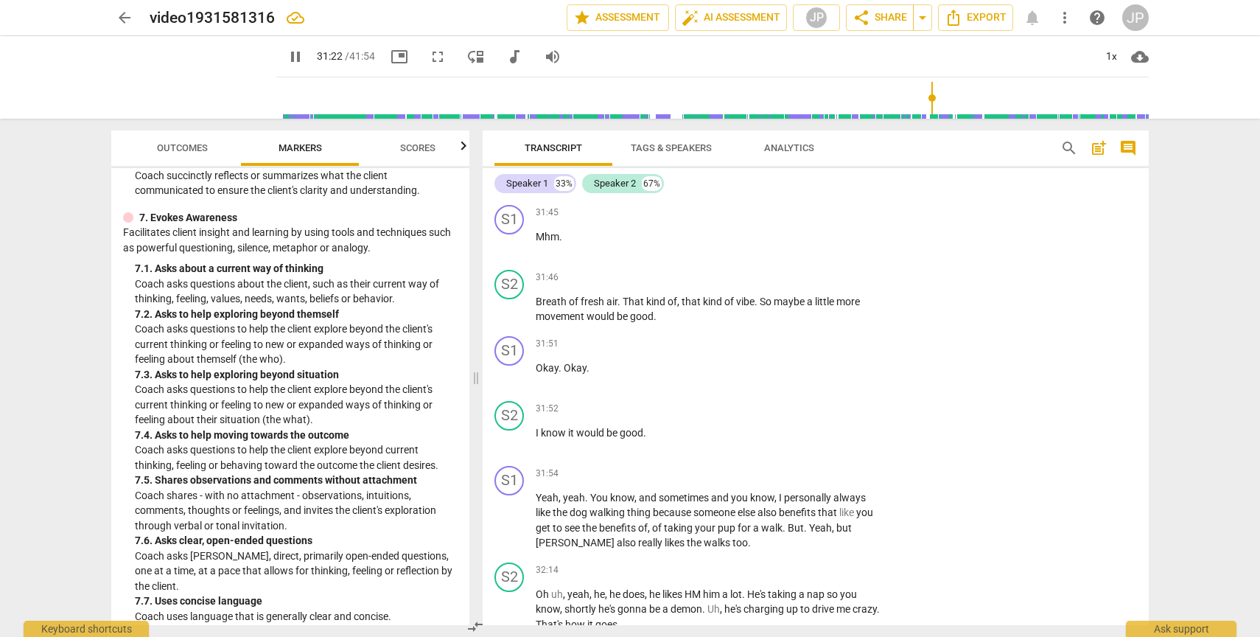
scroll to position [10913, 0]
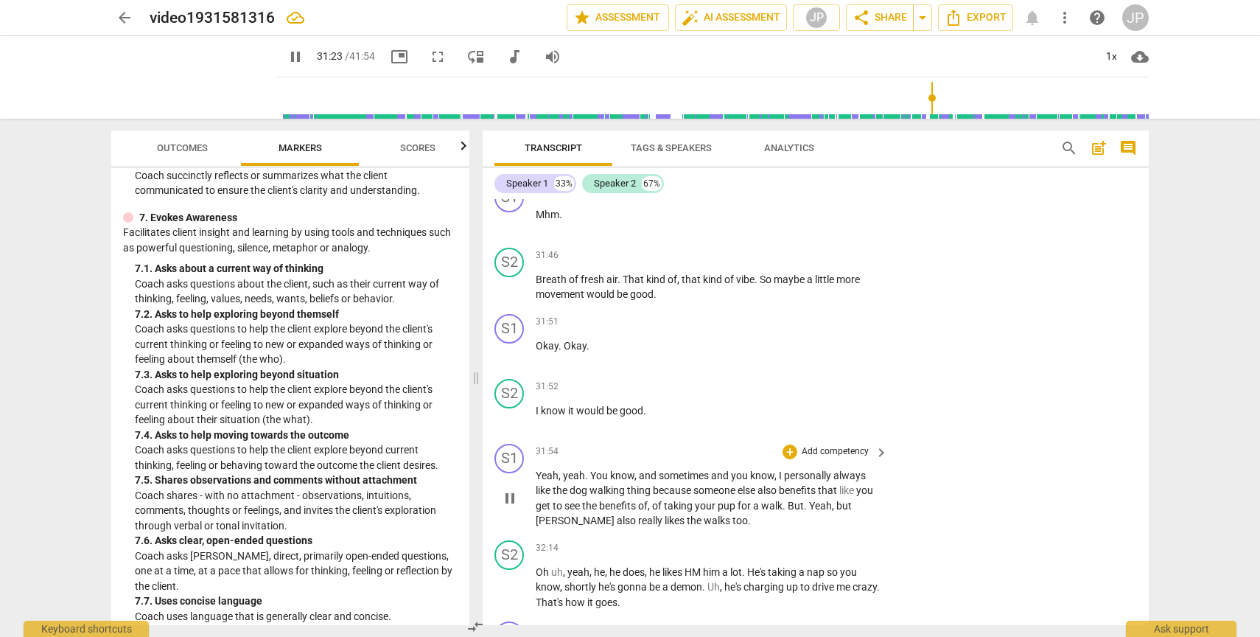
click at [509, 507] on span "pause" at bounding box center [510, 498] width 18 height 18
click at [509, 507] on span "play_arrow" at bounding box center [510, 498] width 18 height 18
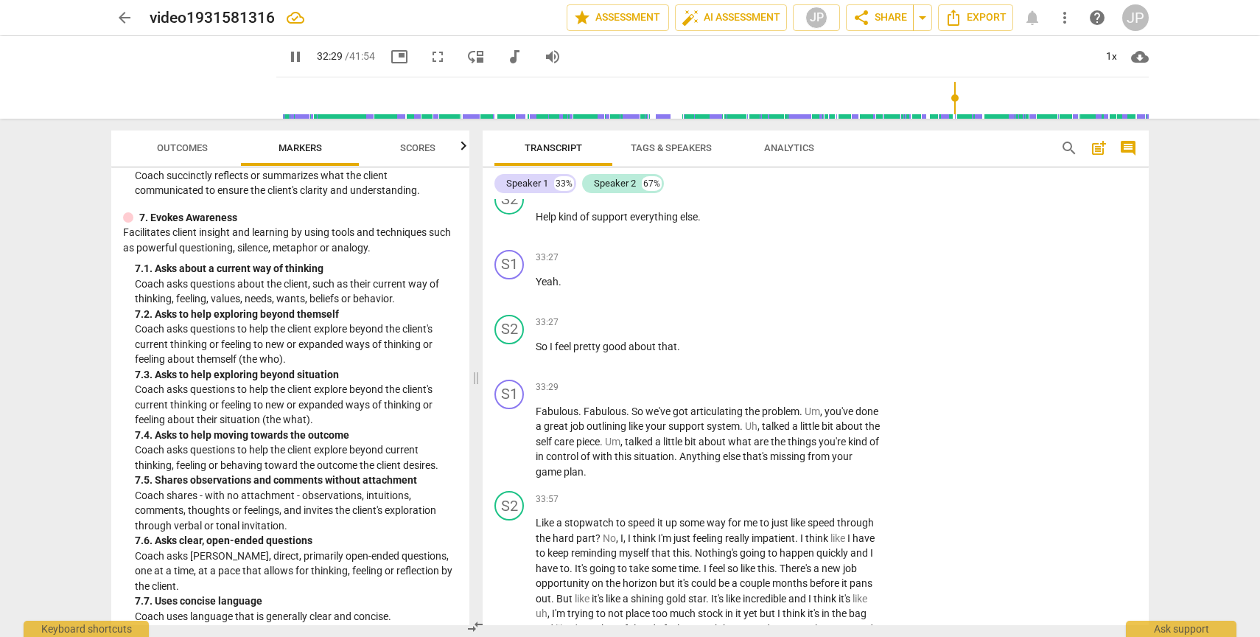
scroll to position [11800, 0]
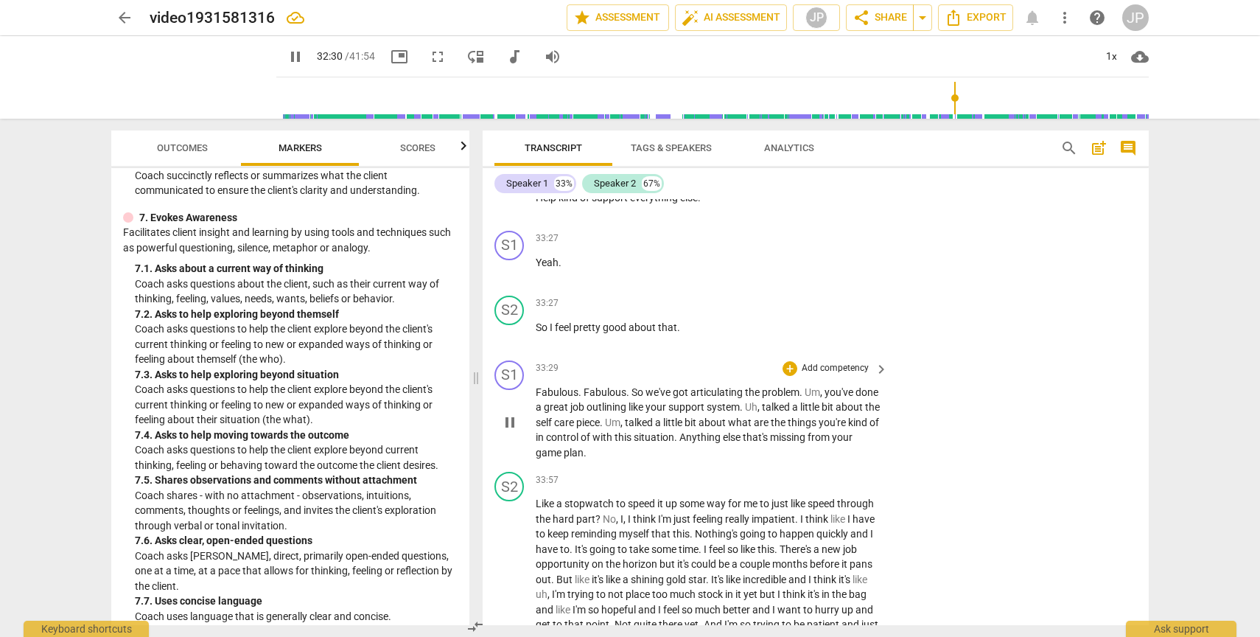
click at [513, 431] on span "pause" at bounding box center [510, 422] width 18 height 18
click at [513, 431] on span "play_arrow" at bounding box center [510, 422] width 18 height 18
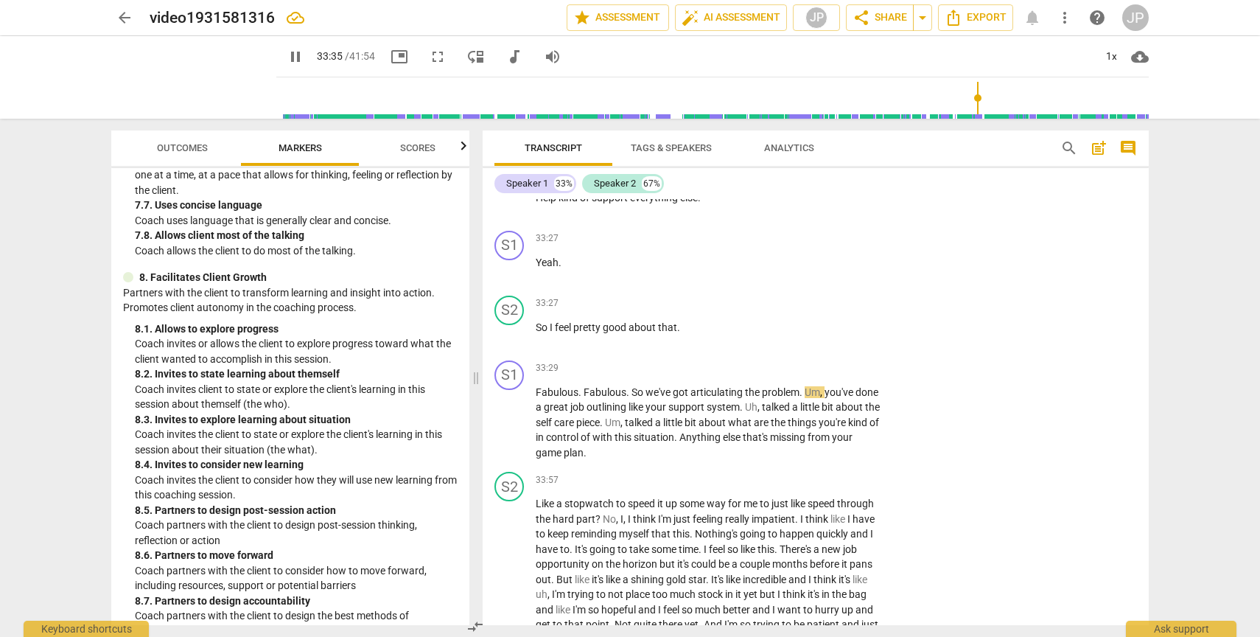
scroll to position [1773, 0]
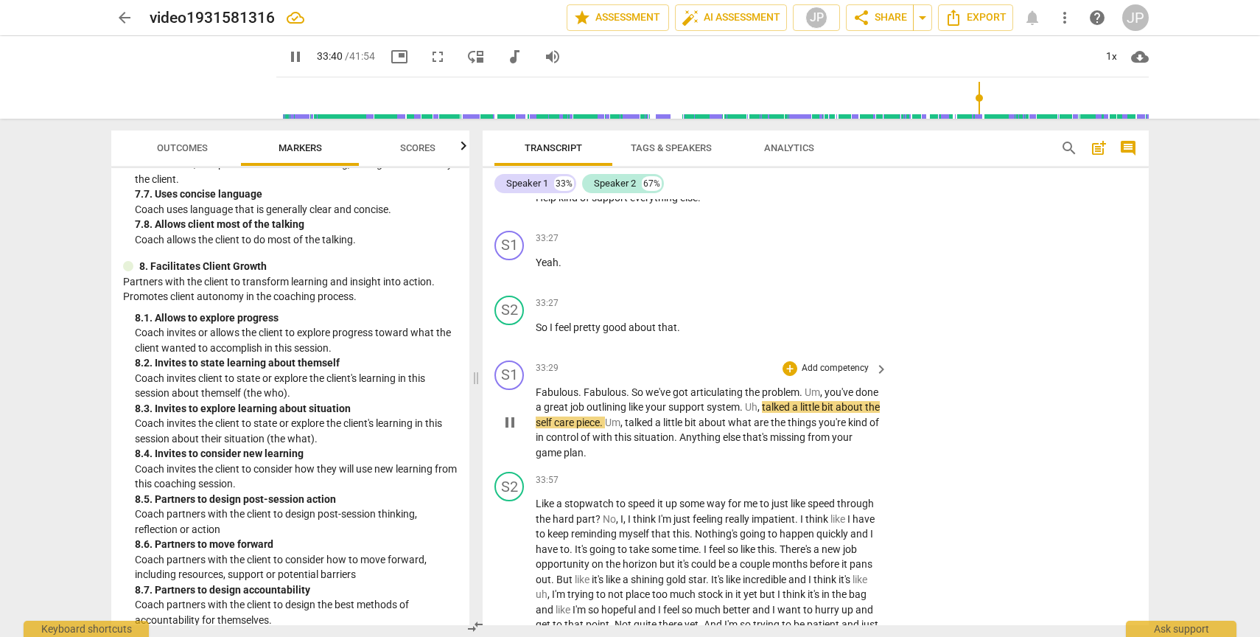
click at [511, 431] on span "pause" at bounding box center [510, 422] width 18 height 18
click at [788, 376] on div "+" at bounding box center [790, 368] width 15 height 15
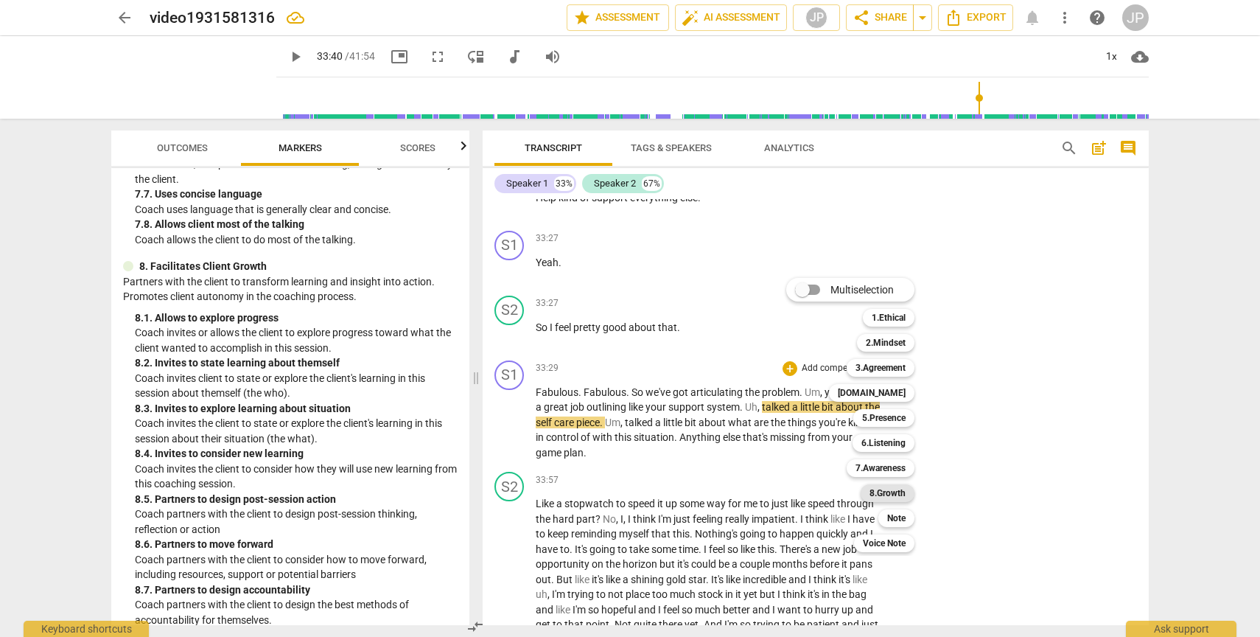
click at [876, 492] on b "8.Growth" at bounding box center [888, 493] width 36 height 18
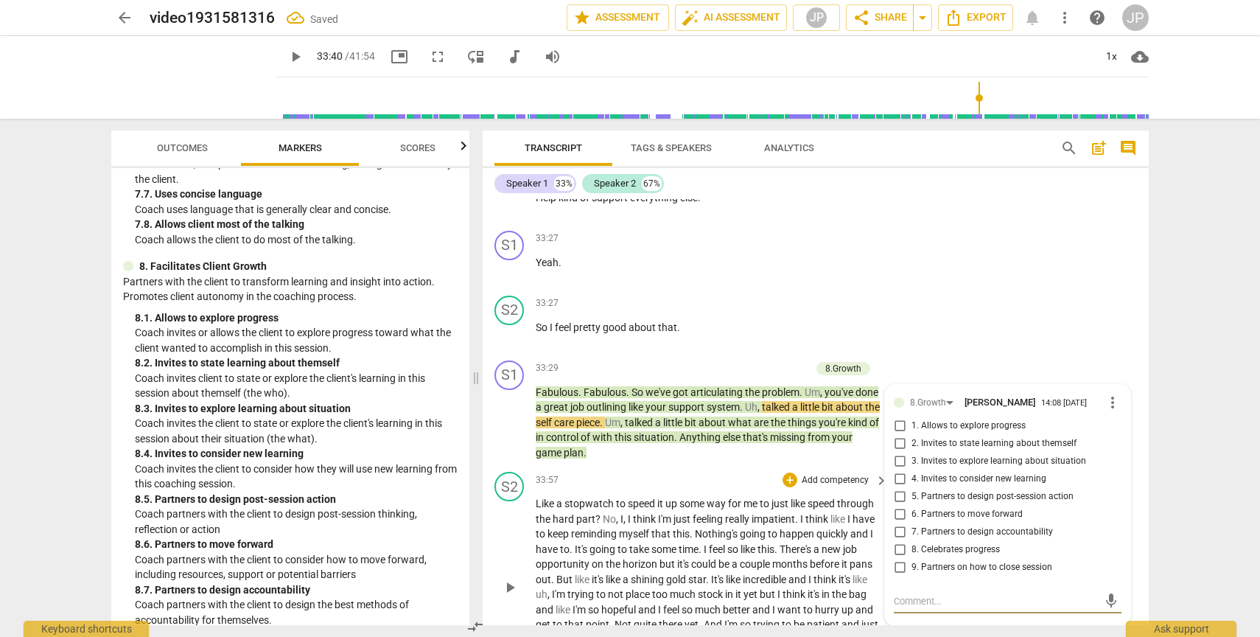
scroll to position [12036, 0]
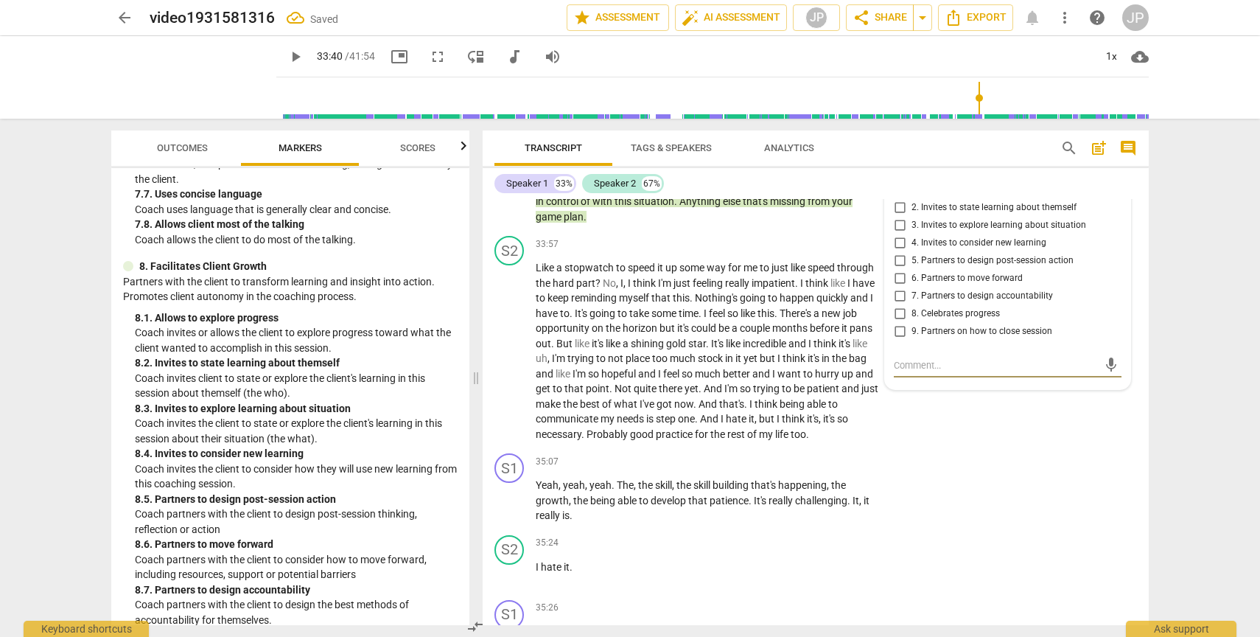
click at [898, 199] on input "1. Allows to explore progress" at bounding box center [900, 190] width 24 height 18
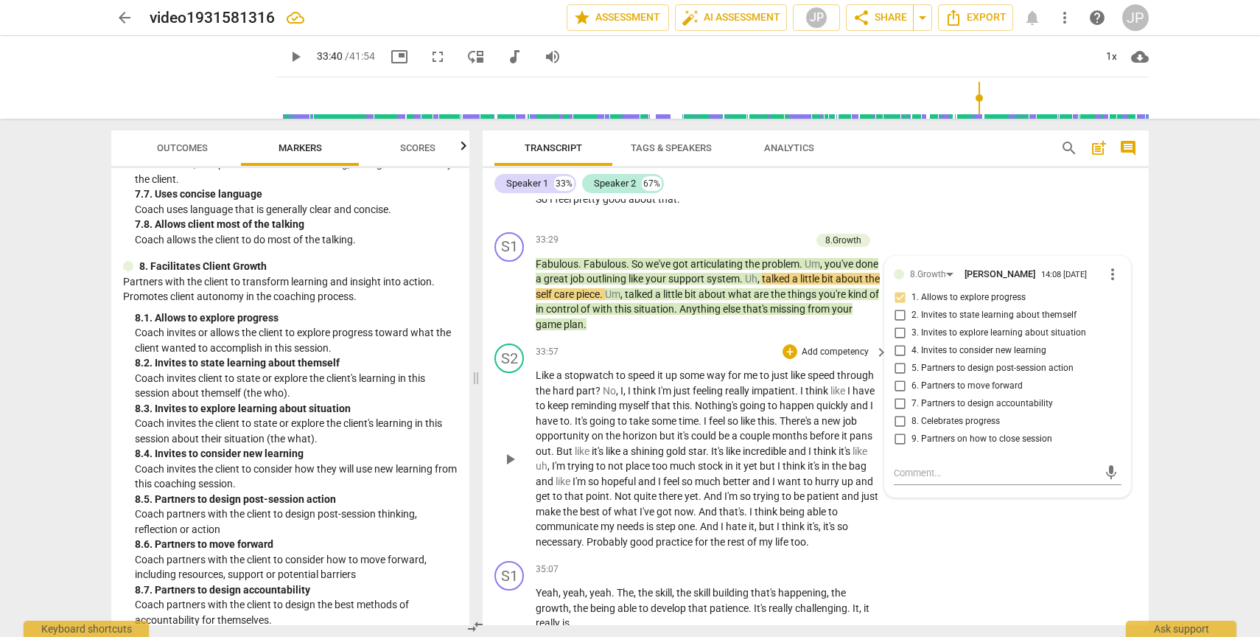
scroll to position [11927, 0]
click at [513, 304] on span "play_arrow" at bounding box center [510, 296] width 18 height 18
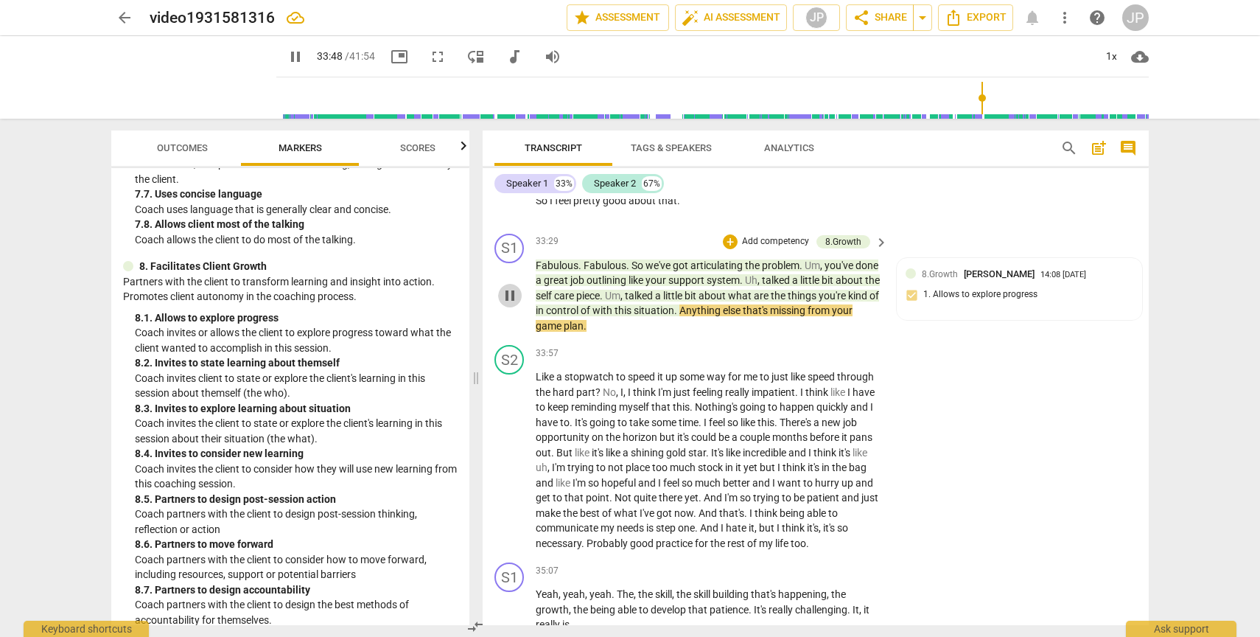
click at [513, 304] on span "pause" at bounding box center [510, 296] width 18 height 18
click at [726, 249] on div "+" at bounding box center [730, 241] width 15 height 15
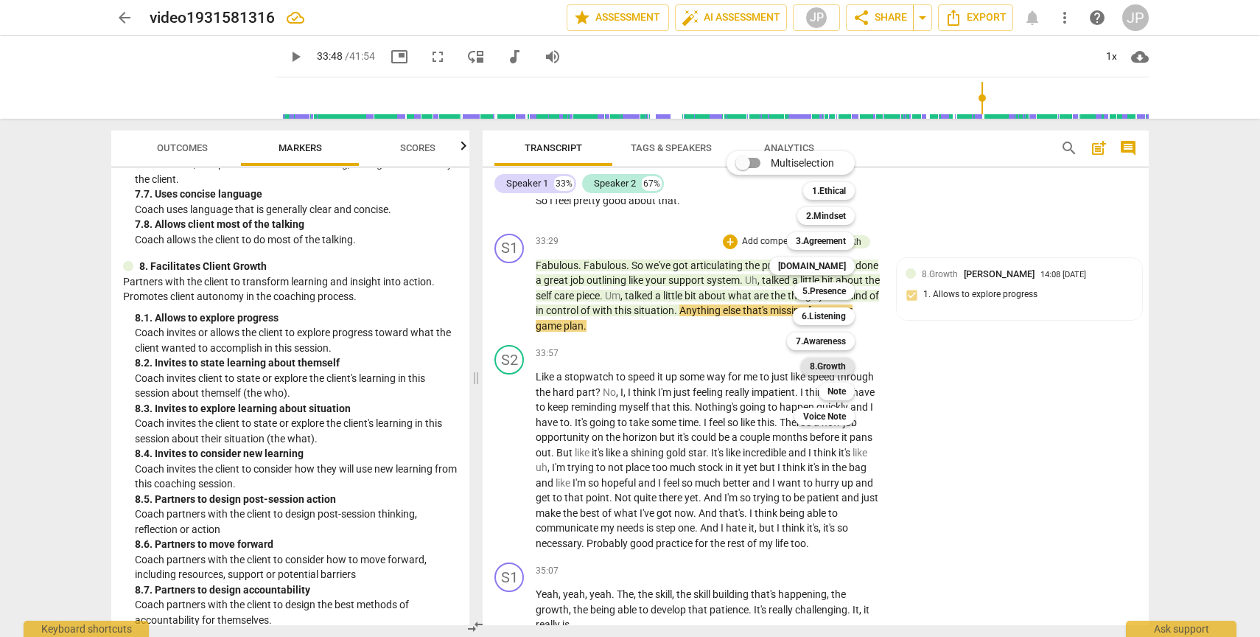
click at [821, 362] on b "8.Growth" at bounding box center [828, 366] width 36 height 18
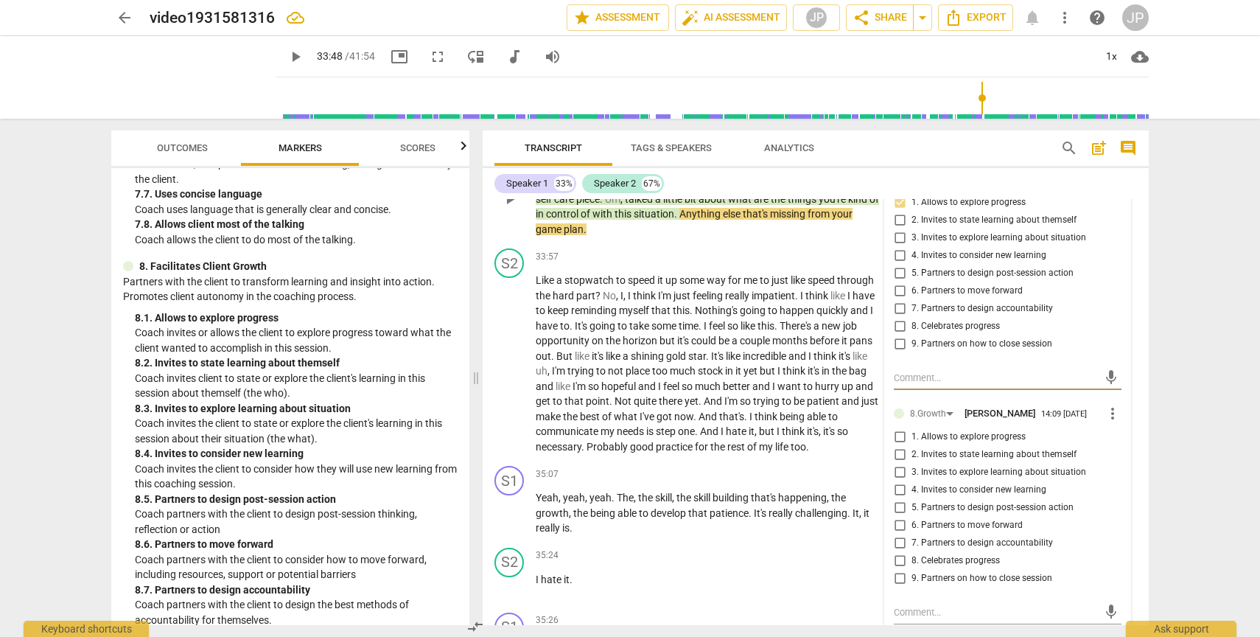
scroll to position [12021, 0]
click at [897, 303] on input "6. Partners to move forward" at bounding box center [900, 294] width 24 height 18
click at [897, 250] on input "3. Invites to explore learning about situation" at bounding box center [900, 241] width 24 height 18
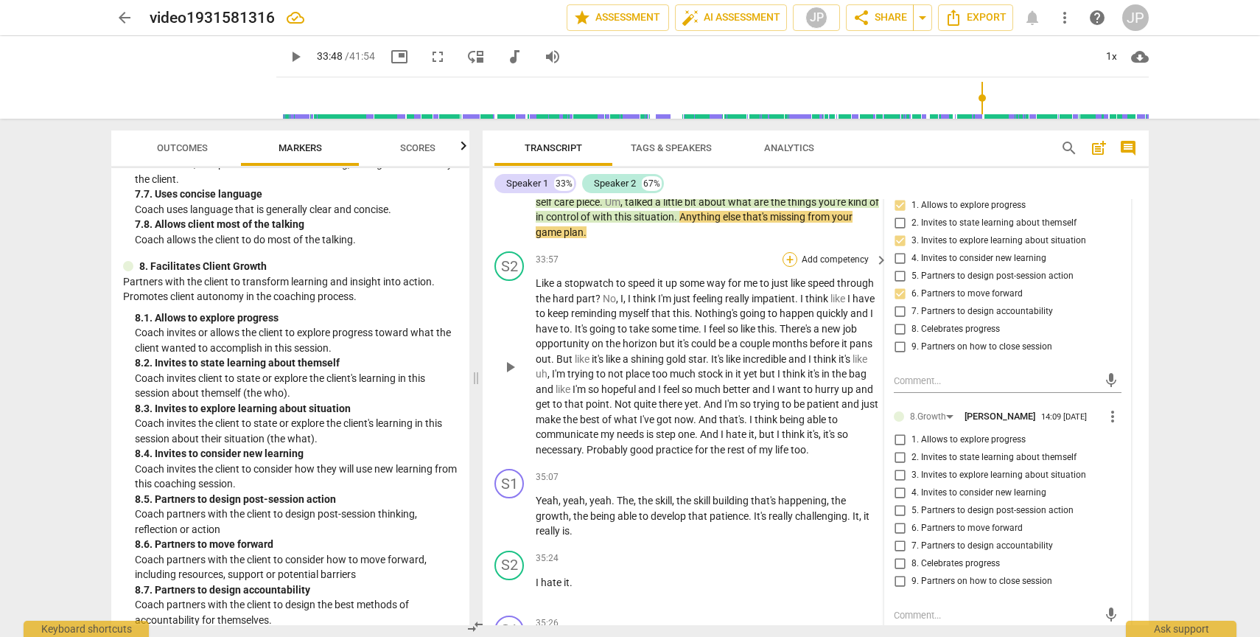
click at [784, 267] on div "+" at bounding box center [790, 259] width 15 height 15
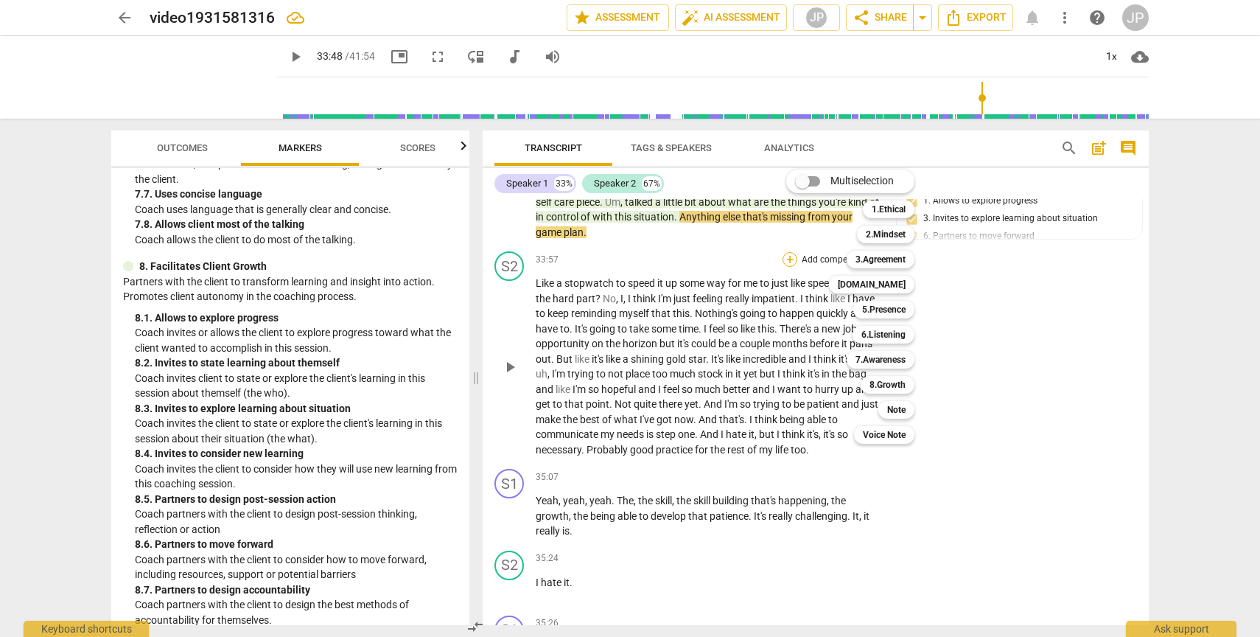
click at [784, 304] on div "Multiselection m 1.Ethical 1 2.Mindset 2 3.Agreement 3 4.Trust 4 5.Presence 5 6…" at bounding box center [862, 307] width 162 height 282
click at [507, 256] on div at bounding box center [630, 318] width 1260 height 637
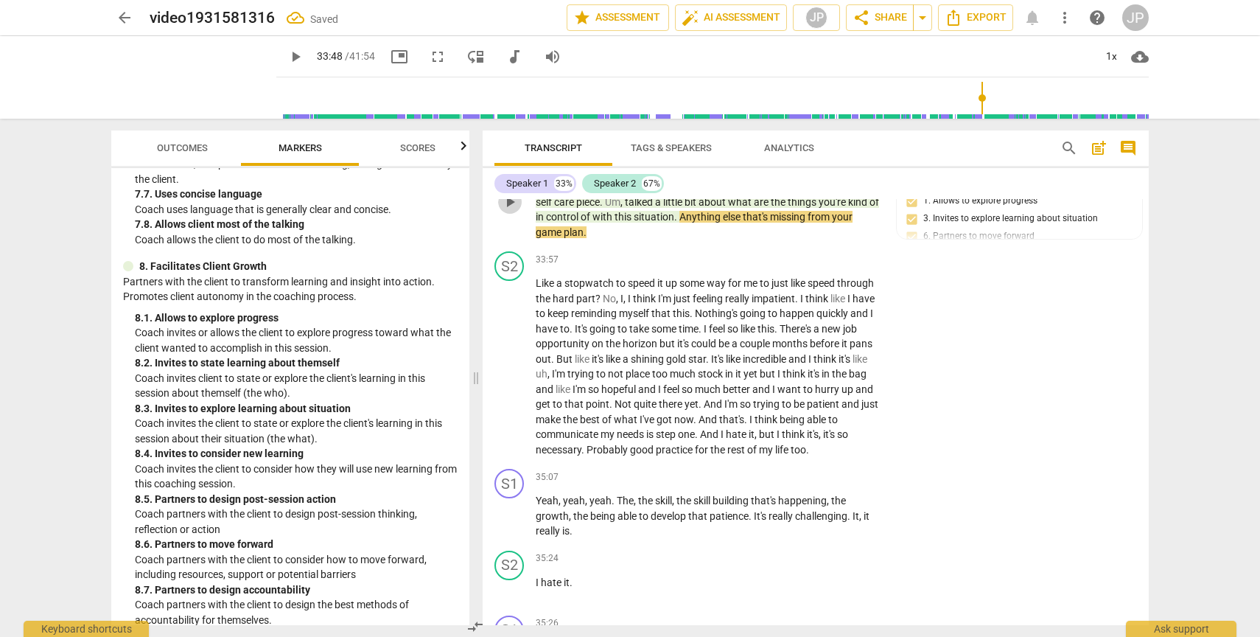
click at [505, 211] on span "play_arrow" at bounding box center [510, 202] width 18 height 18
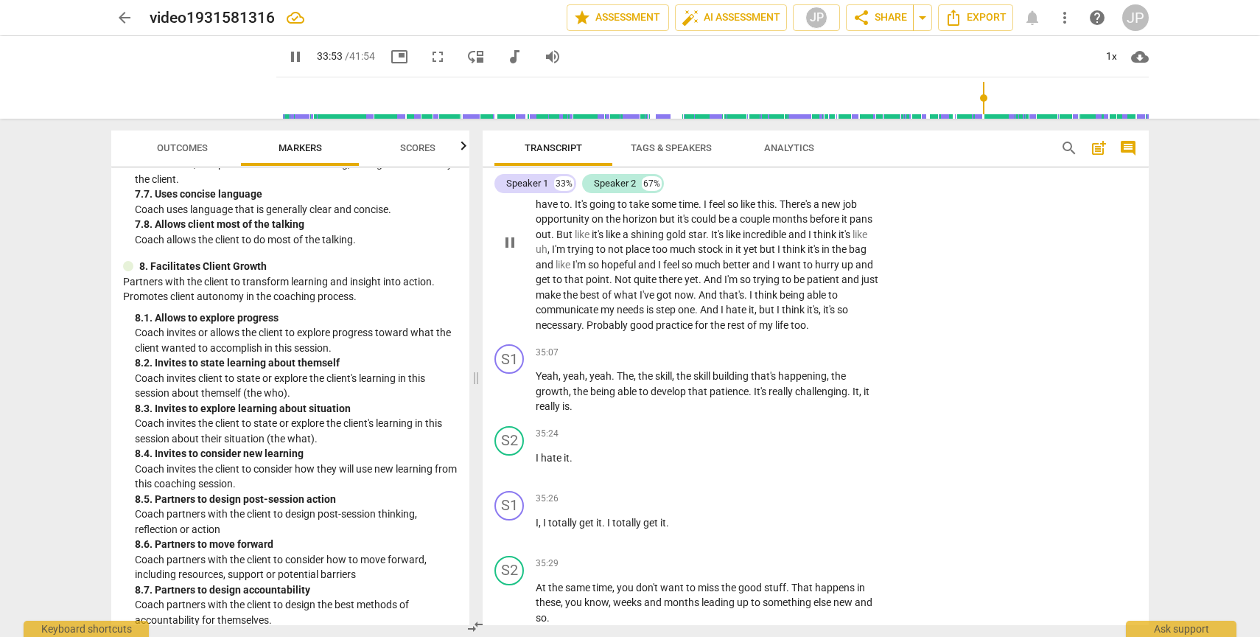
scroll to position [12173, 0]
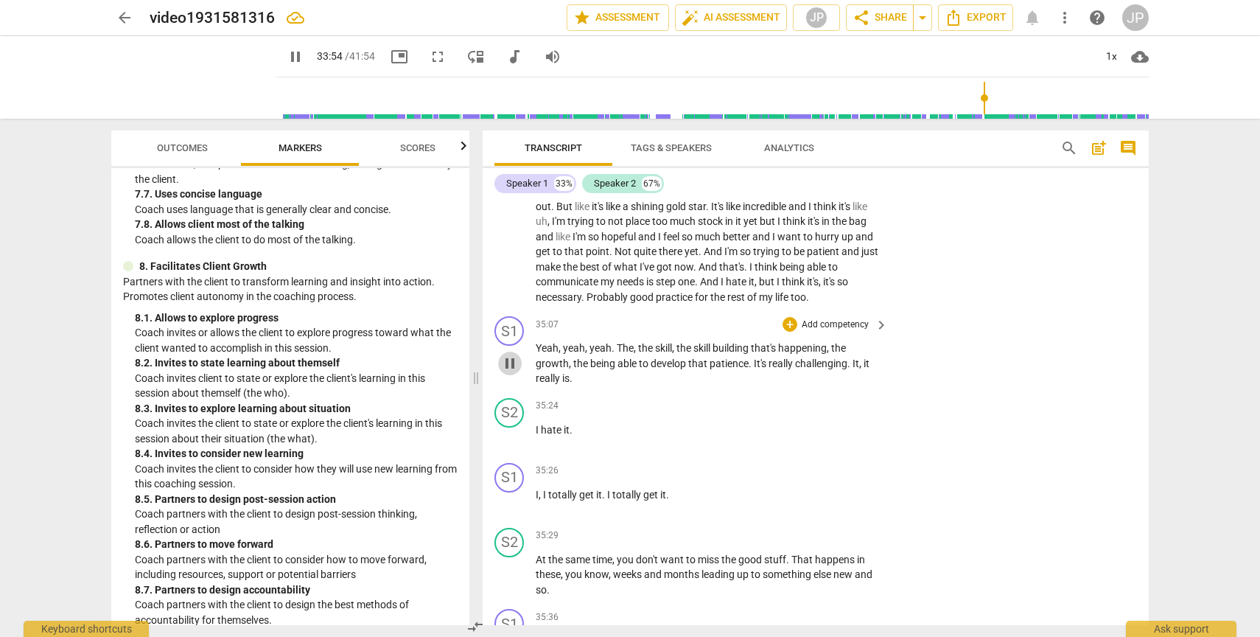
click at [509, 372] on span "pause" at bounding box center [510, 364] width 18 height 18
click at [509, 372] on span "play_arrow" at bounding box center [510, 364] width 18 height 18
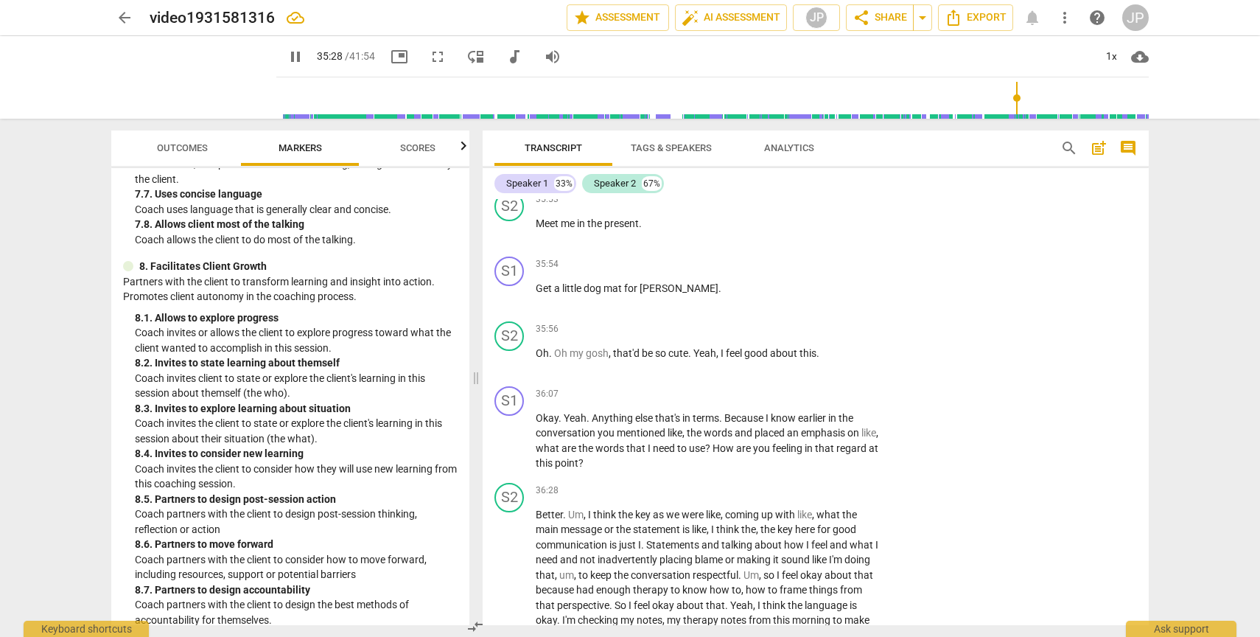
scroll to position [12824, 0]
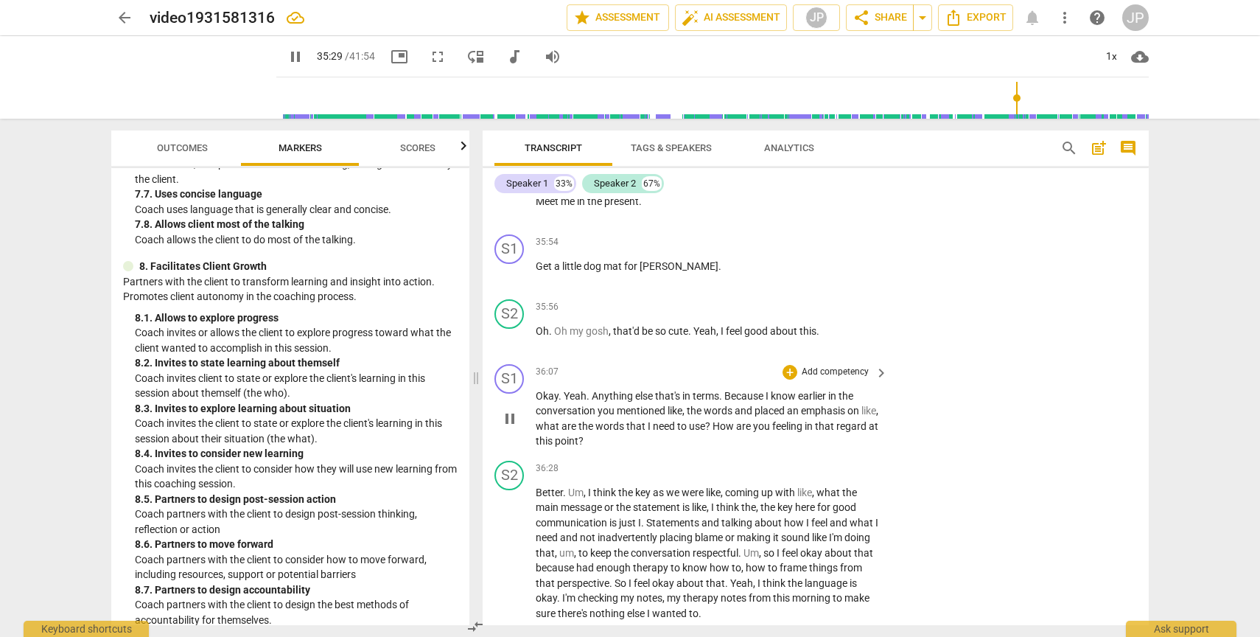
click at [511, 427] on span "pause" at bounding box center [510, 419] width 18 height 18
click at [511, 427] on span "play_arrow" at bounding box center [510, 419] width 18 height 18
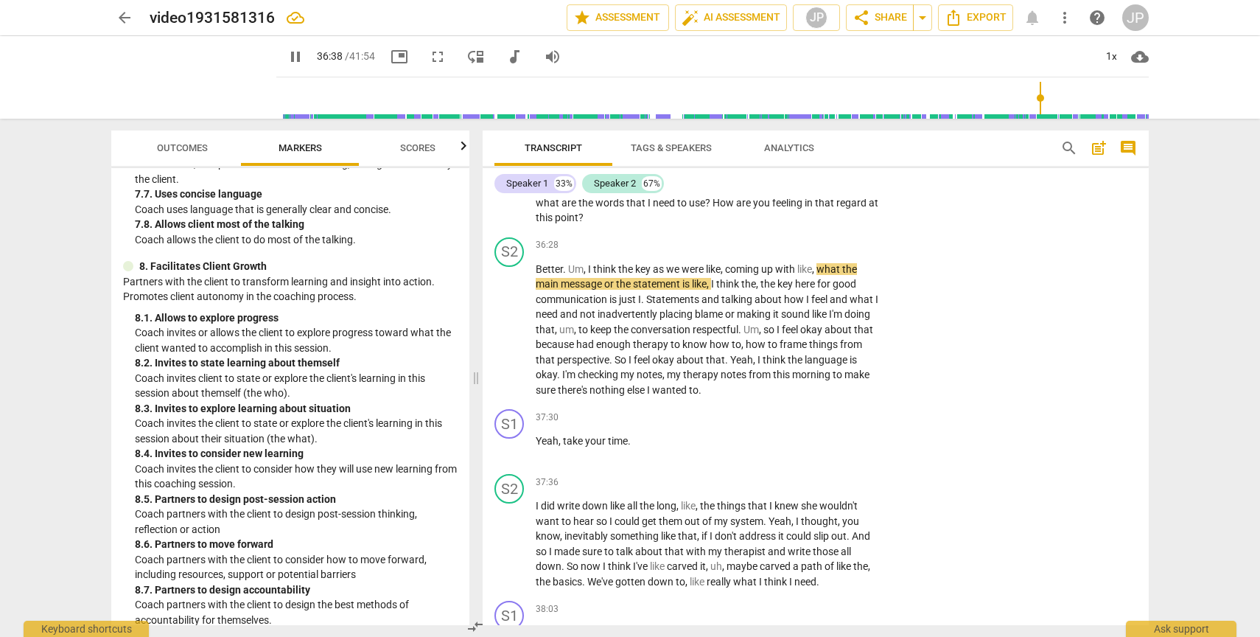
scroll to position [13086, 0]
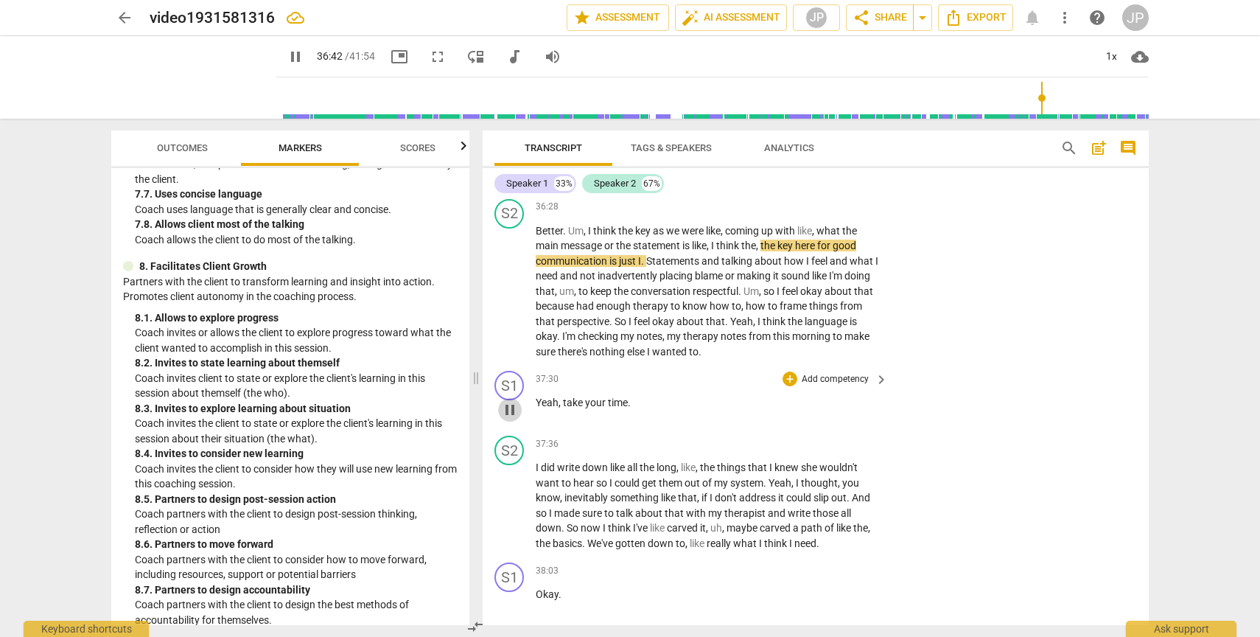
click at [509, 419] on span "pause" at bounding box center [510, 410] width 18 height 18
click at [790, 386] on div "+" at bounding box center [790, 378] width 15 height 15
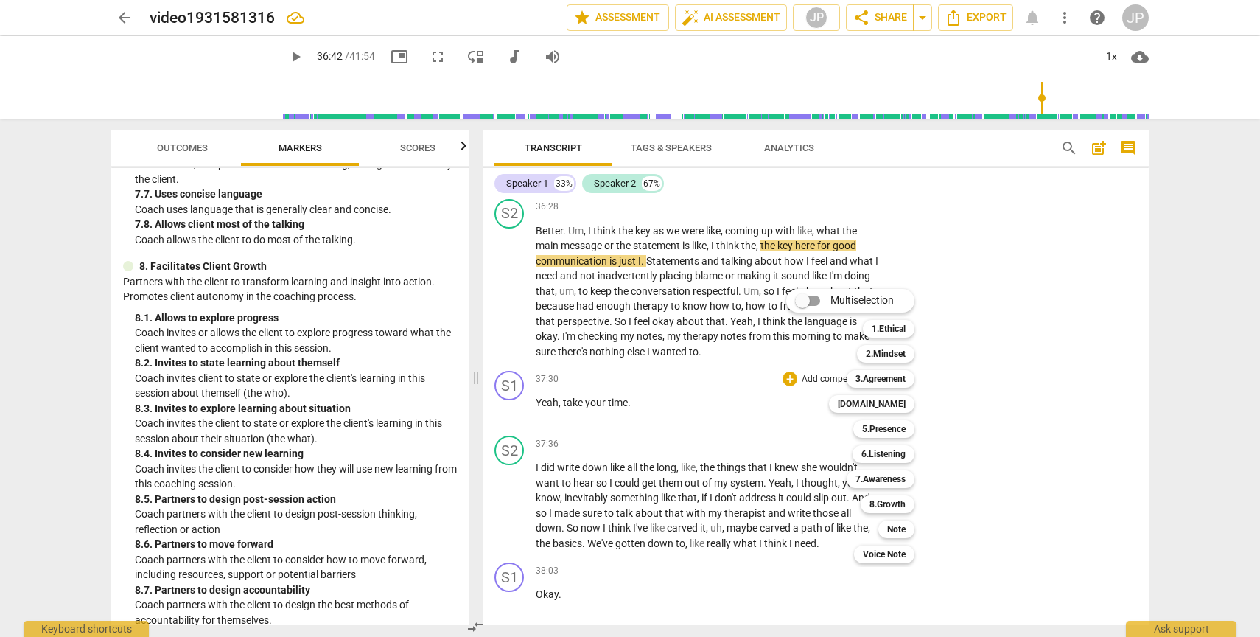
drag, startPoint x: 467, startPoint y: 549, endPoint x: 470, endPoint y: 504, distance: 45.1
click at [470, 504] on div at bounding box center [630, 318] width 1260 height 637
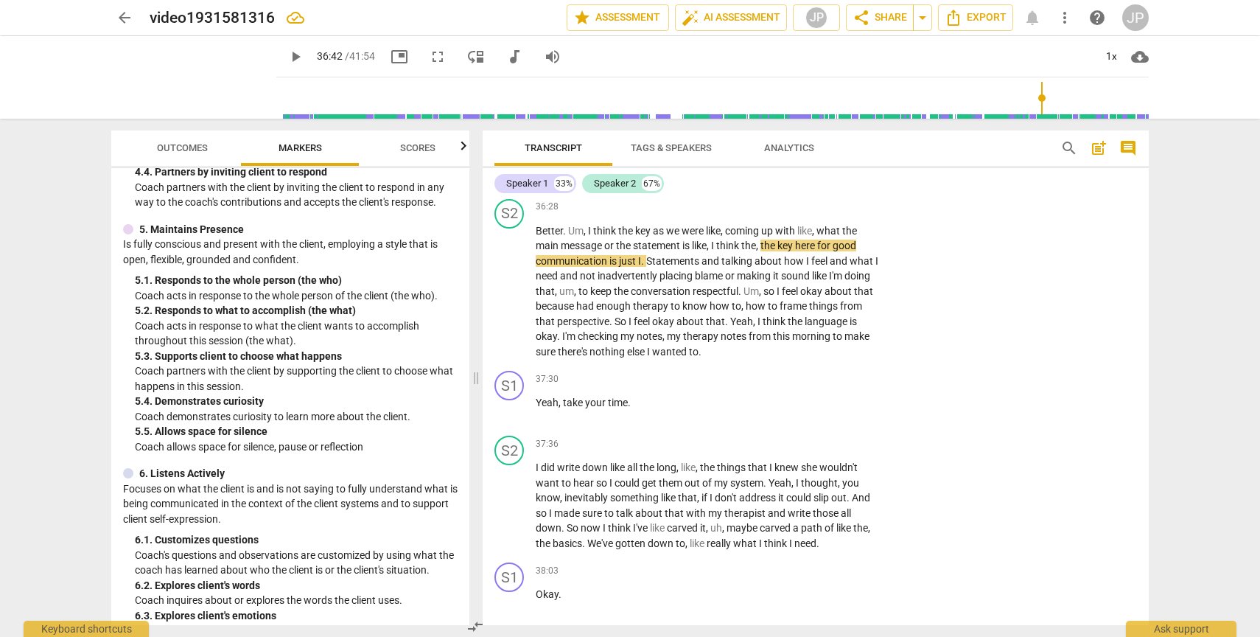
scroll to position [714, 0]
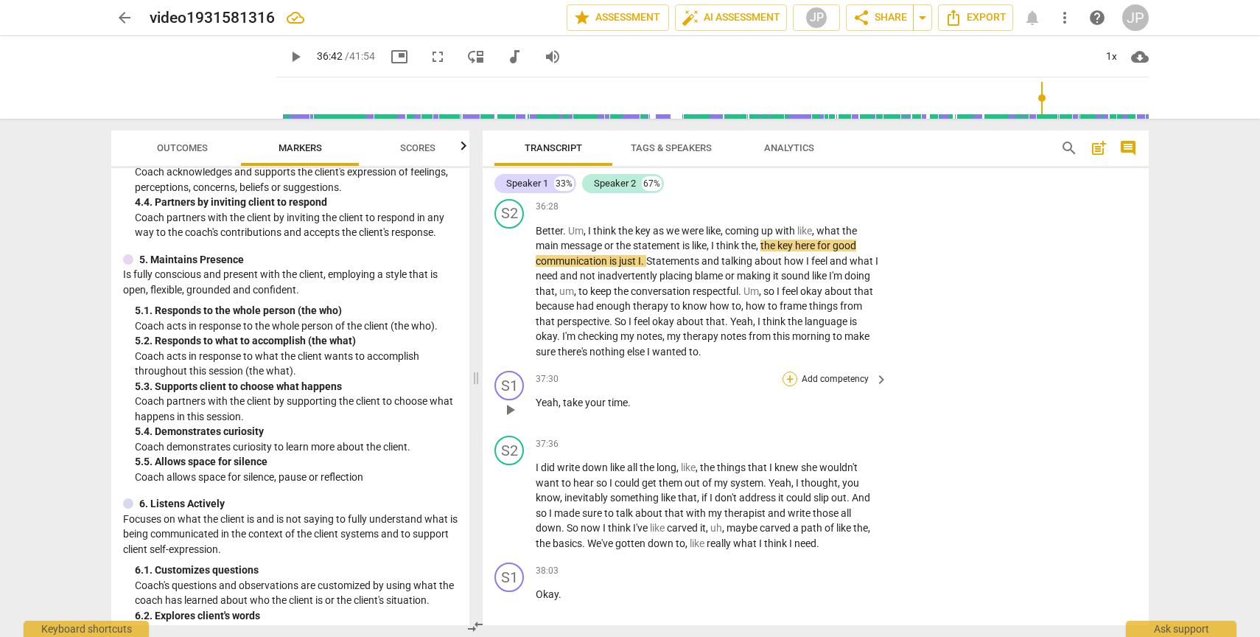
click at [788, 386] on div "+" at bounding box center [790, 378] width 15 height 15
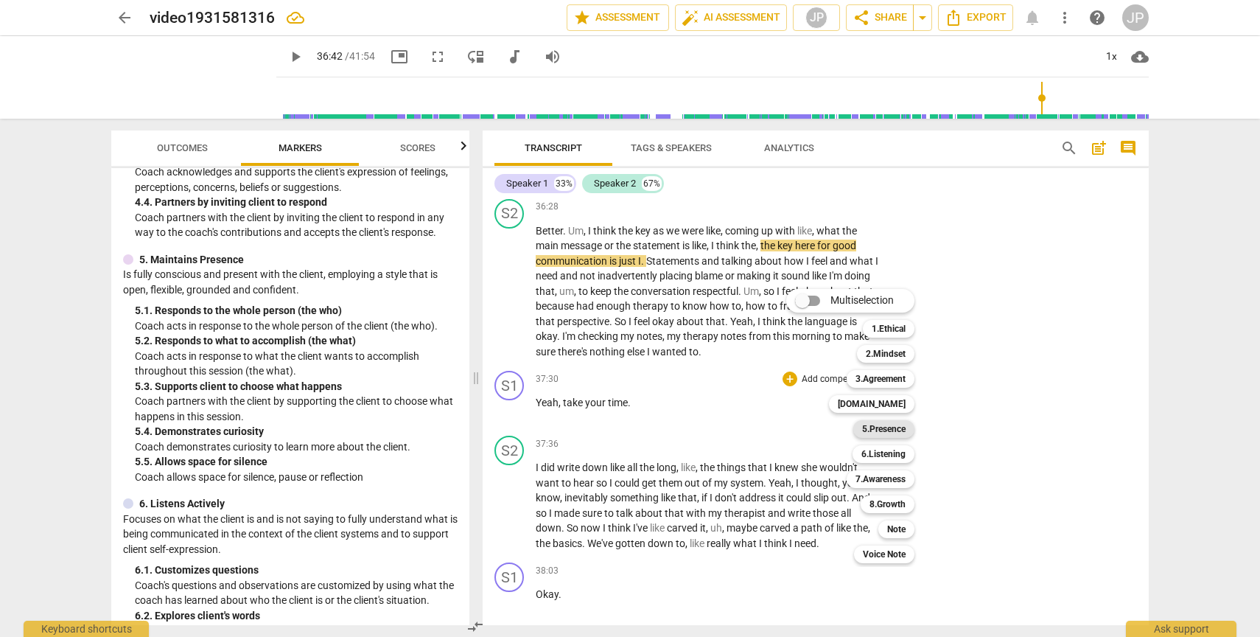
click at [882, 433] on b "5.Presence" at bounding box center [883, 429] width 43 height 18
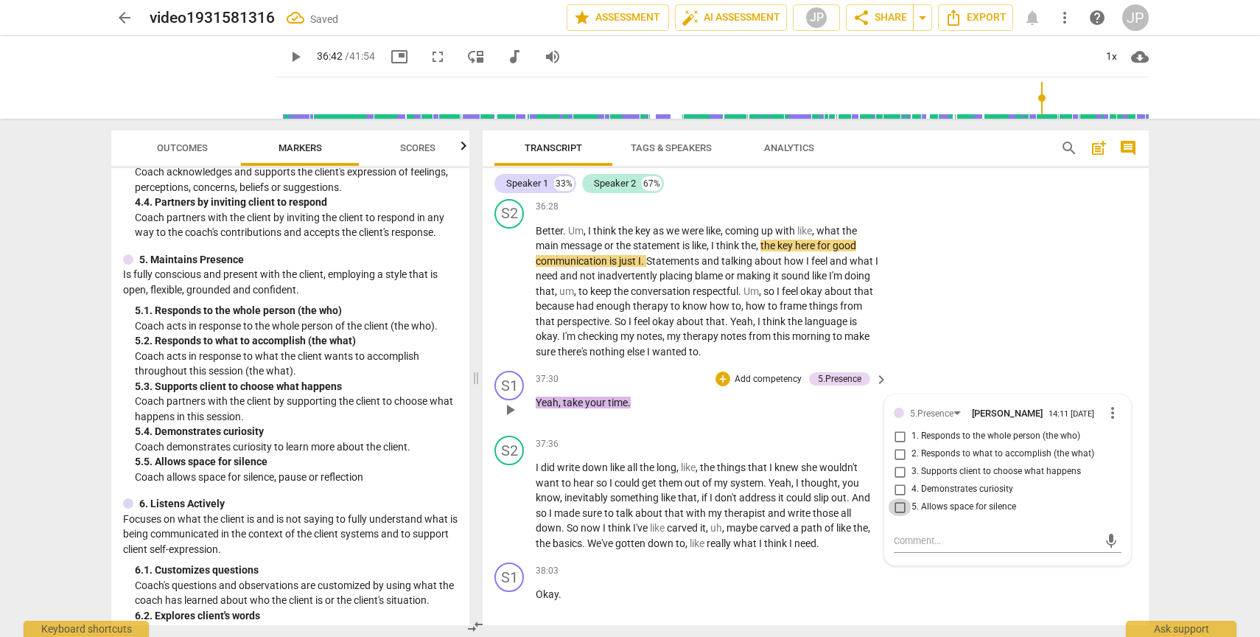
click at [898, 516] on input "5. Allows space for silence" at bounding box center [900, 507] width 24 height 18
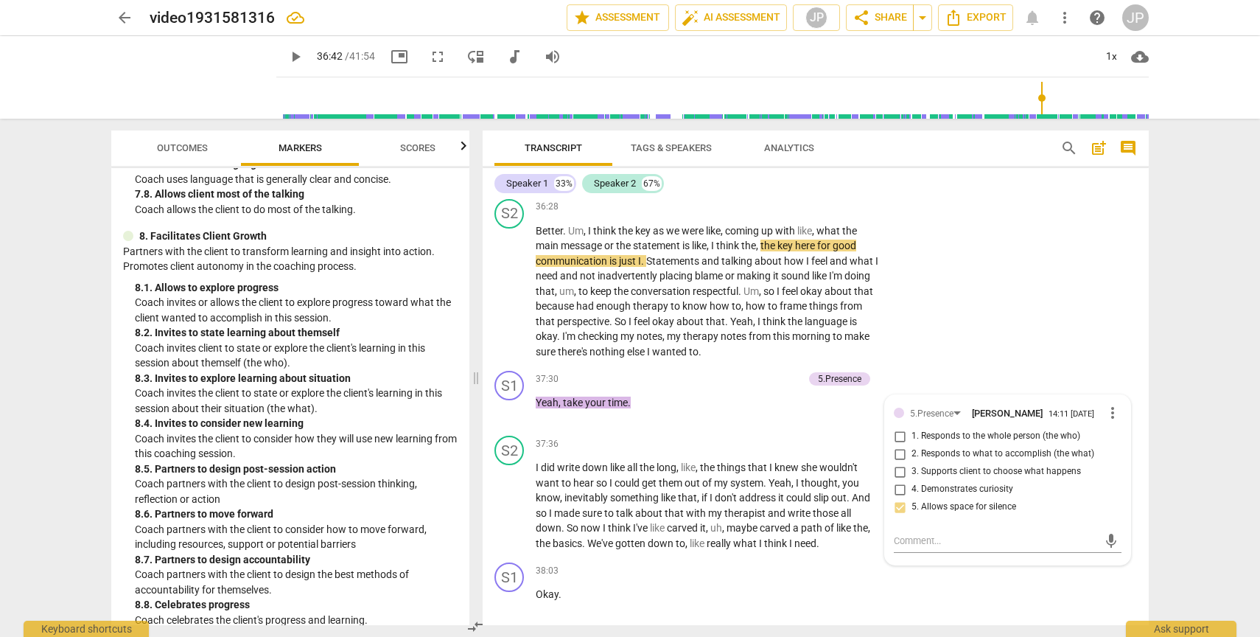
scroll to position [1807, 0]
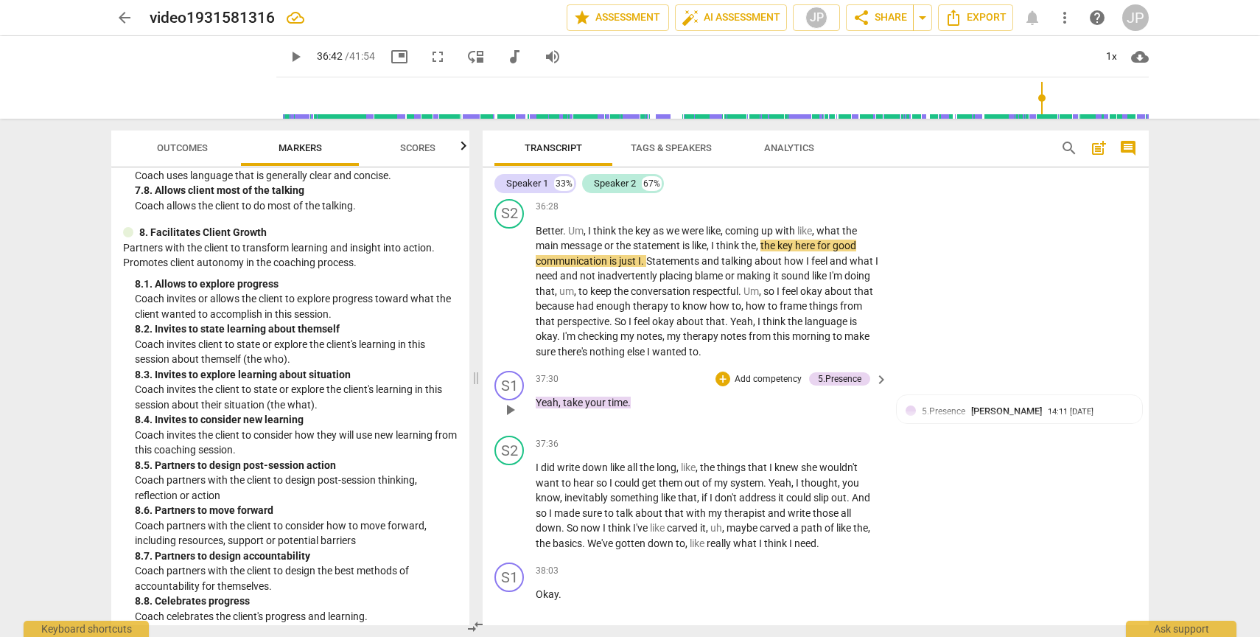
click at [505, 419] on span "play_arrow" at bounding box center [510, 410] width 18 height 18
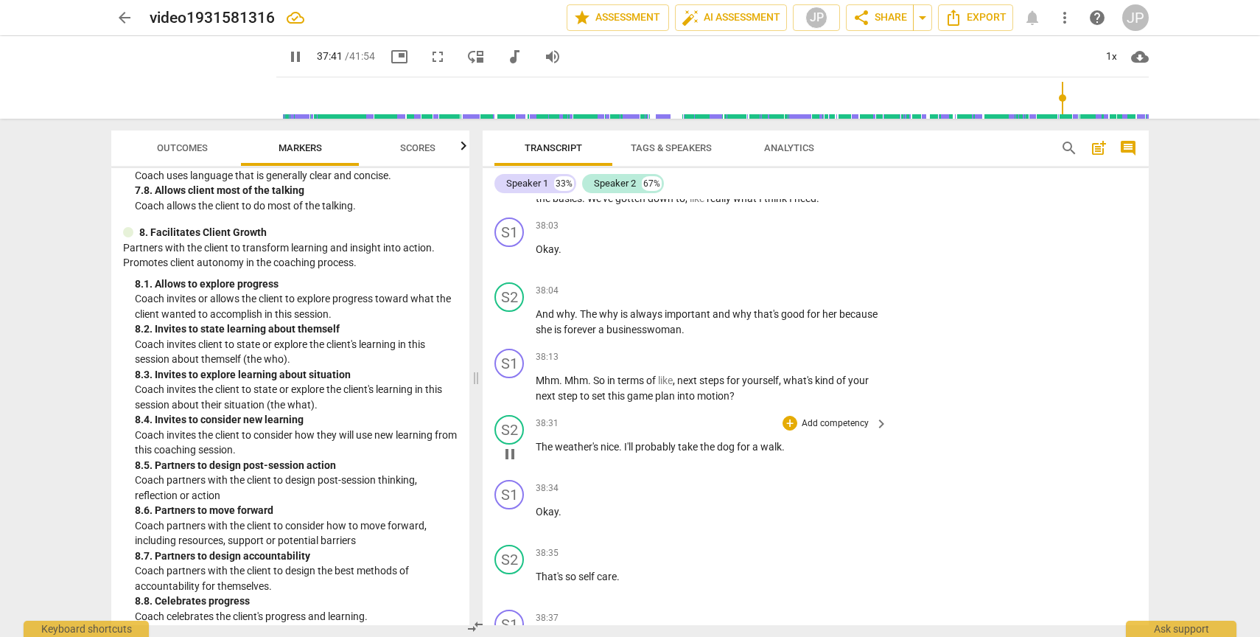
scroll to position [13431, 0]
click at [506, 397] on span "pause" at bounding box center [510, 388] width 18 height 18
click at [506, 397] on span "play_arrow" at bounding box center [510, 388] width 18 height 18
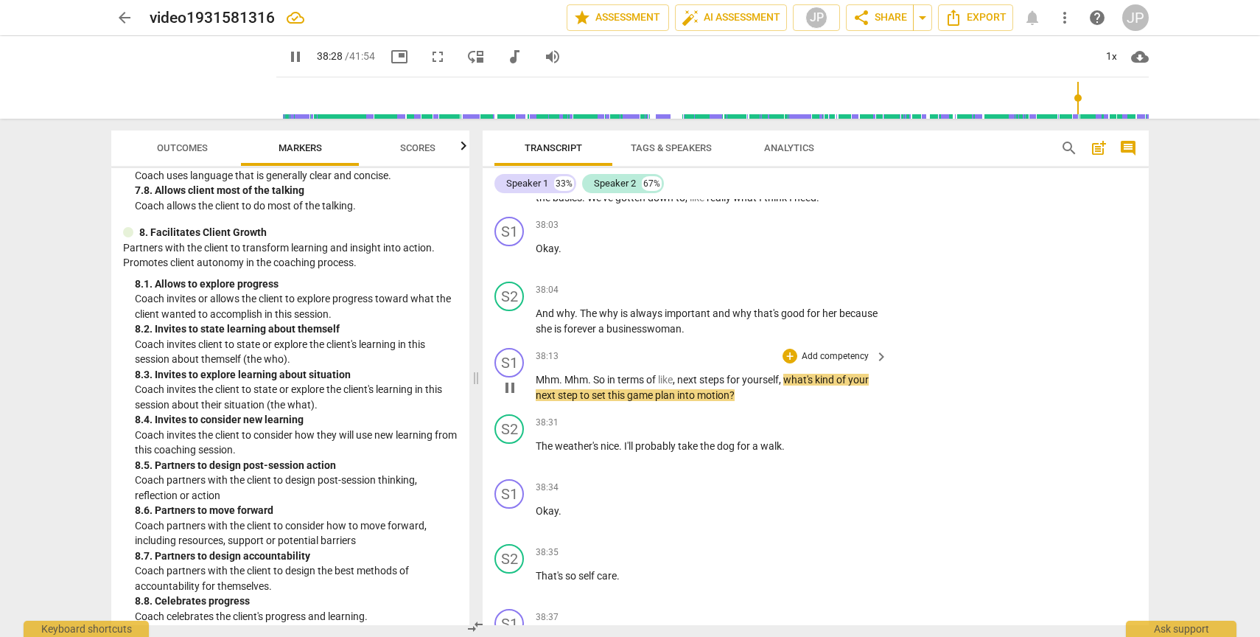
click at [513, 397] on span "pause" at bounding box center [510, 388] width 18 height 18
click at [783, 363] on div "+" at bounding box center [790, 356] width 15 height 15
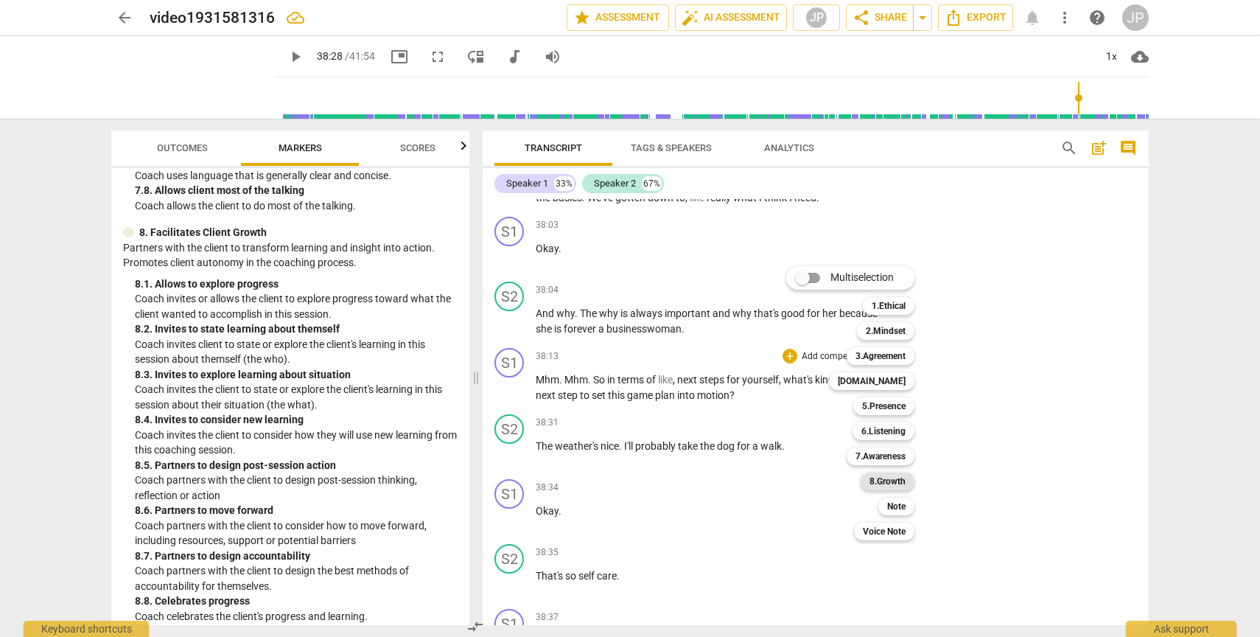
click at [899, 489] on b "8.Growth" at bounding box center [888, 481] width 36 height 18
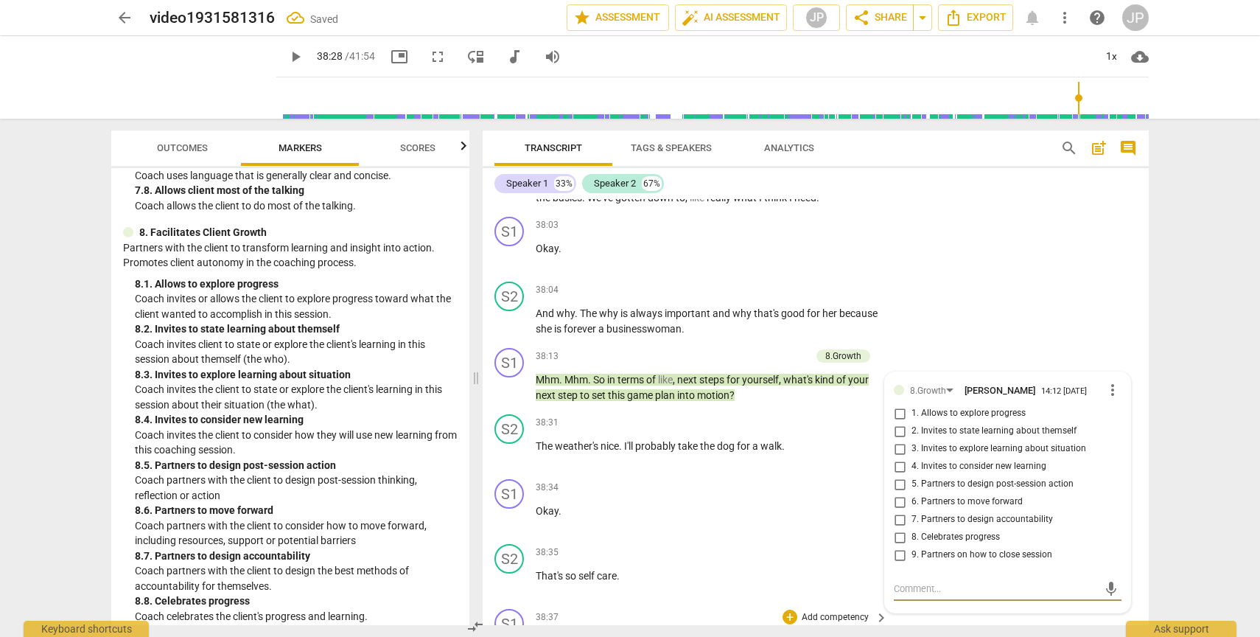
scroll to position [13655, 0]
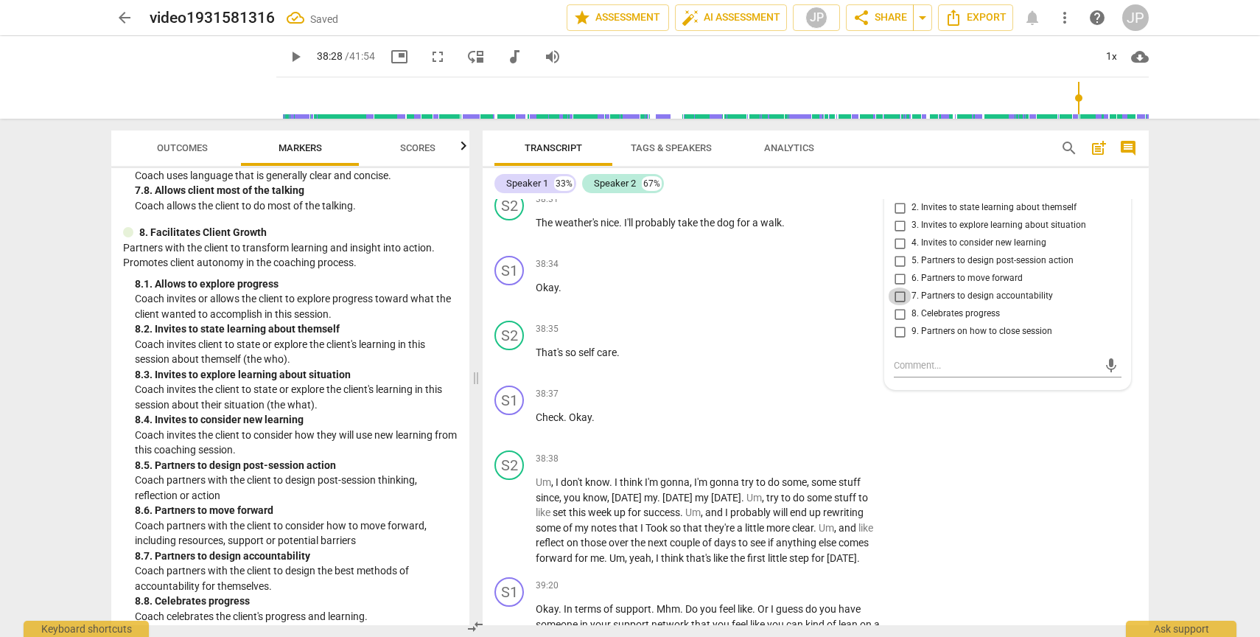
click at [897, 305] on input "7. Partners to design accountability" at bounding box center [900, 296] width 24 height 18
click at [898, 287] on input "6. Partners to move forward" at bounding box center [900, 279] width 24 height 18
click at [514, 173] on span "play_arrow" at bounding box center [510, 165] width 18 height 18
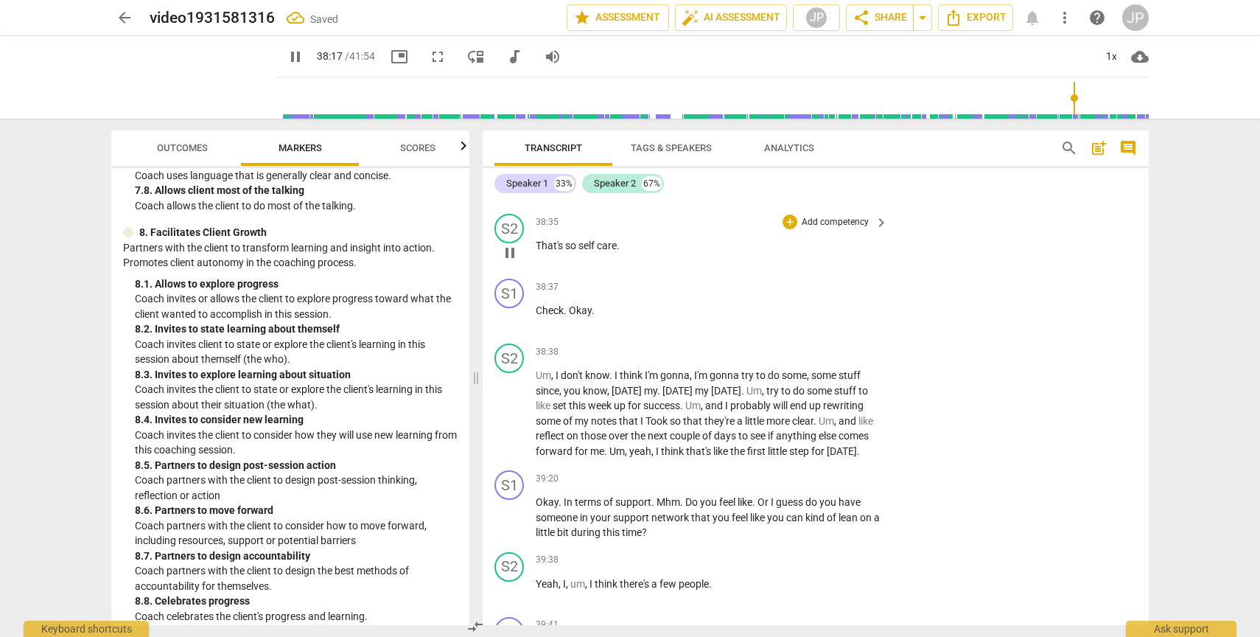
scroll to position [14007, 0]
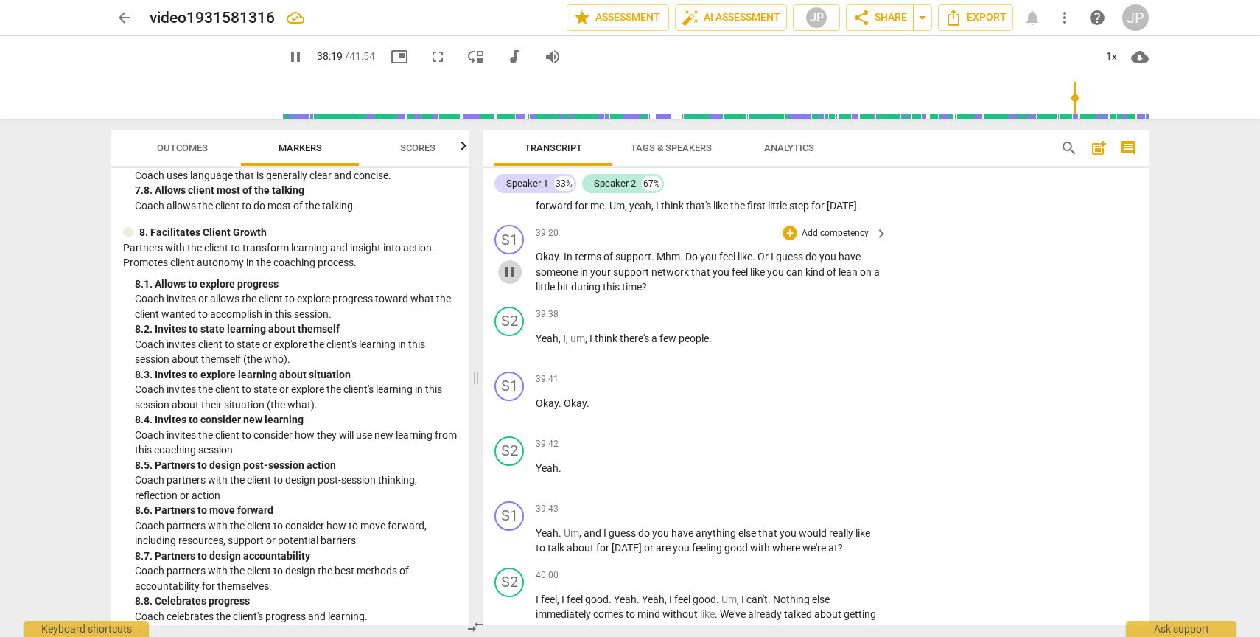
click at [508, 281] on span "pause" at bounding box center [510, 272] width 18 height 18
click at [508, 281] on span "play_arrow" at bounding box center [510, 272] width 18 height 18
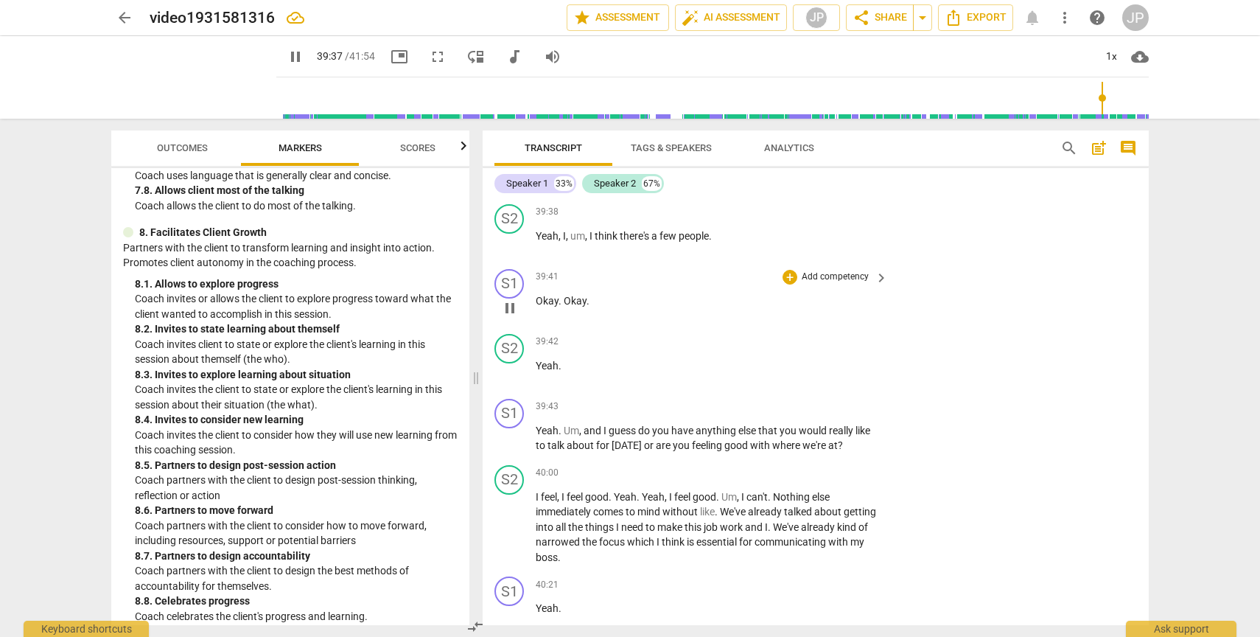
scroll to position [14114, 0]
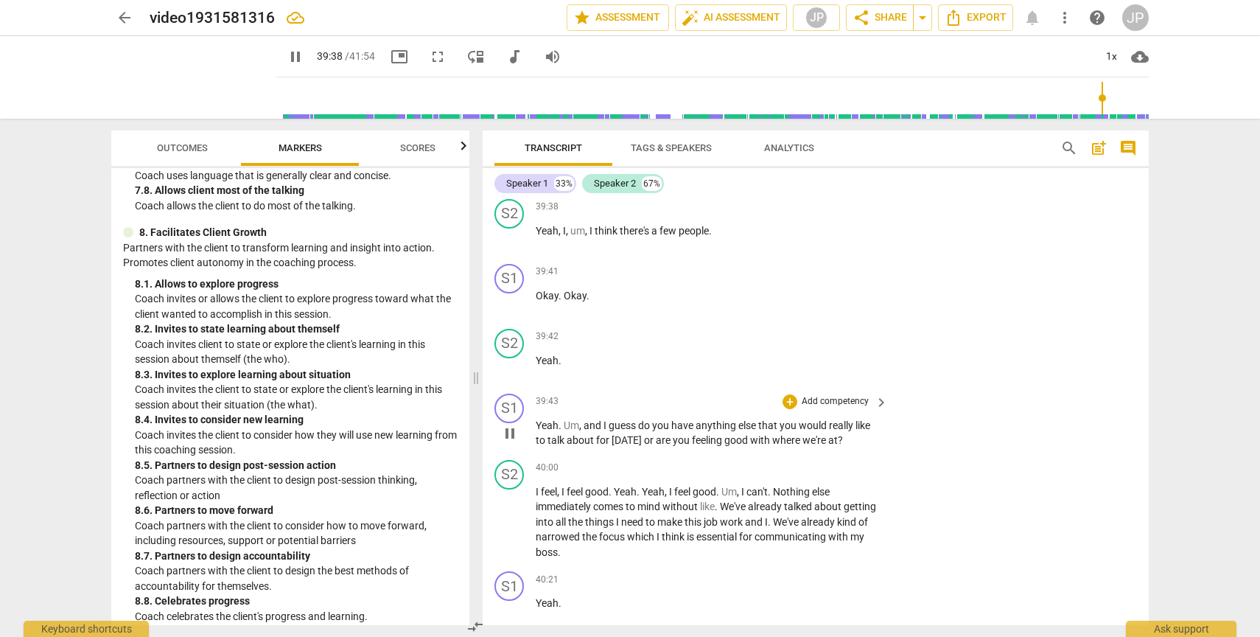
click at [513, 442] on span "pause" at bounding box center [510, 434] width 18 height 18
click at [513, 442] on span "play_arrow" at bounding box center [510, 434] width 18 height 18
click at [513, 442] on span "pause" at bounding box center [510, 434] width 18 height 18
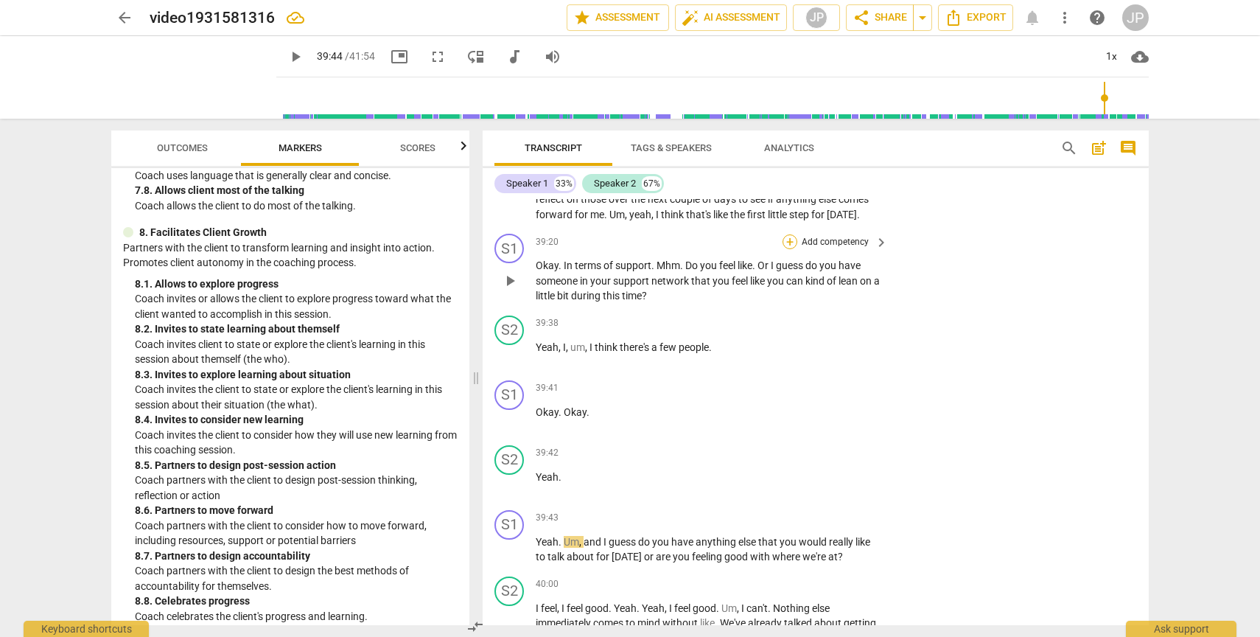
scroll to position [13997, 0]
click at [788, 250] on div "+" at bounding box center [790, 242] width 15 height 15
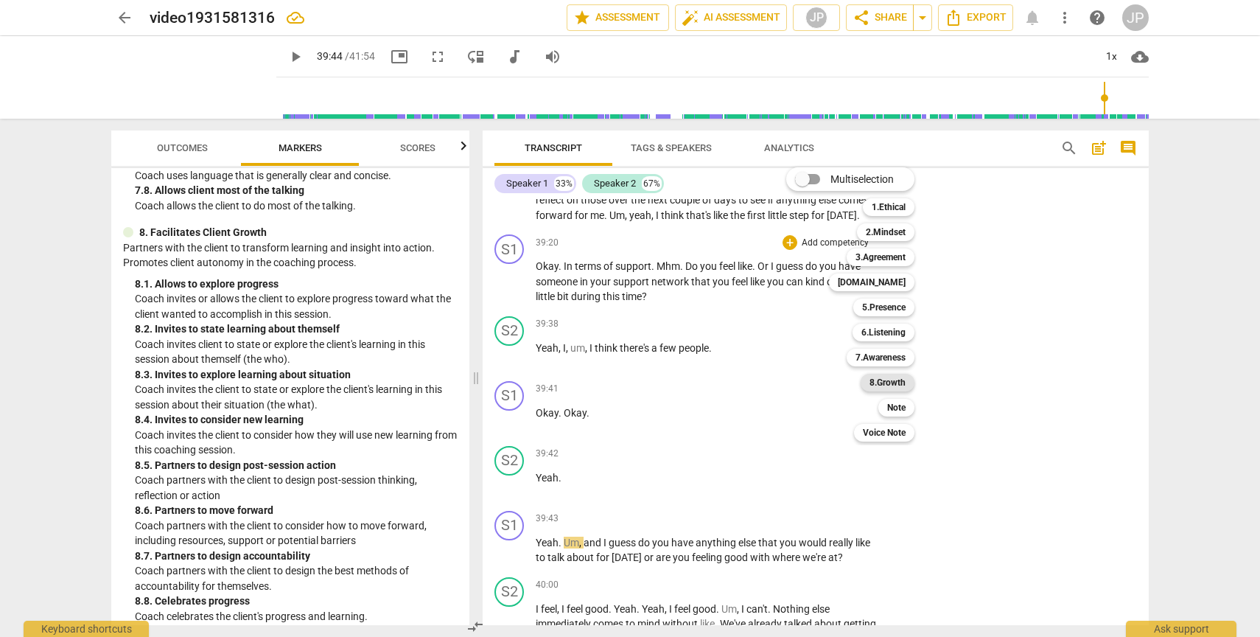
click at [897, 383] on b "8.Growth" at bounding box center [888, 383] width 36 height 18
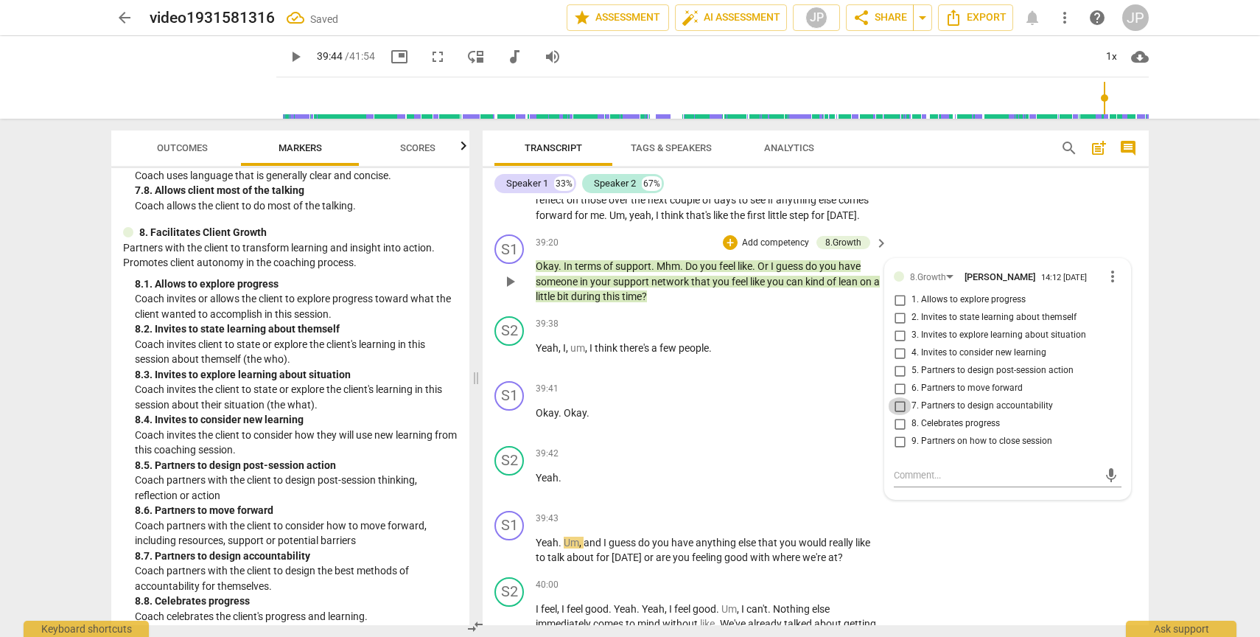
click at [898, 415] on input "7. Partners to design accountability" at bounding box center [900, 406] width 24 height 18
click at [513, 290] on span "play_arrow" at bounding box center [510, 282] width 18 height 18
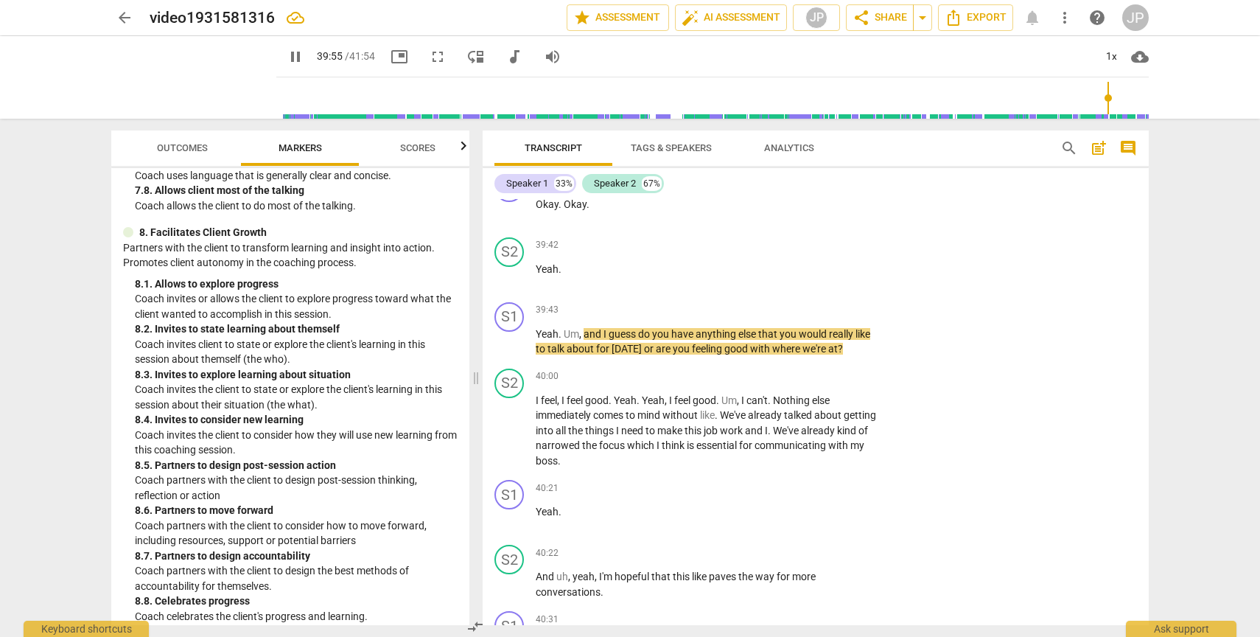
scroll to position [1863, 0]
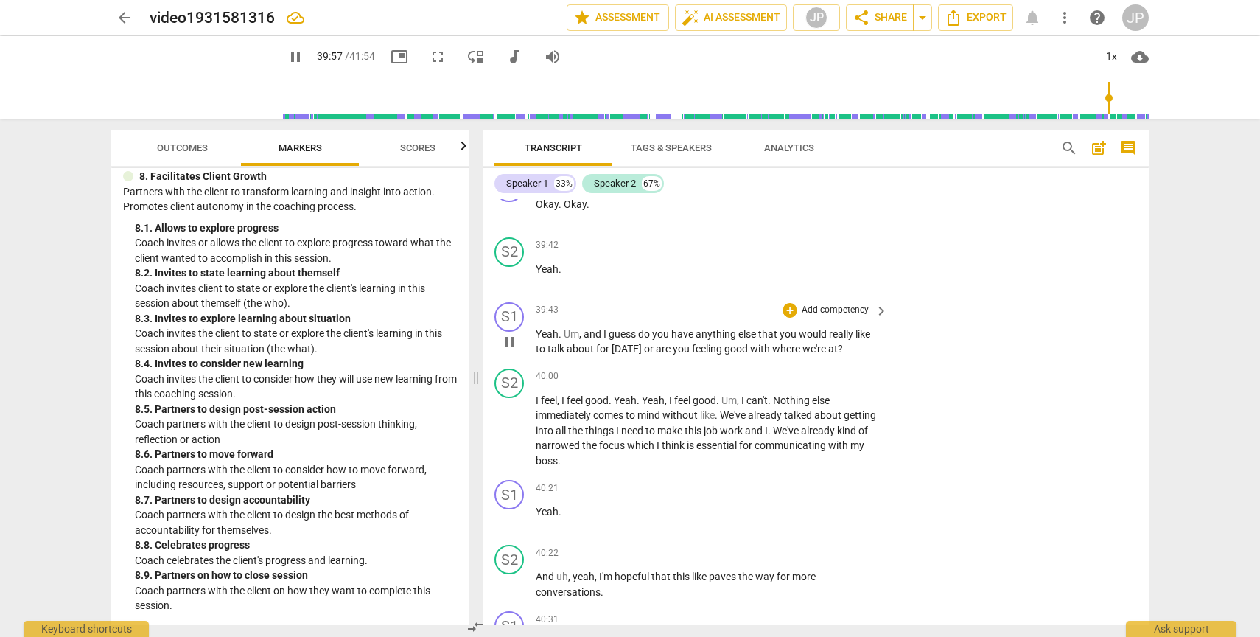
click at [505, 351] on span "pause" at bounding box center [510, 342] width 18 height 18
click at [790, 318] on div "+" at bounding box center [790, 310] width 15 height 15
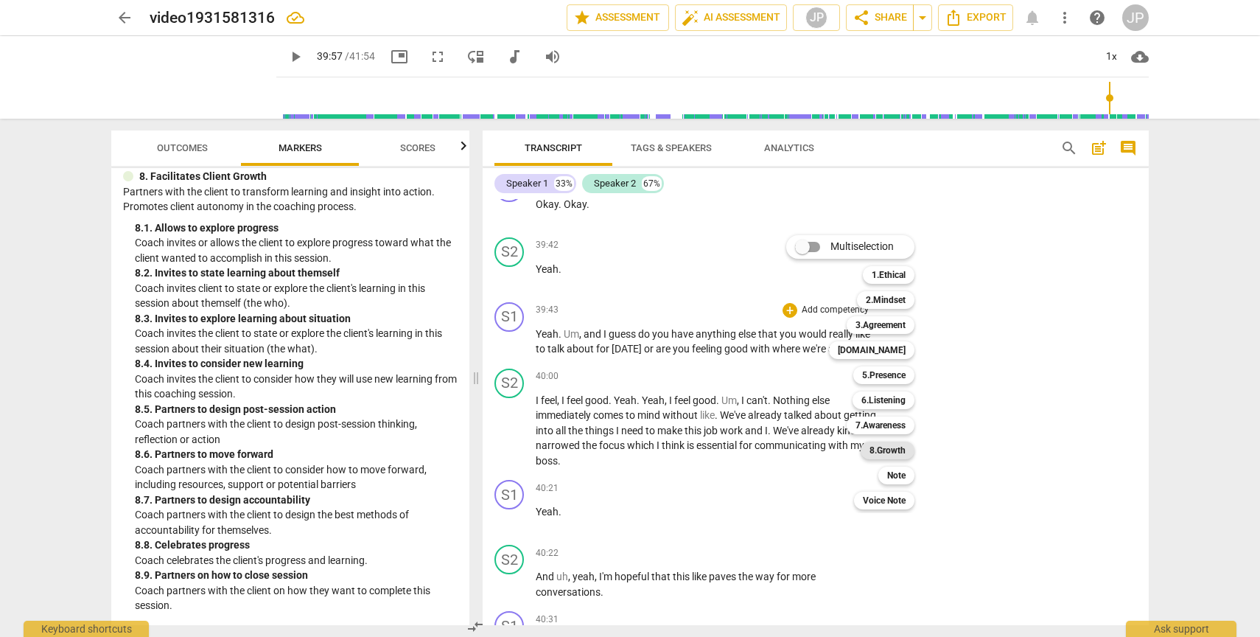
click at [874, 448] on b "8.Growth" at bounding box center [888, 450] width 36 height 18
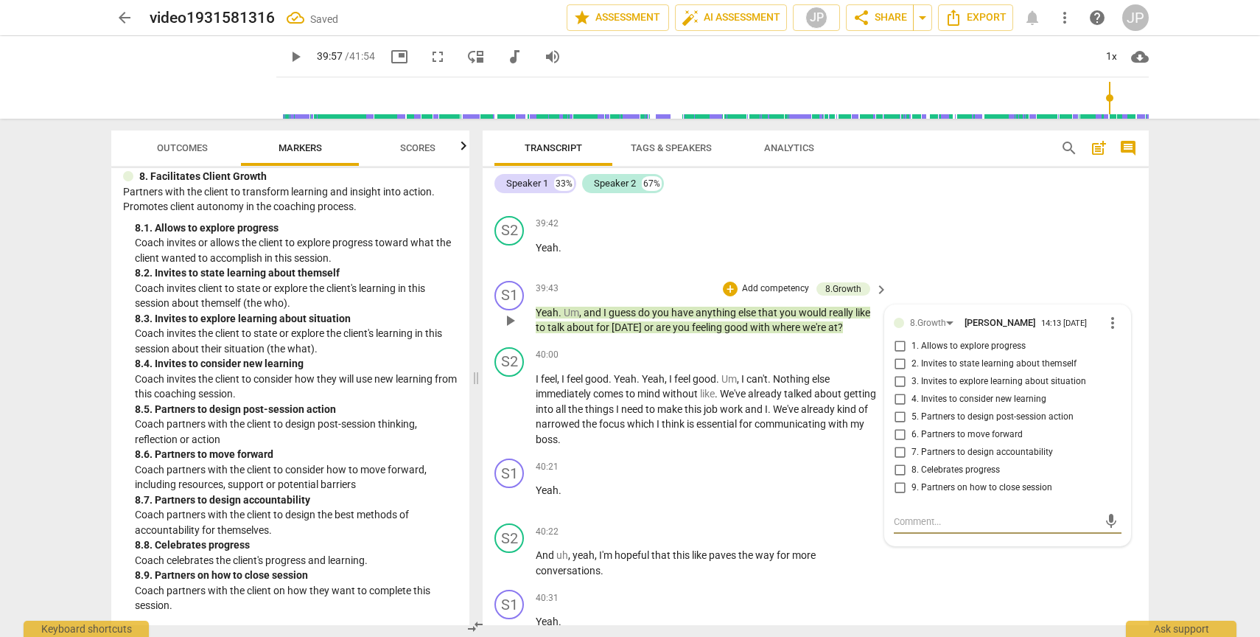
scroll to position [14229, 0]
click at [897, 495] on input "9. Partners on how to close session" at bounding box center [900, 487] width 24 height 18
click at [505, 328] on span "play_arrow" at bounding box center [510, 319] width 18 height 18
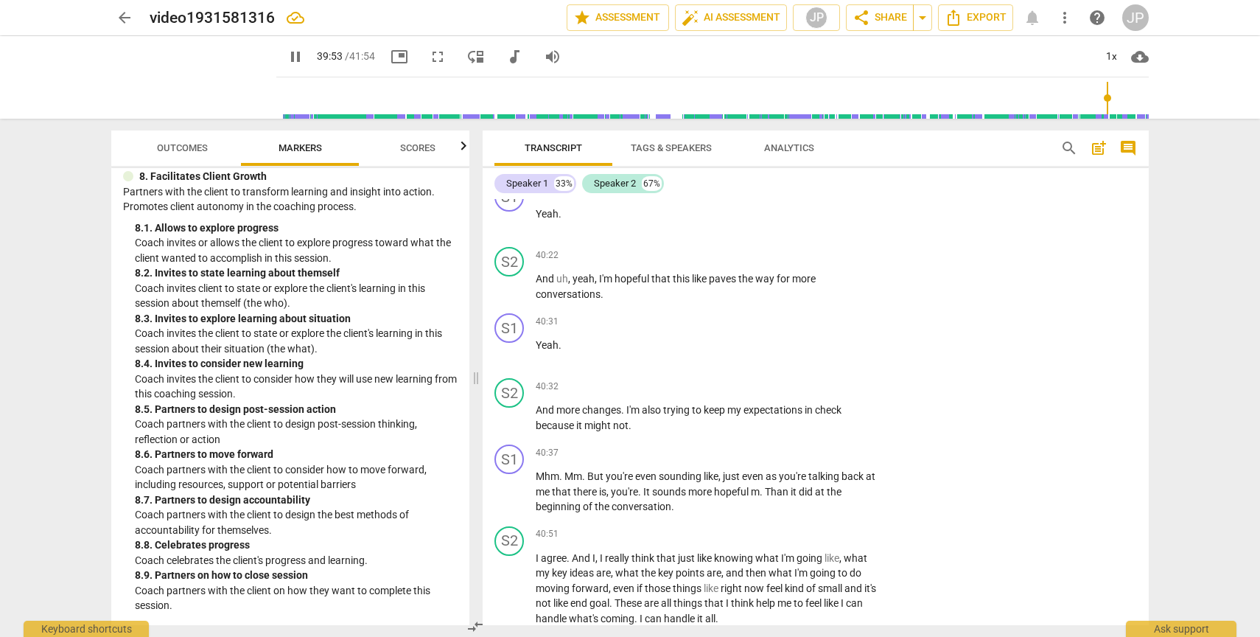
scroll to position [14510, 0]
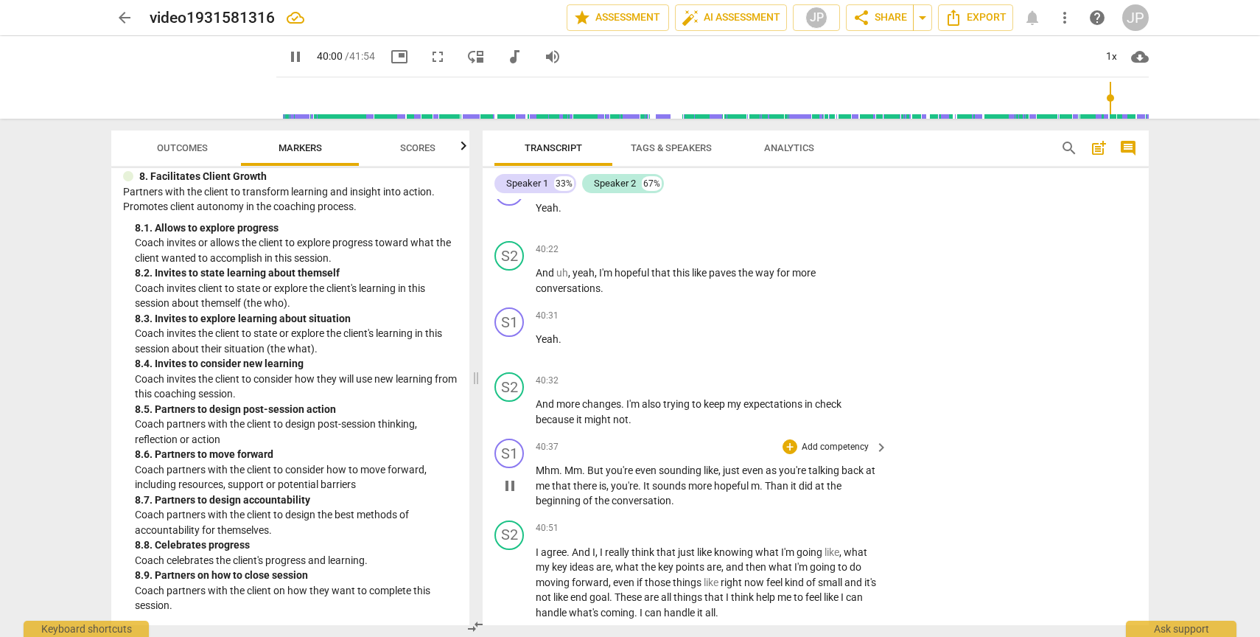
click at [506, 495] on span "pause" at bounding box center [510, 486] width 18 height 18
click at [506, 495] on span "play_arrow" at bounding box center [510, 486] width 18 height 18
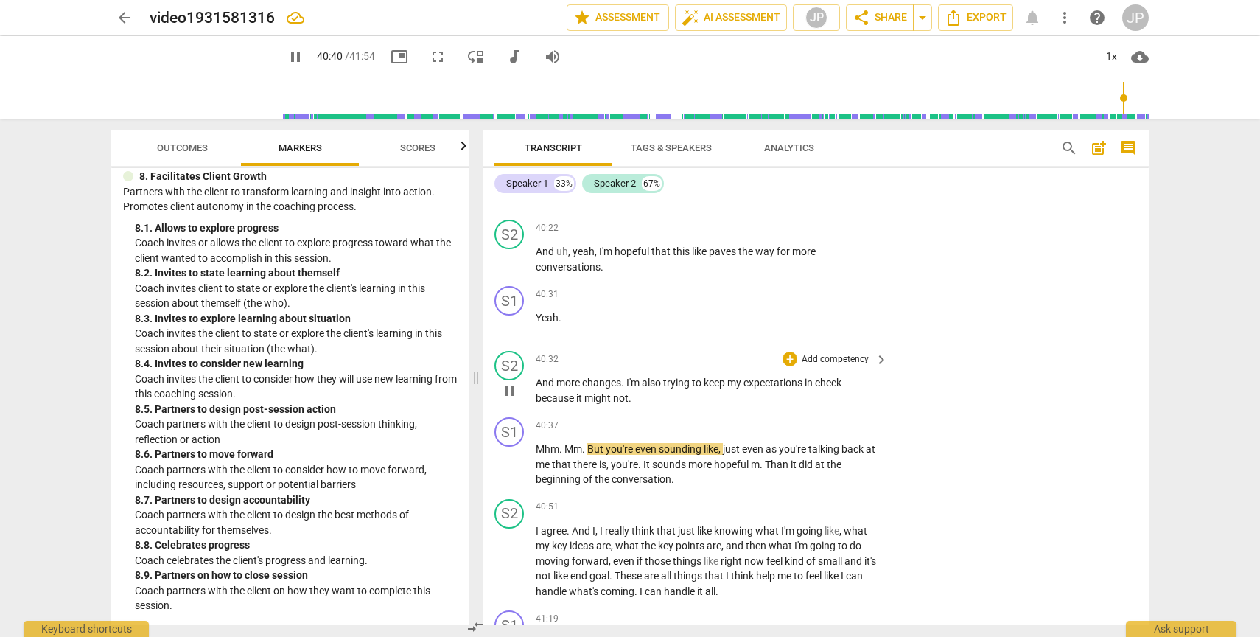
scroll to position [14534, 0]
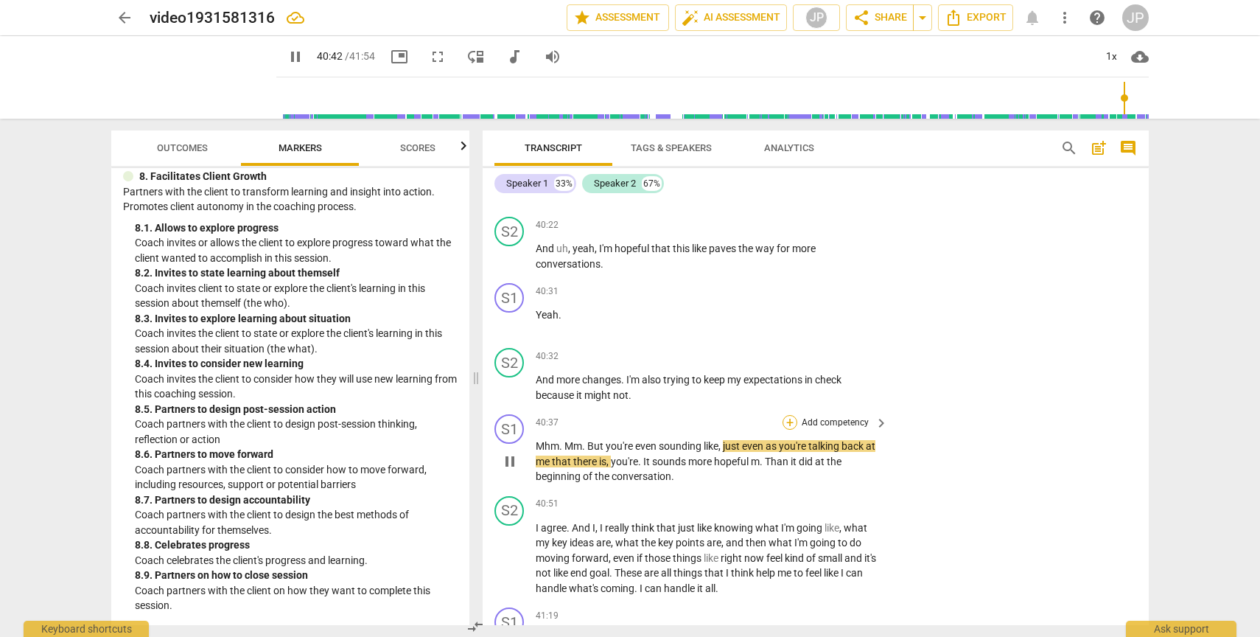
click at [788, 430] on div "+" at bounding box center [790, 422] width 15 height 15
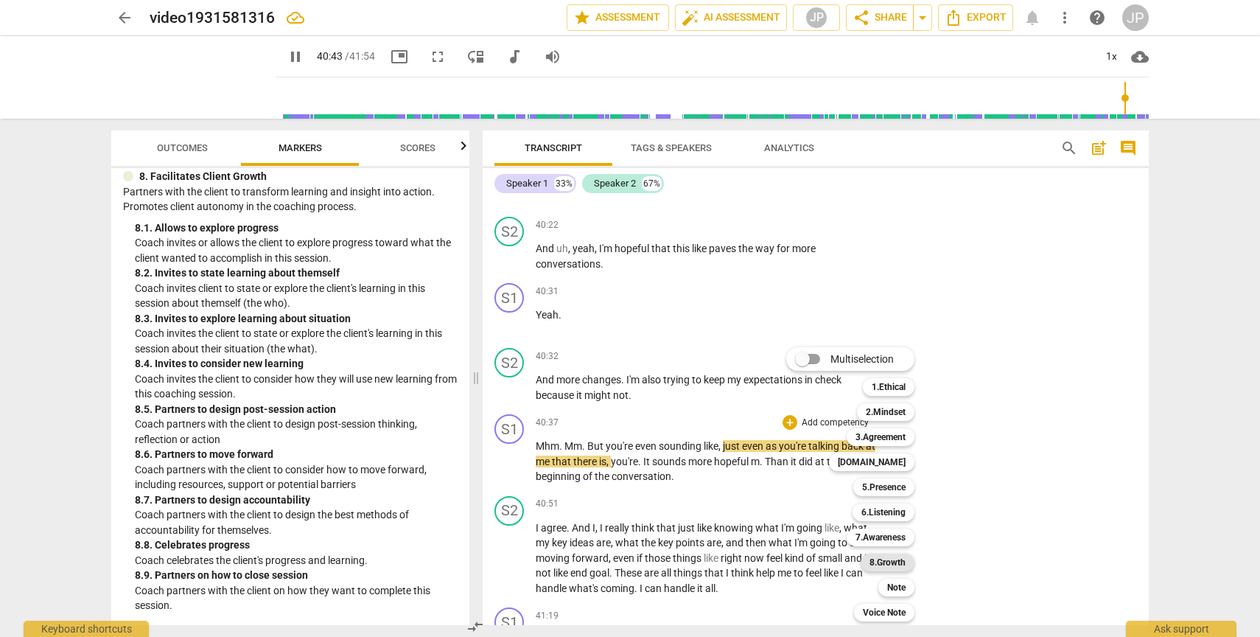
click at [876, 562] on b "8.Growth" at bounding box center [888, 563] width 36 height 18
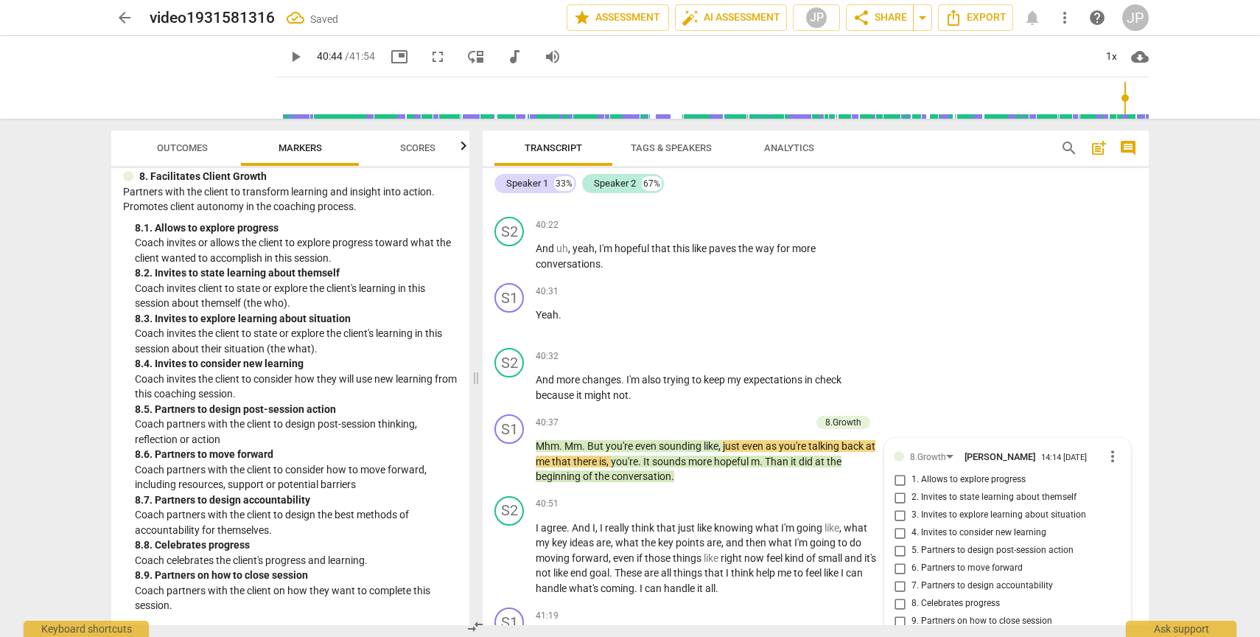
scroll to position [14839, 0]
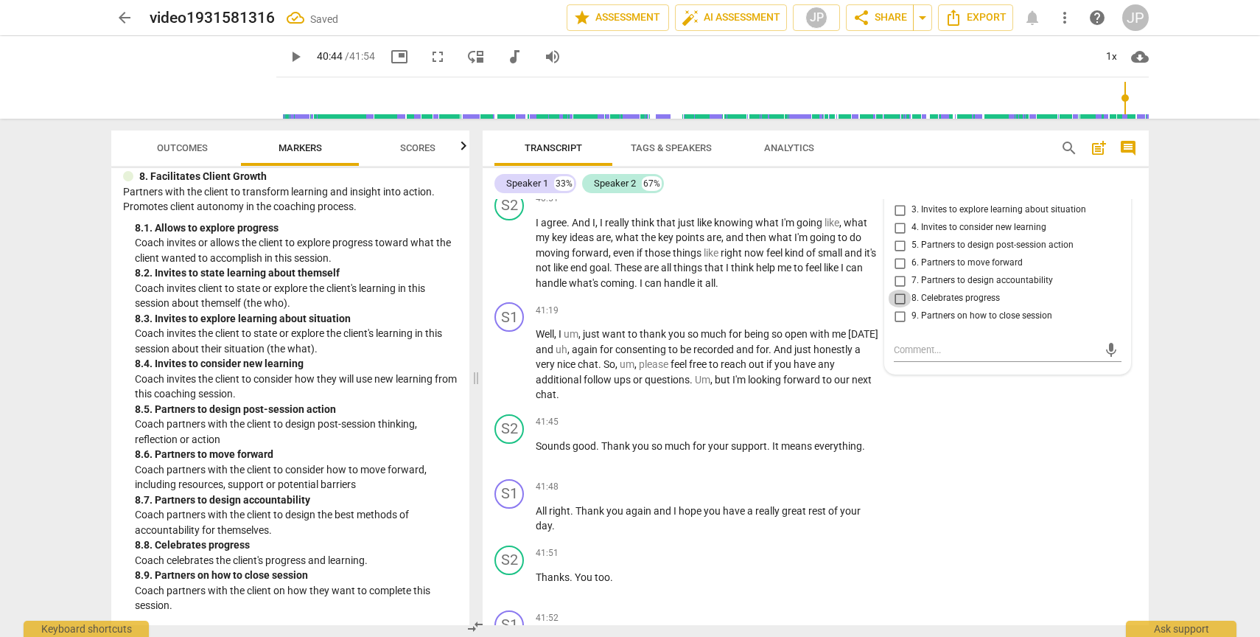
click at [898, 307] on input "8. Celebrates progress" at bounding box center [900, 299] width 24 height 18
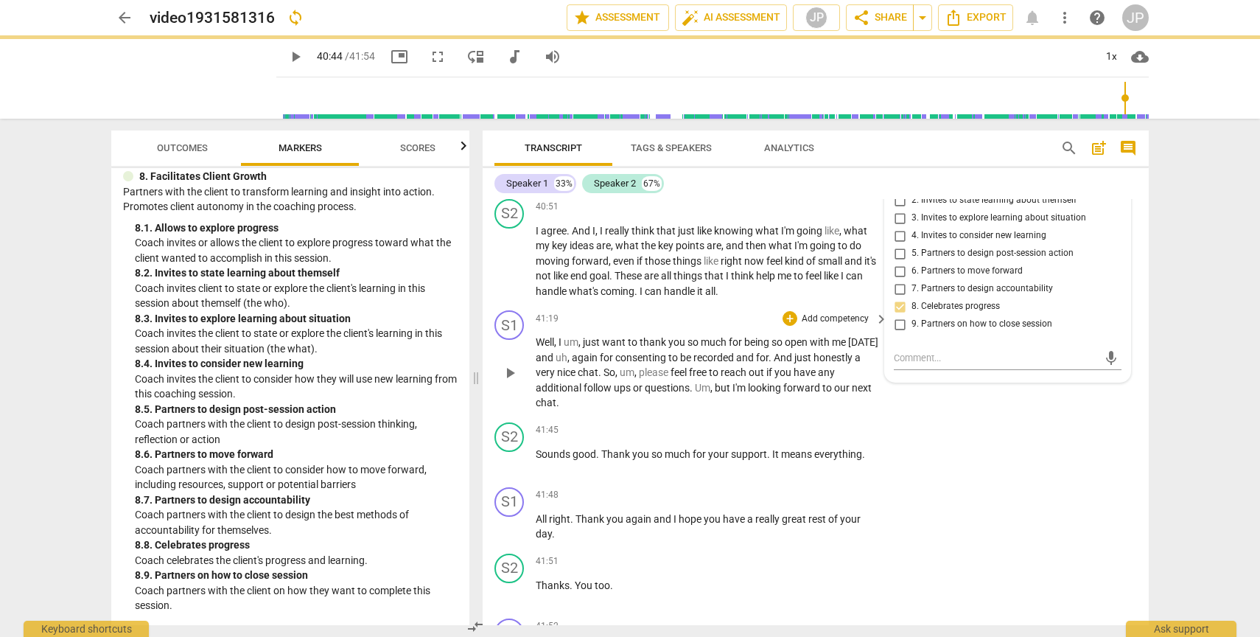
scroll to position [14812, 0]
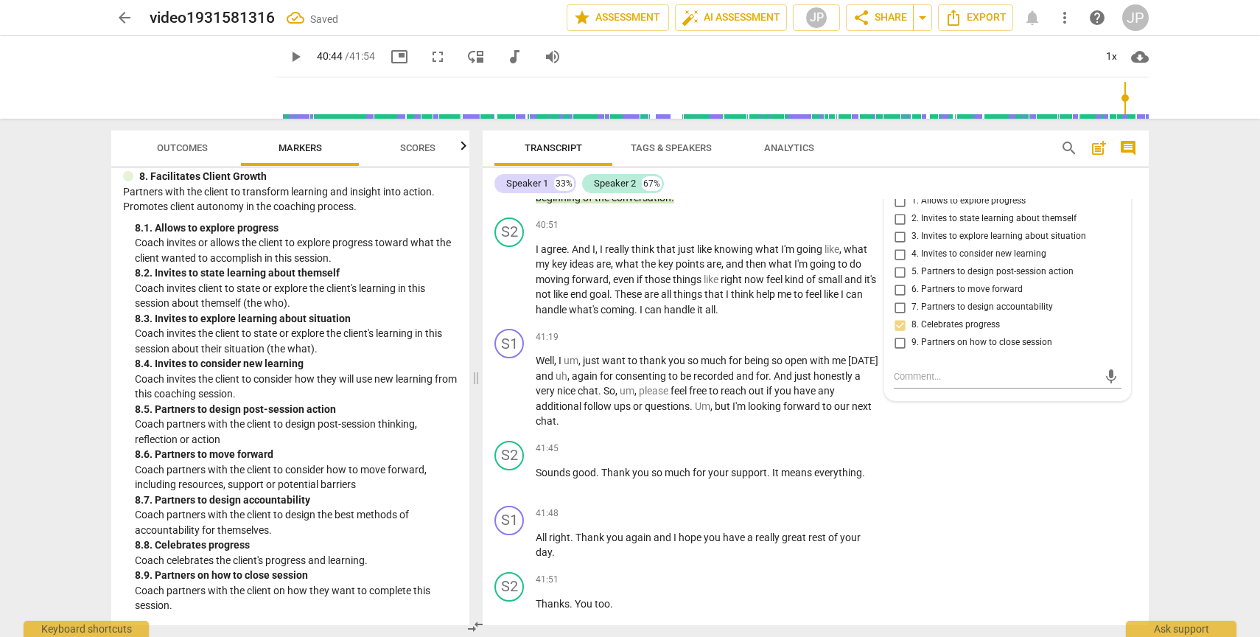
click at [512, 192] on span "play_arrow" at bounding box center [510, 183] width 18 height 18
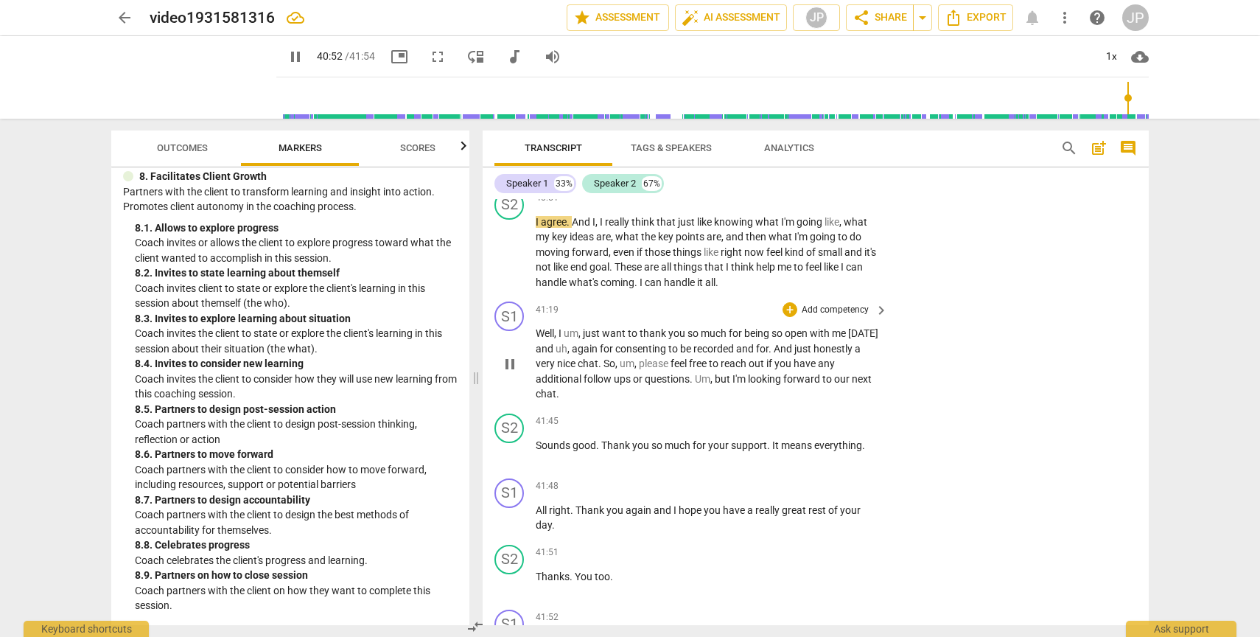
scroll to position [14868, 0]
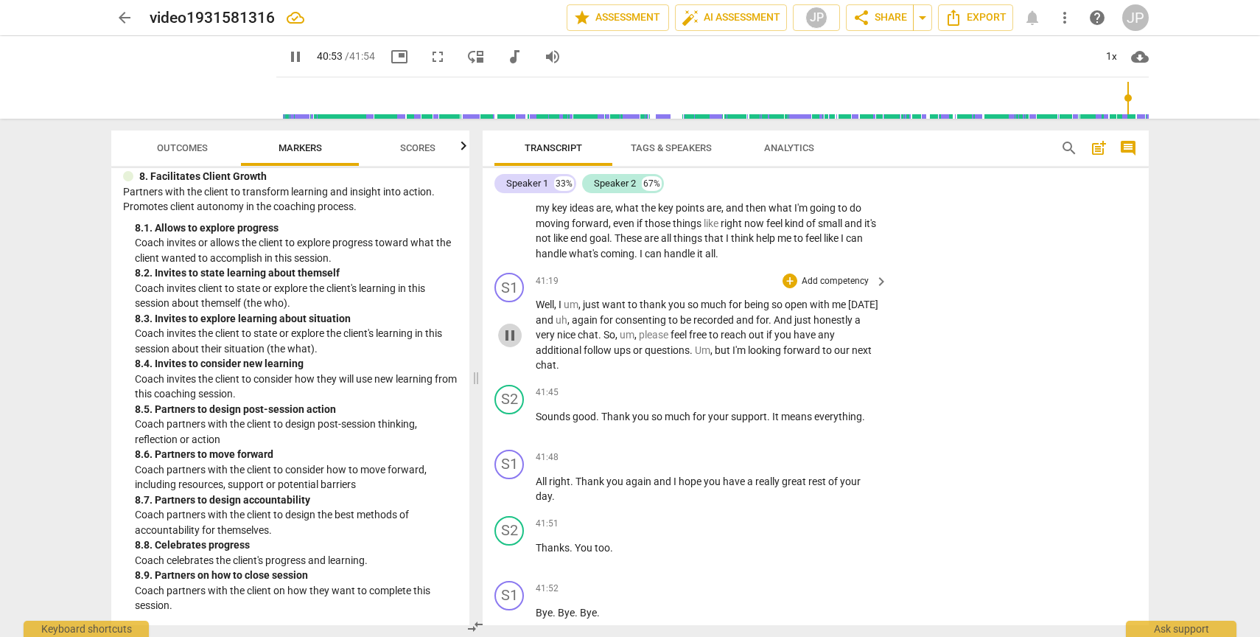
click at [508, 344] on span "pause" at bounding box center [510, 336] width 18 height 18
click at [508, 344] on span "play_arrow" at bounding box center [510, 336] width 18 height 18
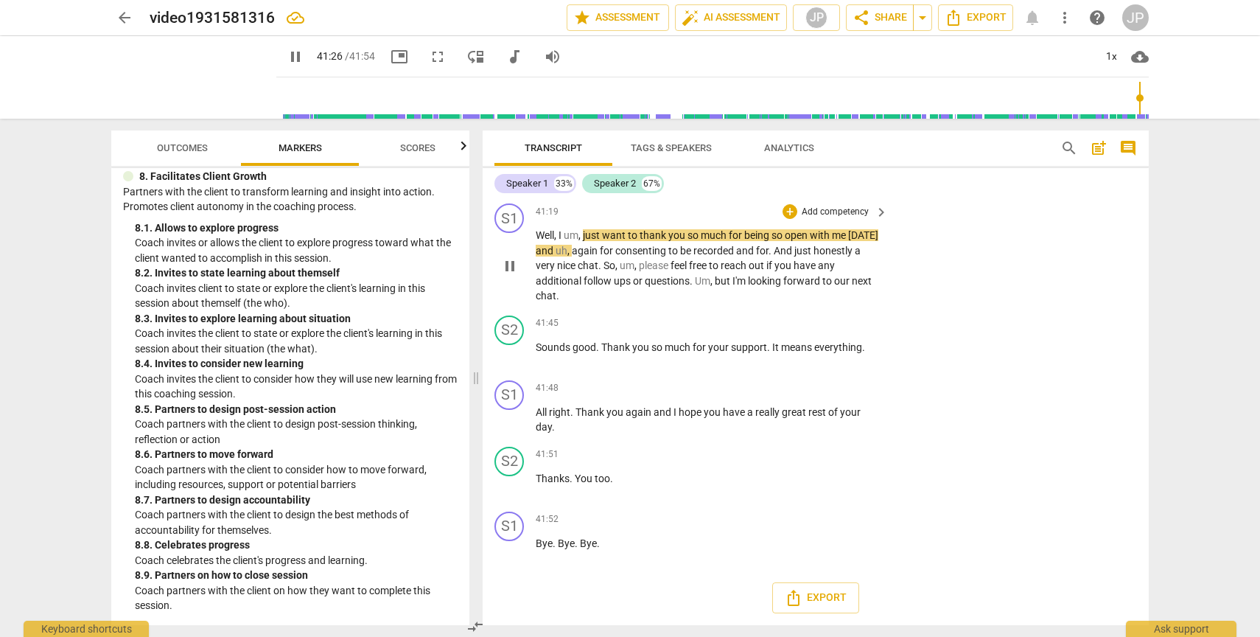
scroll to position [15000, 0]
click at [510, 265] on span "pause" at bounding box center [510, 266] width 18 height 18
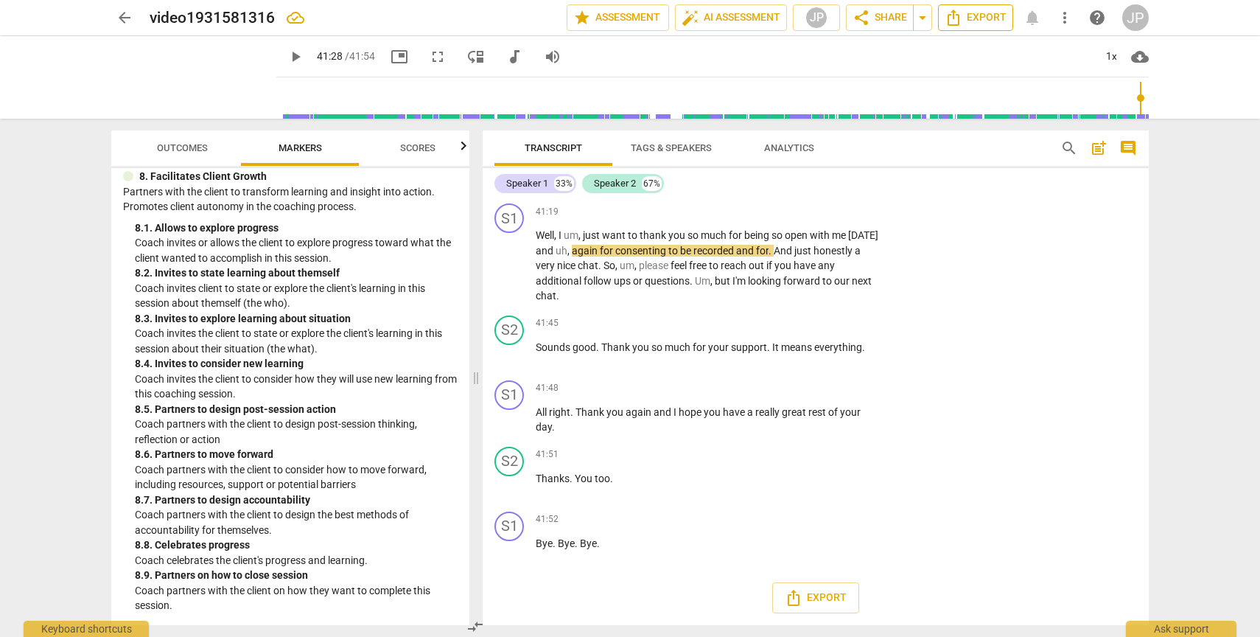
click at [968, 22] on span "Export" at bounding box center [976, 18] width 62 height 18
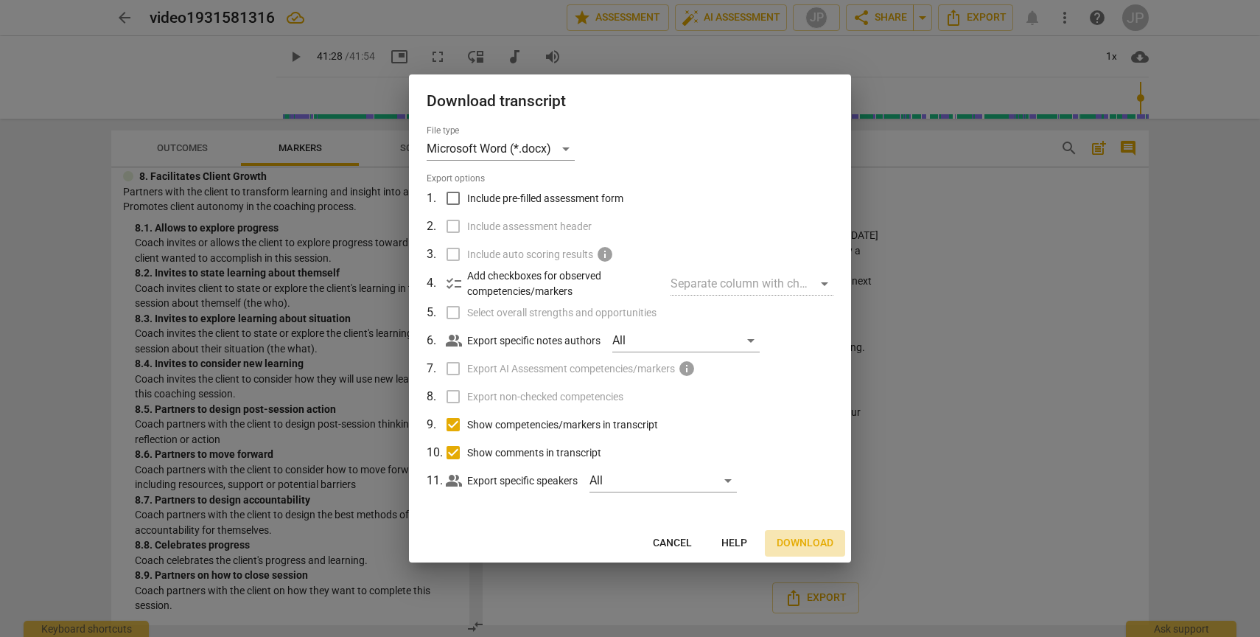
click at [802, 539] on span "Download" at bounding box center [805, 543] width 57 height 15
